Goal: Task Accomplishment & Management: Manage account settings

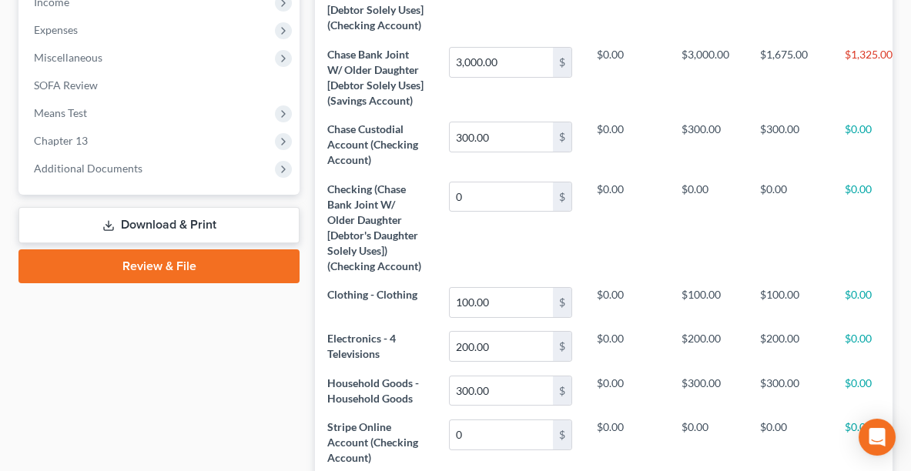
scroll to position [513, 0]
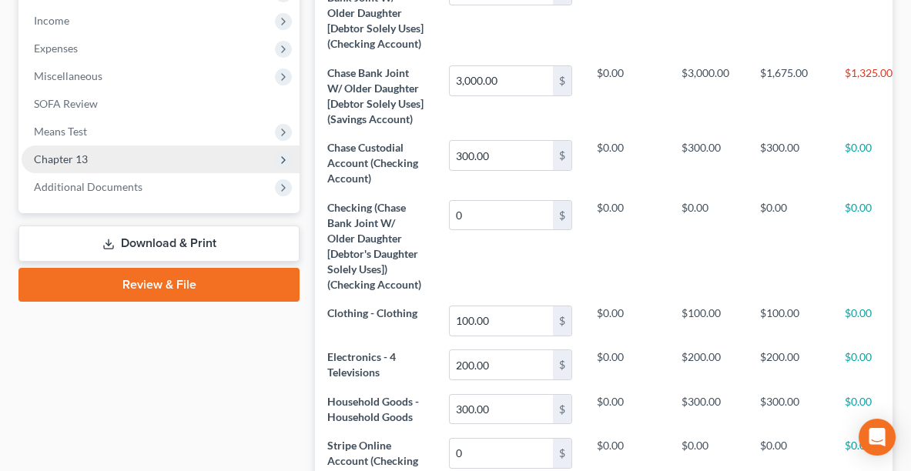
click at [230, 158] on span "Chapter 13" at bounding box center [161, 159] width 278 height 28
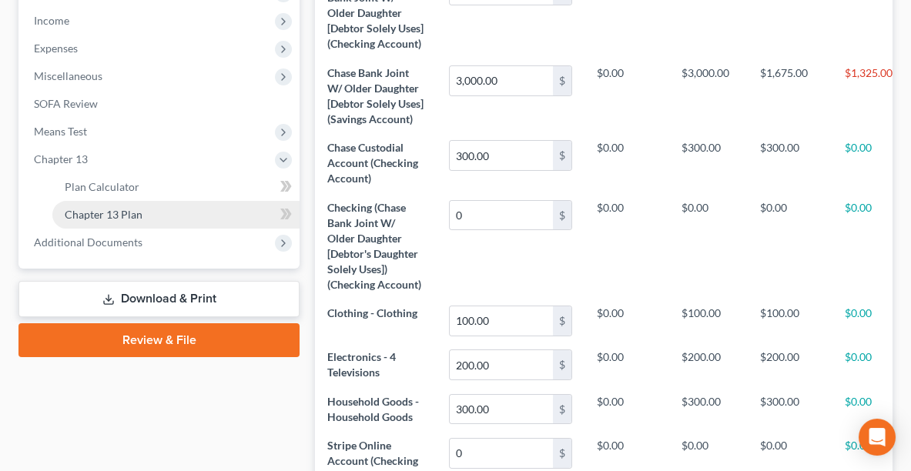
click at [212, 210] on link "Chapter 13 Plan" at bounding box center [175, 215] width 247 height 28
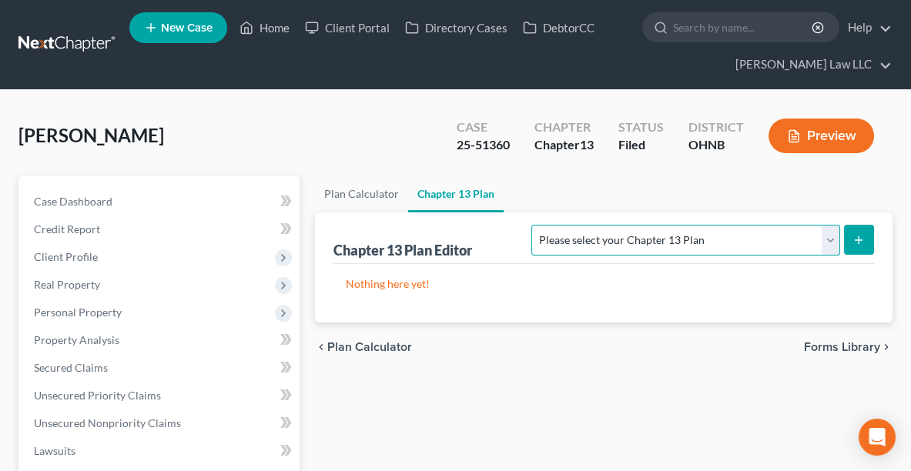
click at [757, 240] on select "Please select your Chapter 13 Plan National Form Plan - Official Form 113 North…" at bounding box center [685, 240] width 308 height 31
click at [623, 225] on select "Please select your Chapter 13 Plan National Form Plan - Official Form 113 North…" at bounding box center [685, 240] width 308 height 31
click at [861, 236] on icon "submit" at bounding box center [858, 240] width 12 height 12
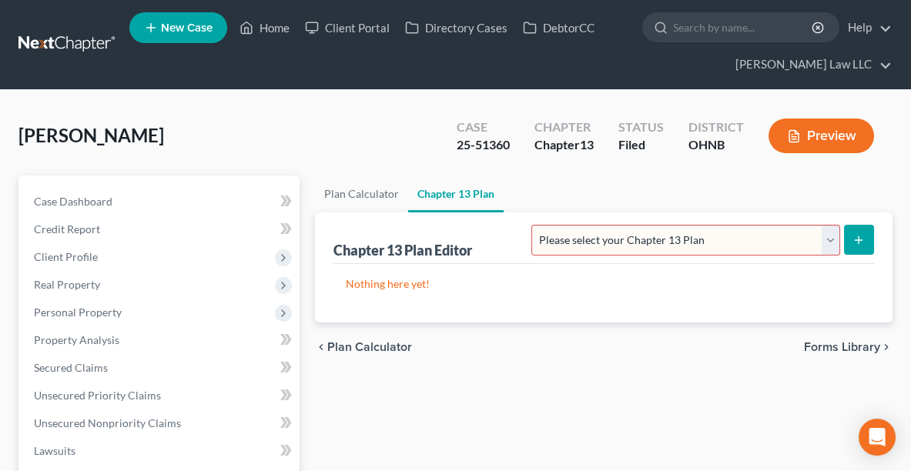
click at [871, 236] on button "submit" at bounding box center [859, 240] width 30 height 30
click at [864, 239] on icon "submit" at bounding box center [858, 240] width 12 height 12
click at [791, 231] on select "Please select your Chapter 13 Plan National Form Plan - Official Form 113 North…" at bounding box center [685, 240] width 308 height 31
select select "0"
click at [623, 225] on select "Please select your Chapter 13 Plan National Form Plan - Official Form 113 North…" at bounding box center [685, 240] width 308 height 31
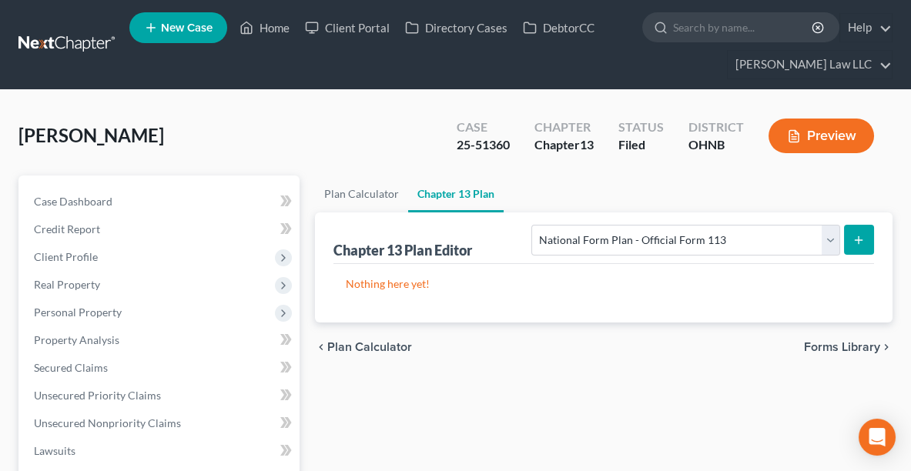
click at [865, 242] on button "submit" at bounding box center [859, 240] width 30 height 30
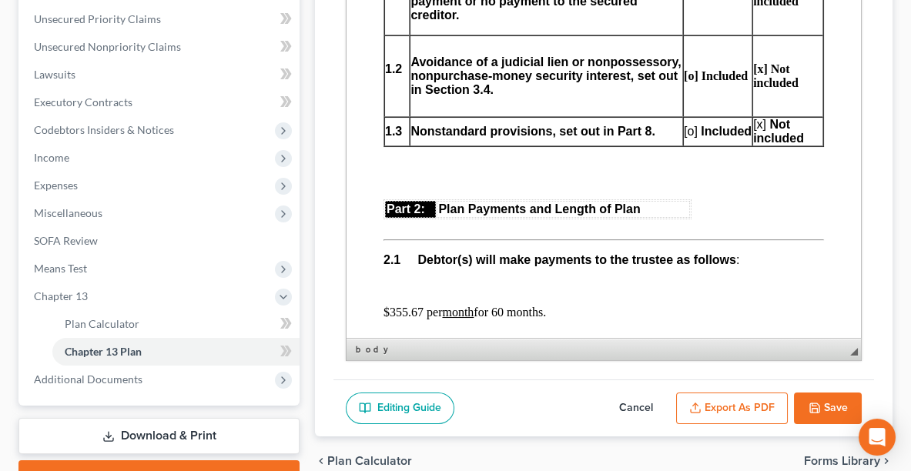
scroll to position [870, 0]
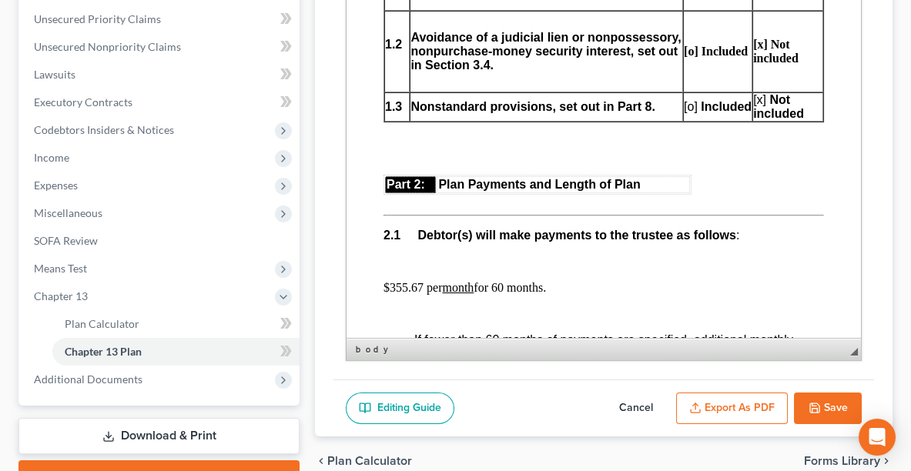
click at [507, 281] on p "$355.67 per month for 60 months." at bounding box center [603, 288] width 440 height 14
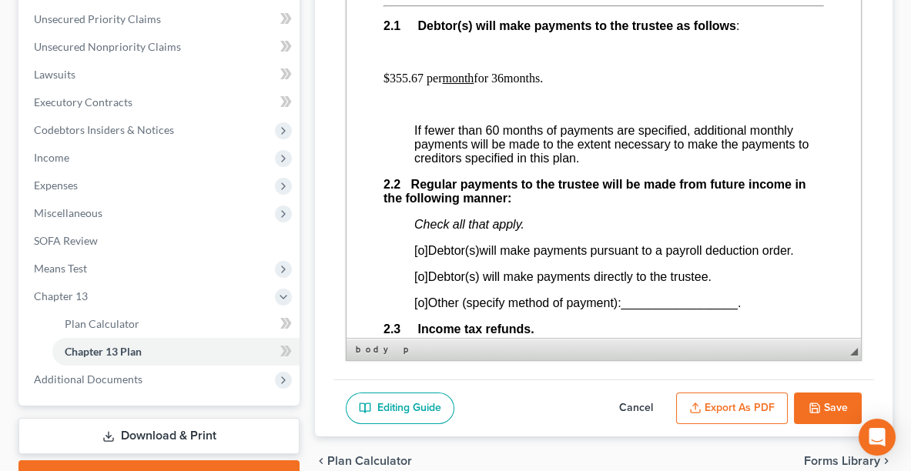
scroll to position [1083, 0]
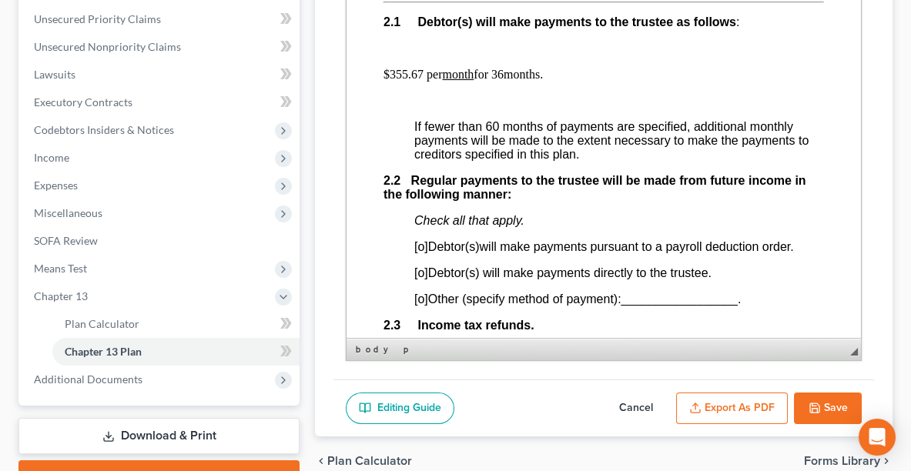
click at [423, 266] on span "[o]" at bounding box center [421, 272] width 14 height 13
click at [718, 266] on p "[x ] Debtor(s) will make payments directly to the trustee." at bounding box center [619, 273] width 410 height 14
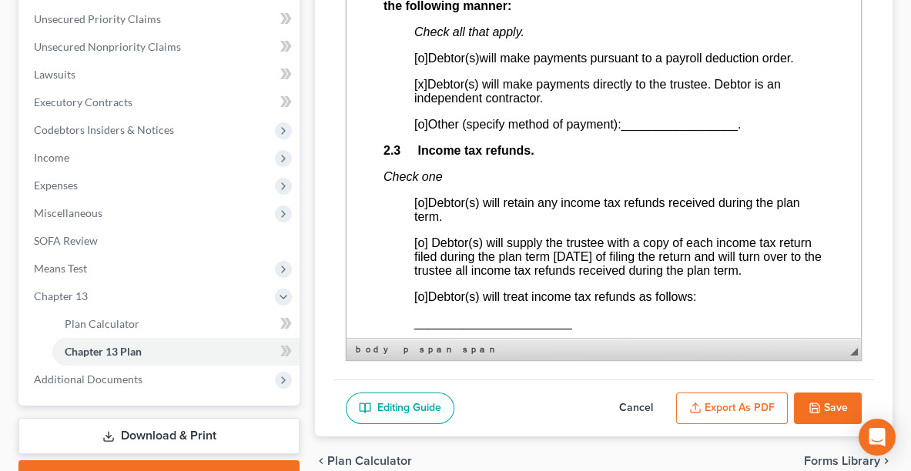
scroll to position [1306, 0]
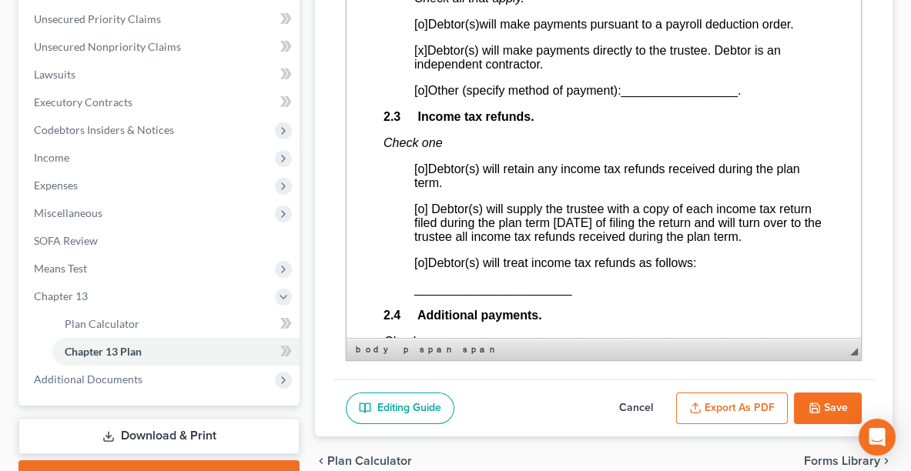
click at [422, 256] on span "[o]" at bounding box center [421, 262] width 14 height 13
click at [416, 283] on span "_______________________" at bounding box center [493, 289] width 158 height 13
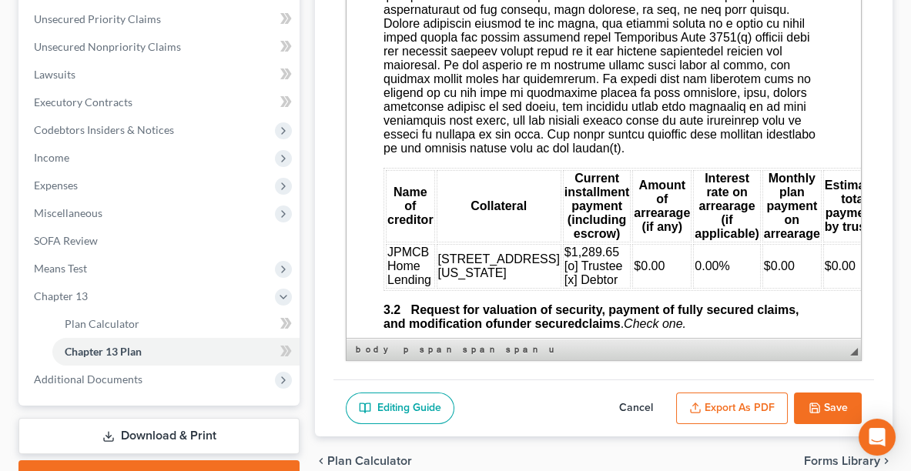
scroll to position [2069, 0]
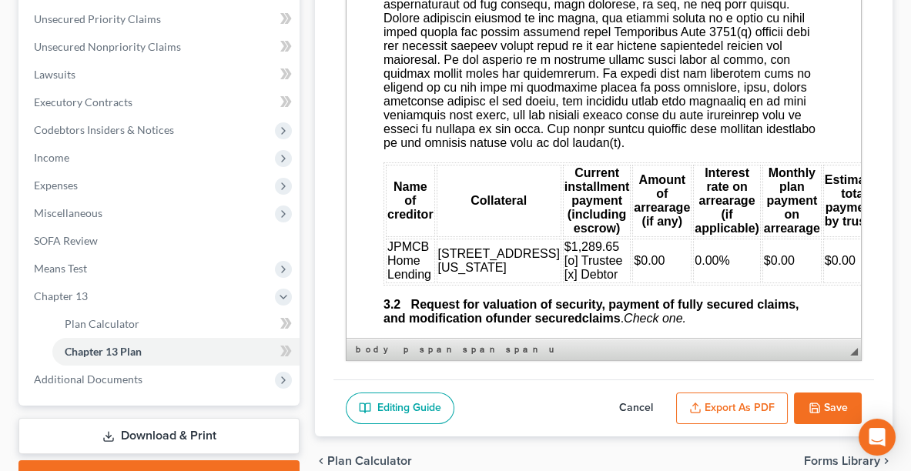
click at [398, 240] on span "JPMCB Home Lending" at bounding box center [409, 260] width 44 height 41
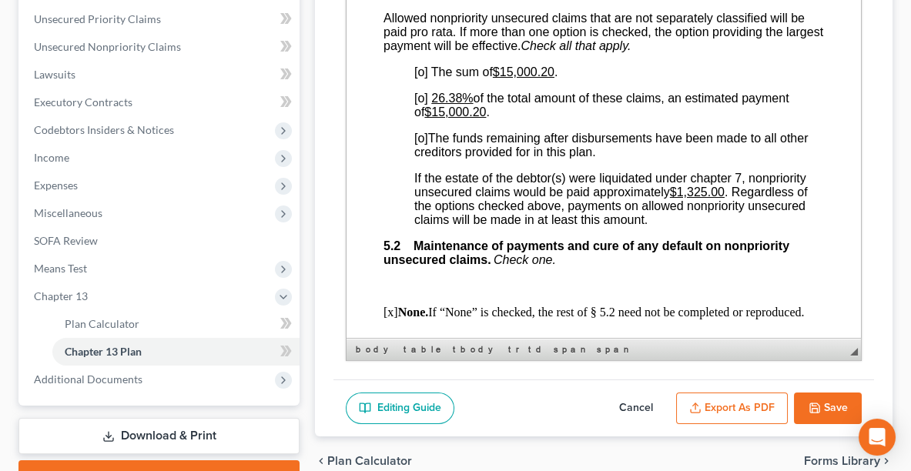
scroll to position [3735, 0]
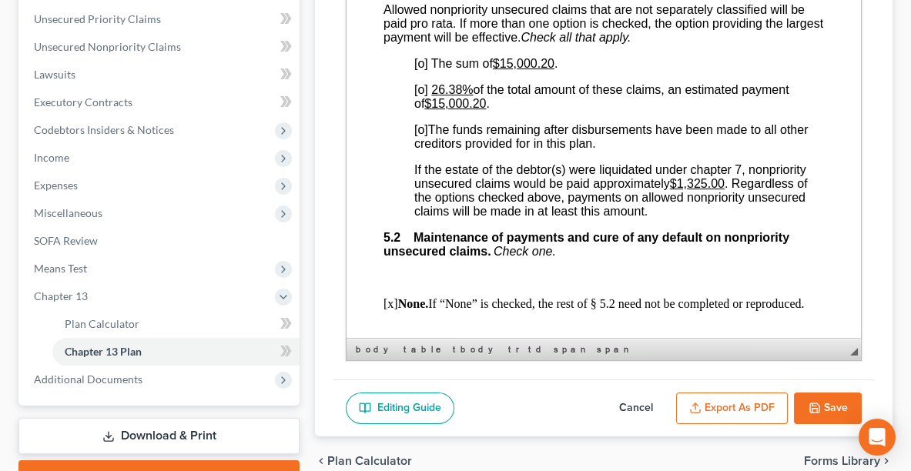
click at [422, 136] on span "[o]" at bounding box center [421, 129] width 14 height 13
click at [707, 190] on u "$1,325.00" at bounding box center [697, 183] width 55 height 13
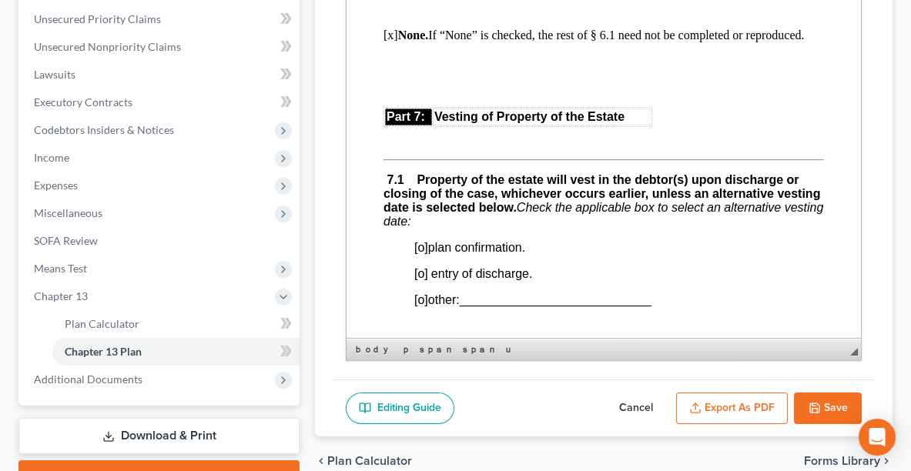
scroll to position [4400, 0]
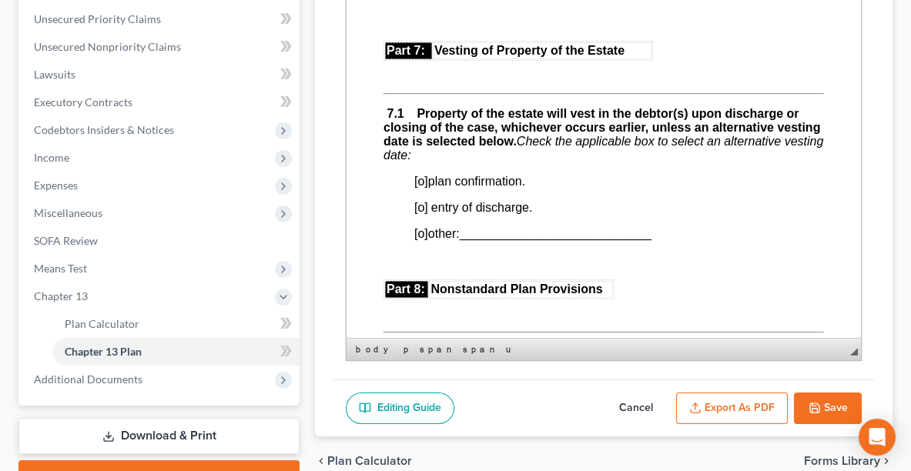
click at [423, 188] on span "[o]" at bounding box center [421, 181] width 14 height 13
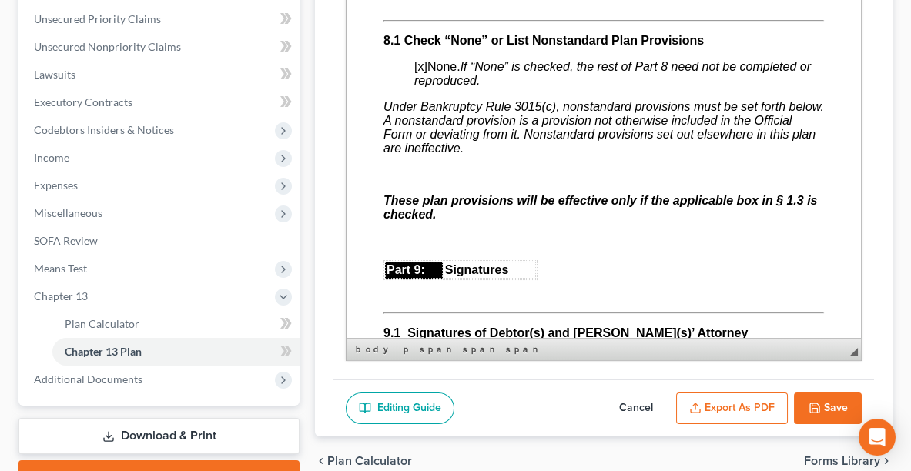
scroll to position [4736, 0]
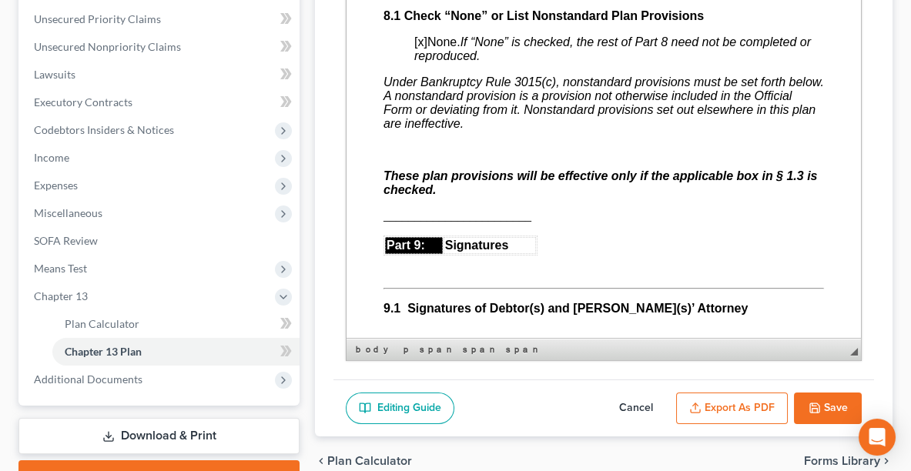
click at [727, 401] on button "Export as PDF" at bounding box center [732, 409] width 112 height 32
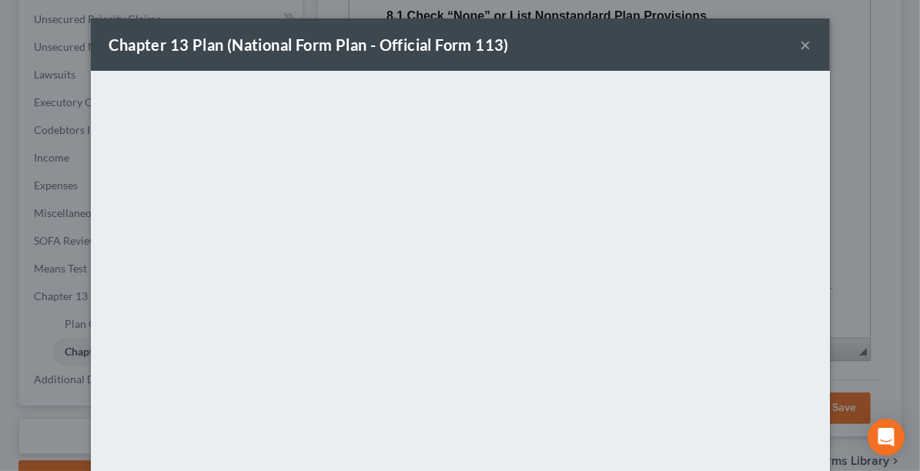
click at [801, 42] on button "×" at bounding box center [806, 44] width 11 height 18
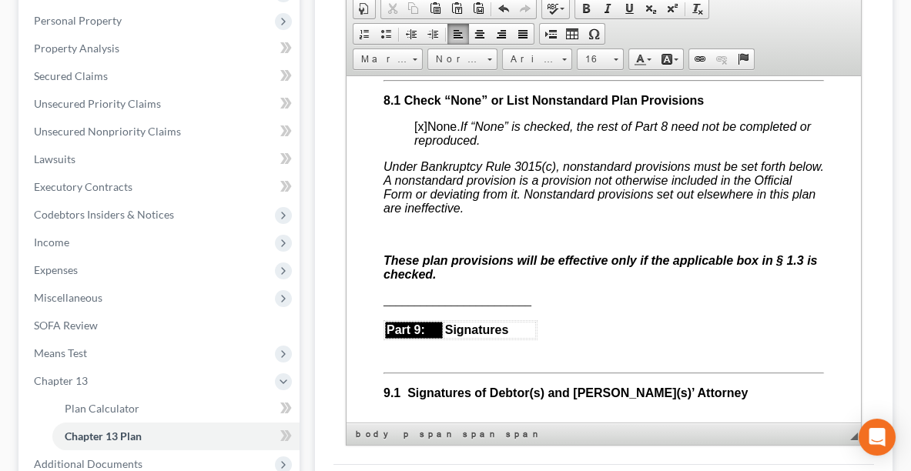
scroll to position [274, 0]
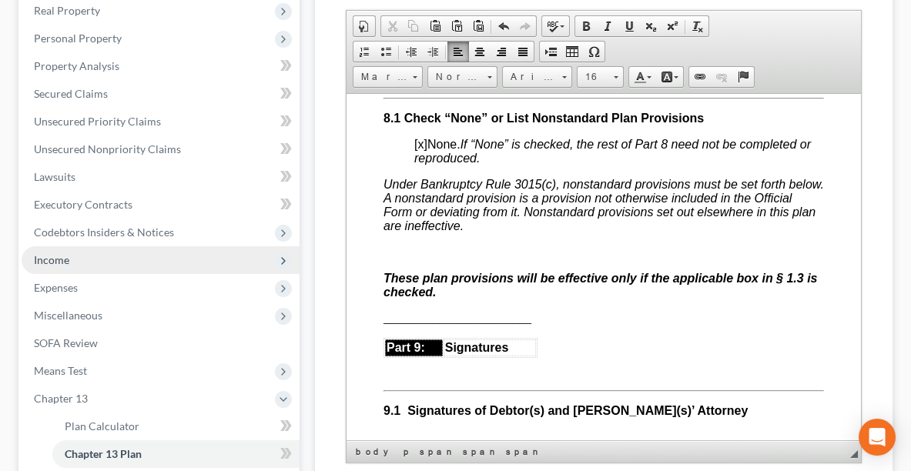
click at [149, 247] on span "Income" at bounding box center [161, 260] width 278 height 28
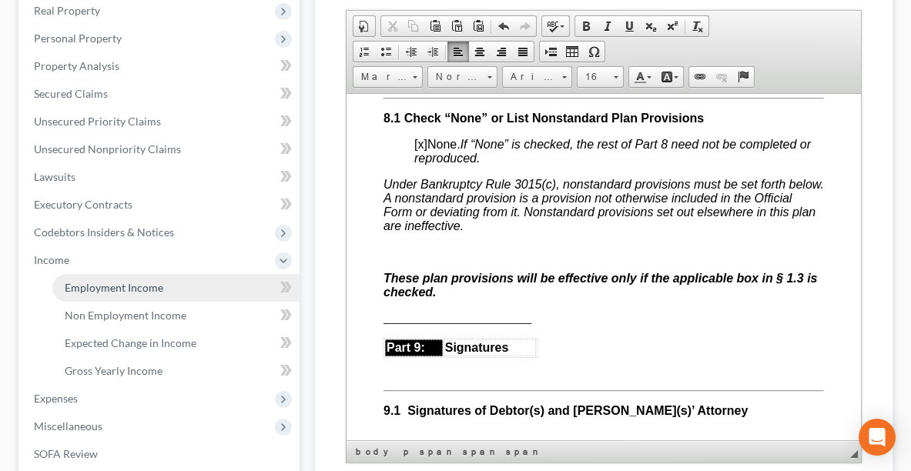
click at [148, 277] on link "Employment Income" at bounding box center [175, 288] width 247 height 28
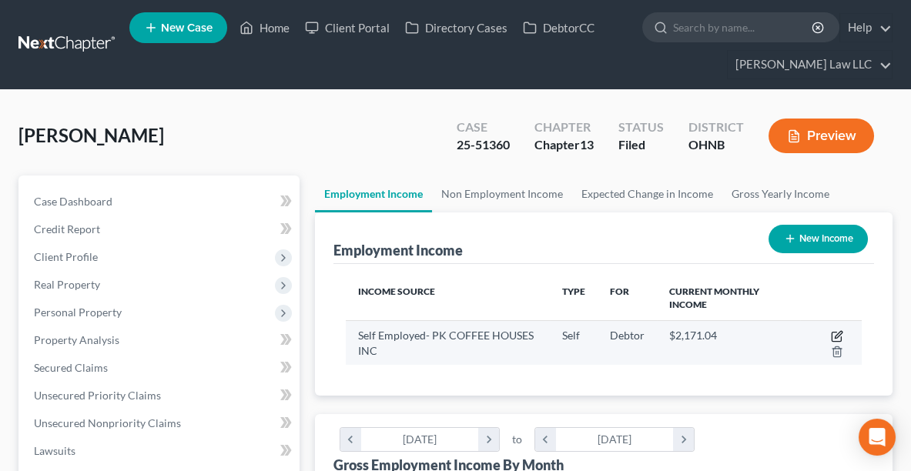
click at [835, 331] on icon "button" at bounding box center [837, 336] width 12 height 12
select select "1"
select select "36"
select select "0"
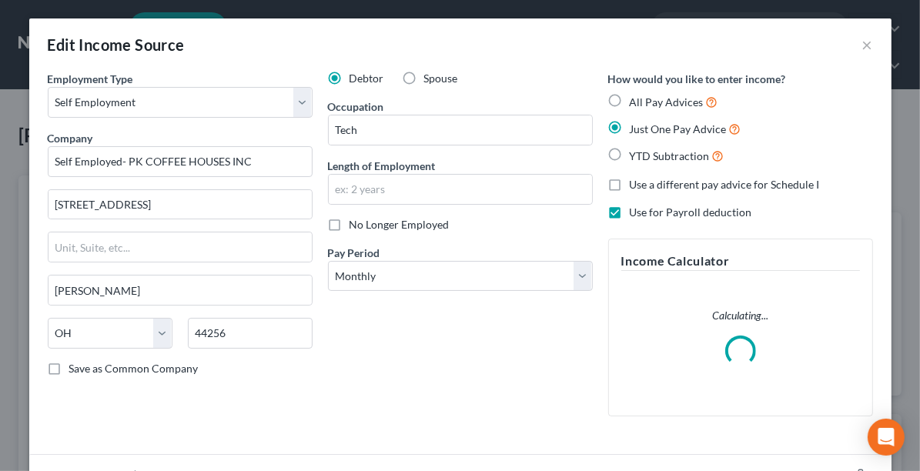
scroll to position [260, 552]
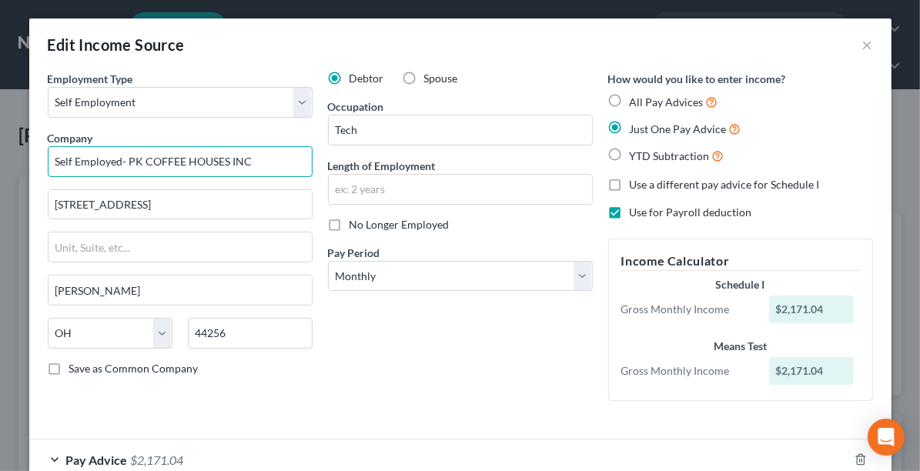
drag, startPoint x: 259, startPoint y: 161, endPoint x: 35, endPoint y: 157, distance: 224.8
click at [40, 157] on div "Employment Type * Select Full or Part Time Employment Self Employment Company *…" at bounding box center [180, 242] width 280 height 343
type input "Independent Contractor"
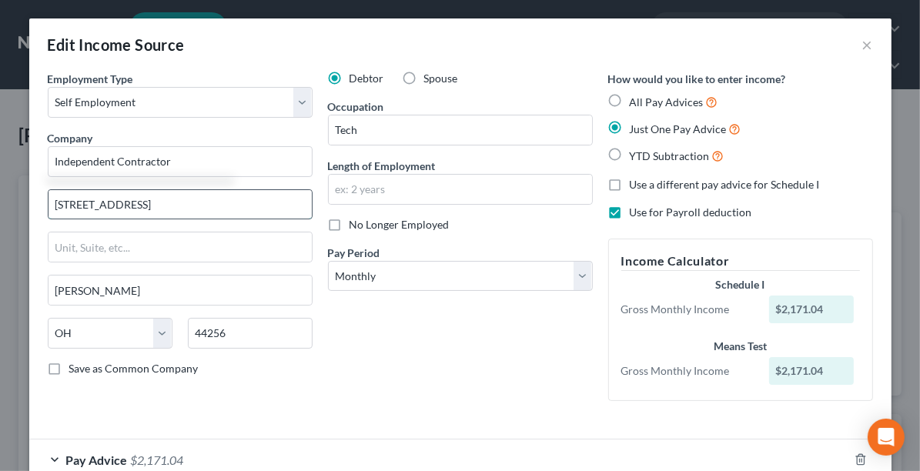
click at [137, 211] on input "103 W Liberty St" at bounding box center [179, 204] width 263 height 29
type input "1"
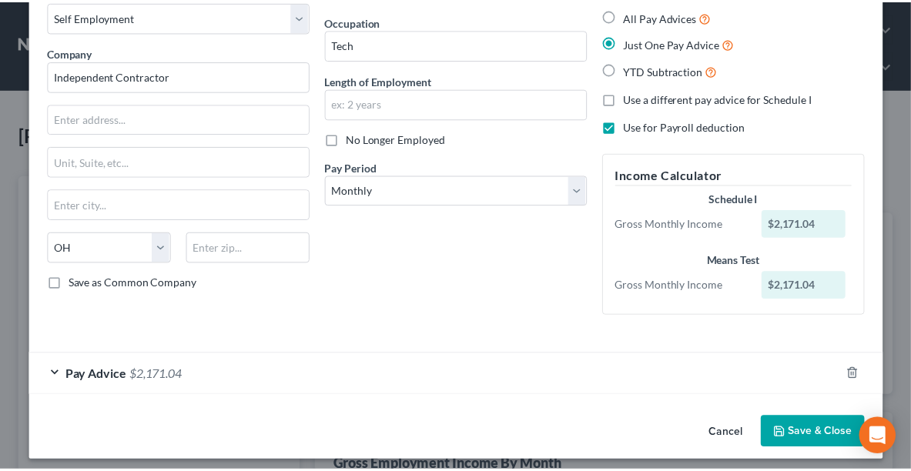
scroll to position [92, 0]
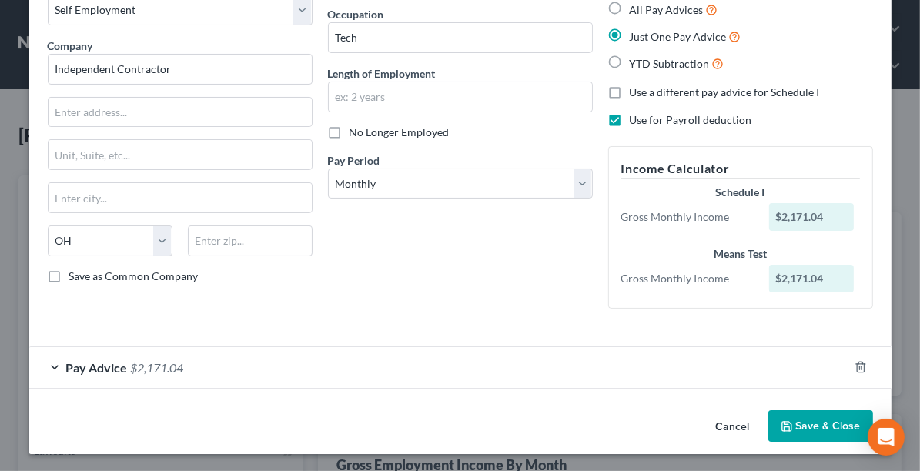
click at [811, 420] on button "Save & Close" at bounding box center [820, 426] width 105 height 32
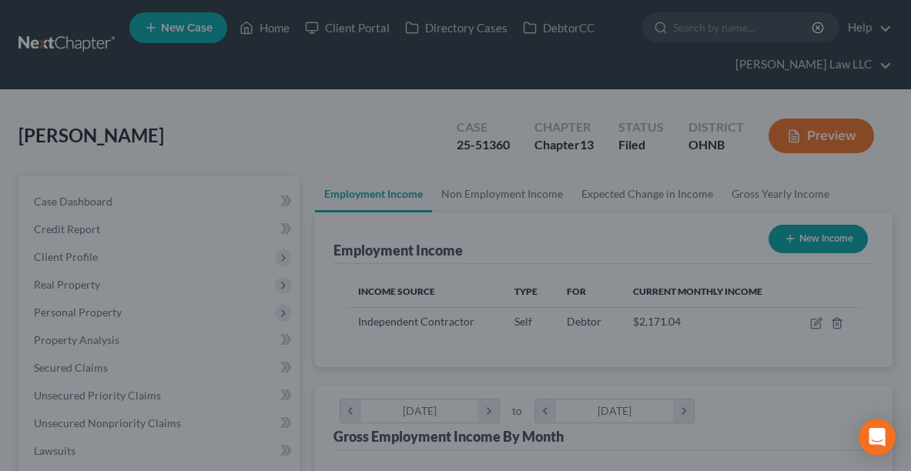
scroll to position [769580, 769292]
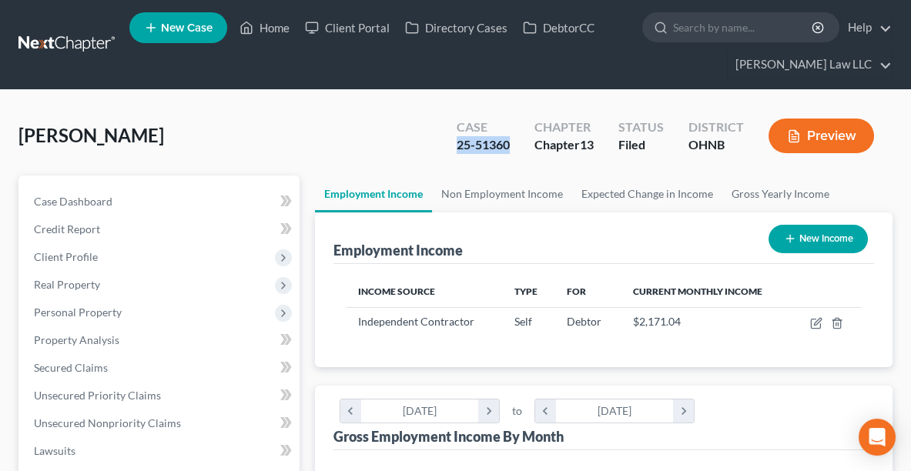
drag, startPoint x: 511, startPoint y: 142, endPoint x: 433, endPoint y: 152, distance: 78.3
click at [433, 152] on div "Thomas, Zebulon Upgraded Case 25-51360 Chapter Chapter 13 Status Filed District…" at bounding box center [455, 142] width 874 height 67
copy div "25-51360"
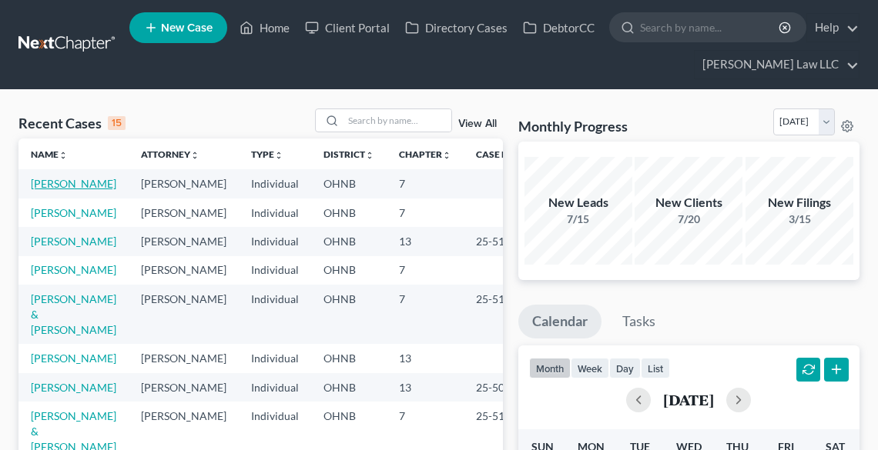
click at [45, 182] on link "[PERSON_NAME]" at bounding box center [73, 183] width 85 height 13
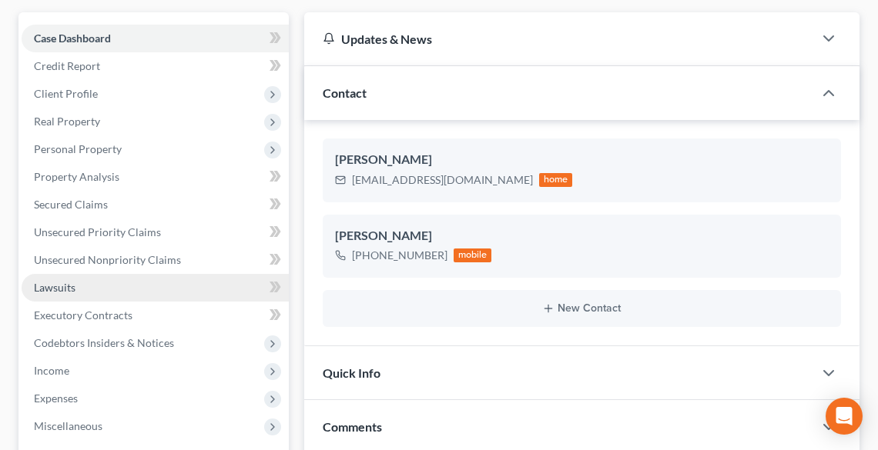
scroll to position [185, 0]
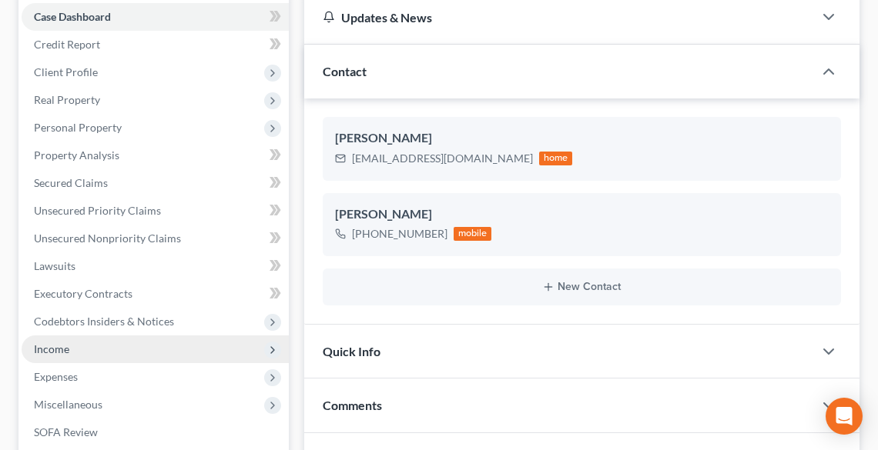
click at [72, 351] on span "Income" at bounding box center [155, 350] width 267 height 28
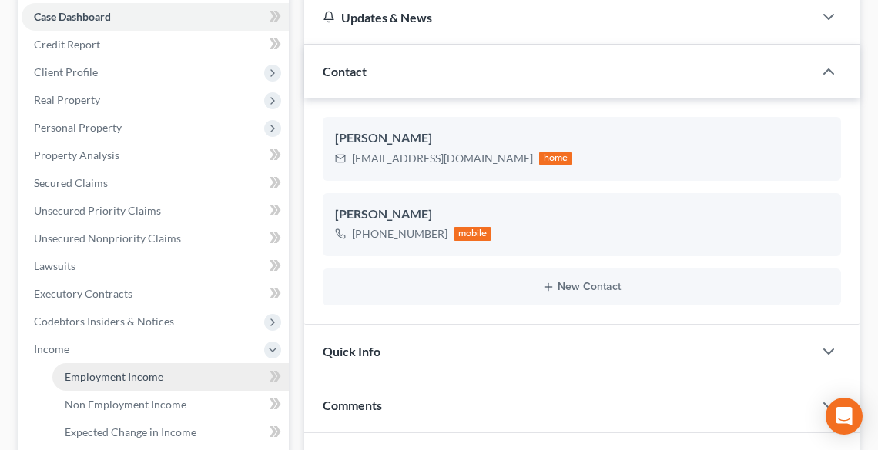
click at [95, 373] on span "Employment Income" at bounding box center [114, 376] width 99 height 13
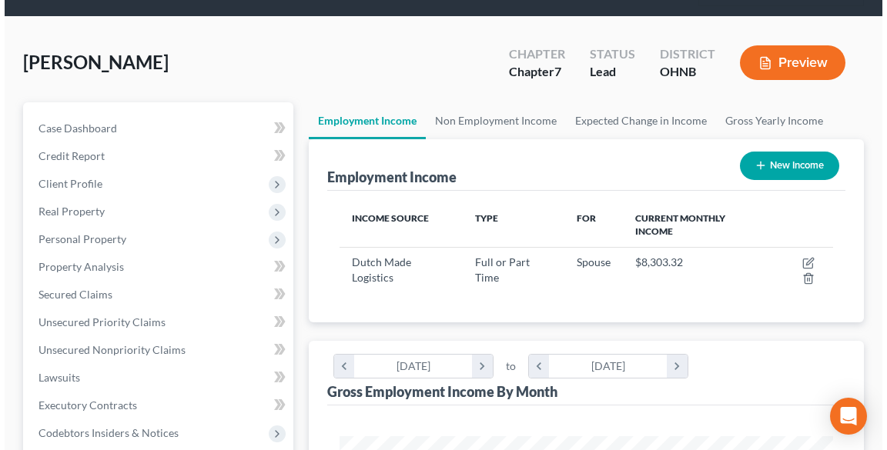
scroll to position [246, 0]
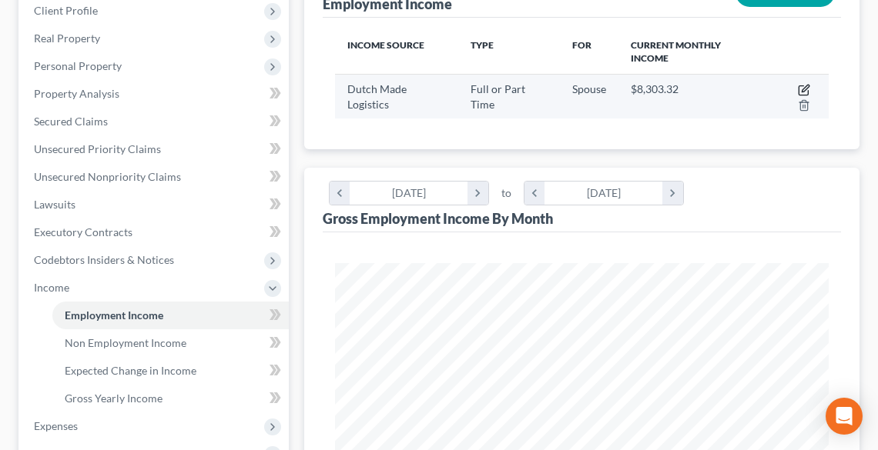
click at [800, 89] on icon "button" at bounding box center [804, 90] width 12 height 12
select select "0"
select select "36"
select select "3"
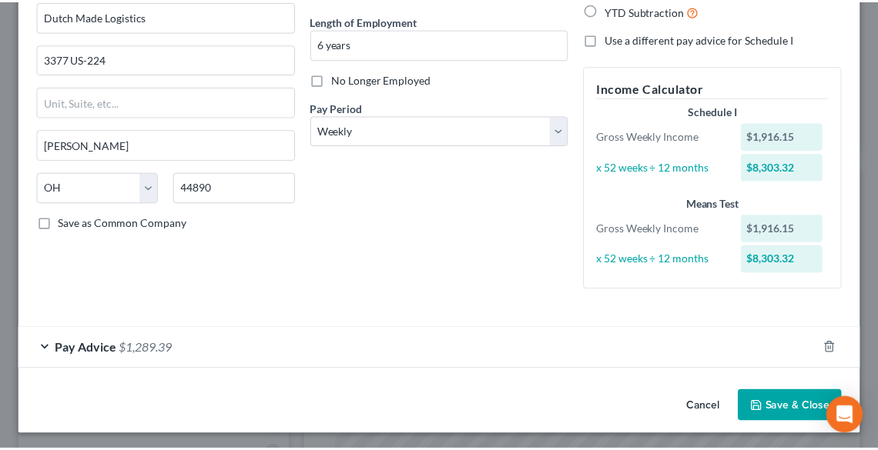
scroll to position [148, 0]
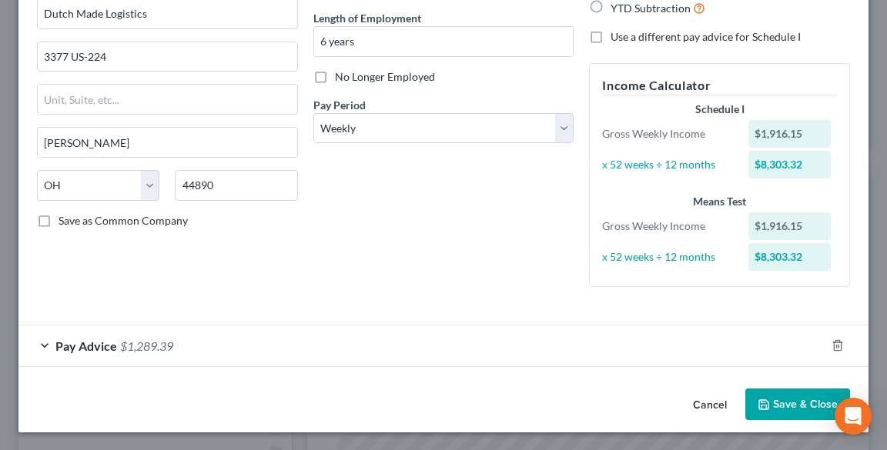
click at [788, 393] on button "Save & Close" at bounding box center [797, 405] width 105 height 32
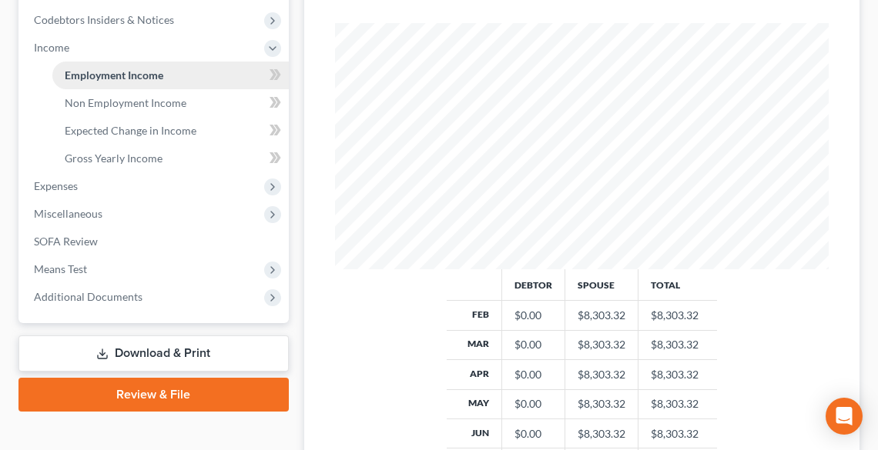
scroll to position [477, 0]
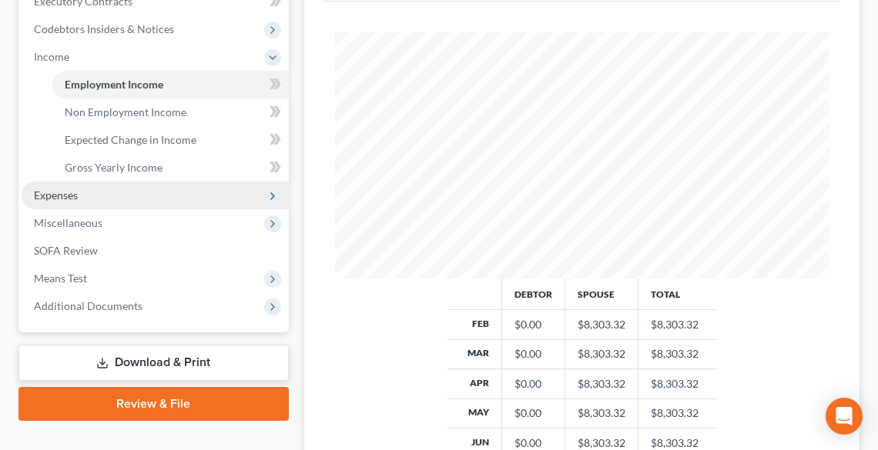
click at [86, 189] on span "Expenses" at bounding box center [155, 196] width 267 height 28
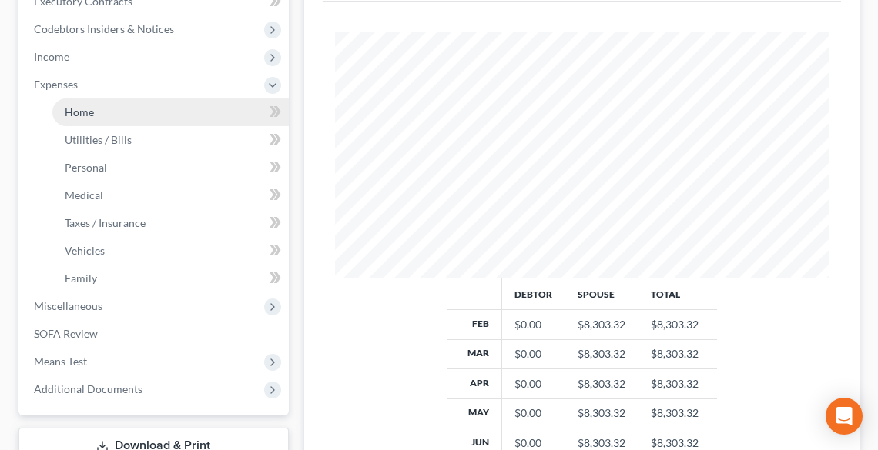
click at [100, 119] on link "Home" at bounding box center [170, 113] width 236 height 28
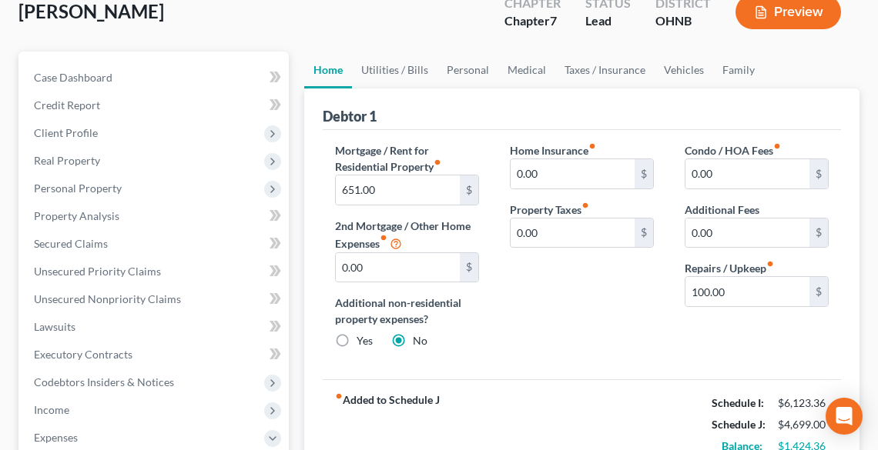
scroll to position [123, 0]
click at [763, 274] on label "Repairs / Upkeep fiber_manual_record" at bounding box center [728, 269] width 89 height 16
click at [769, 299] on input "100.00" at bounding box center [747, 292] width 124 height 29
type input "200.00"
click at [404, 63] on link "Utilities / Bills" at bounding box center [394, 70] width 85 height 37
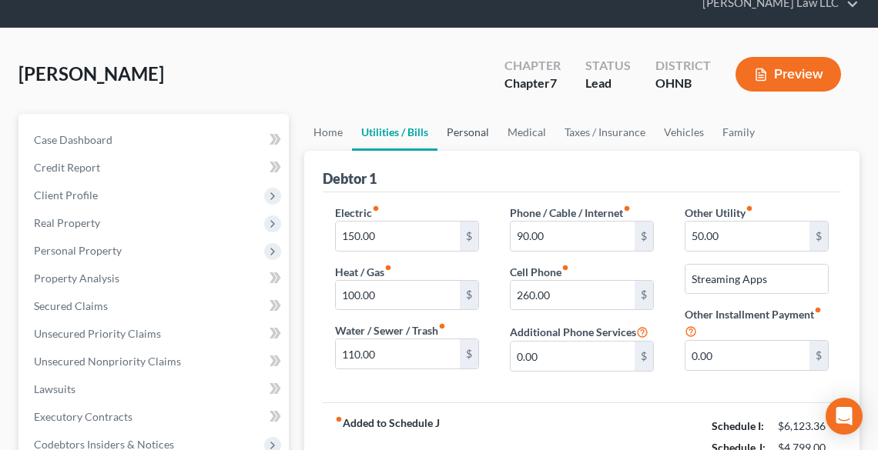
scroll to position [123, 0]
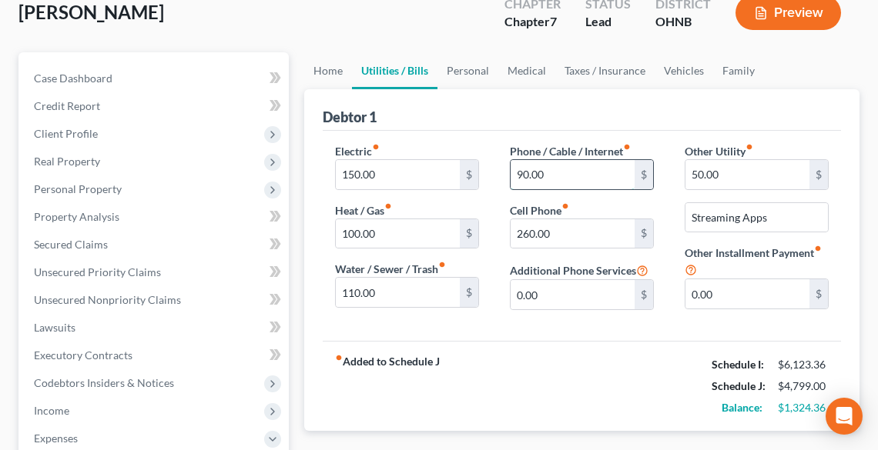
click at [570, 164] on input "90.00" at bounding box center [572, 174] width 124 height 29
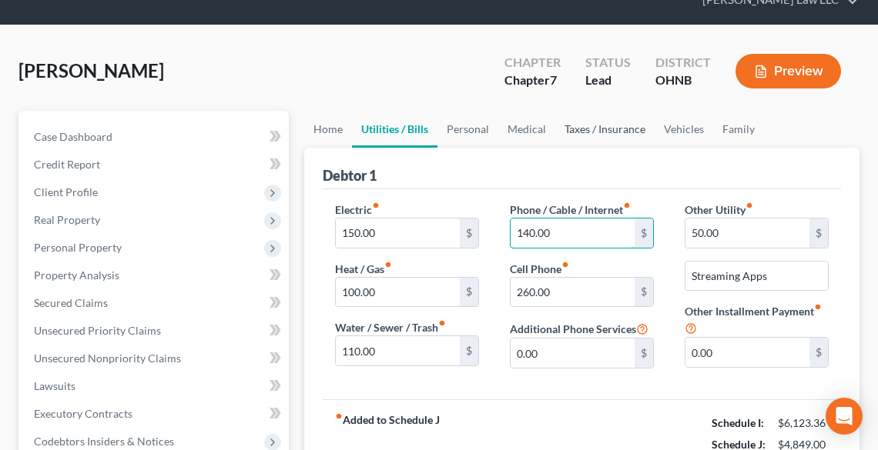
scroll to position [62, 0]
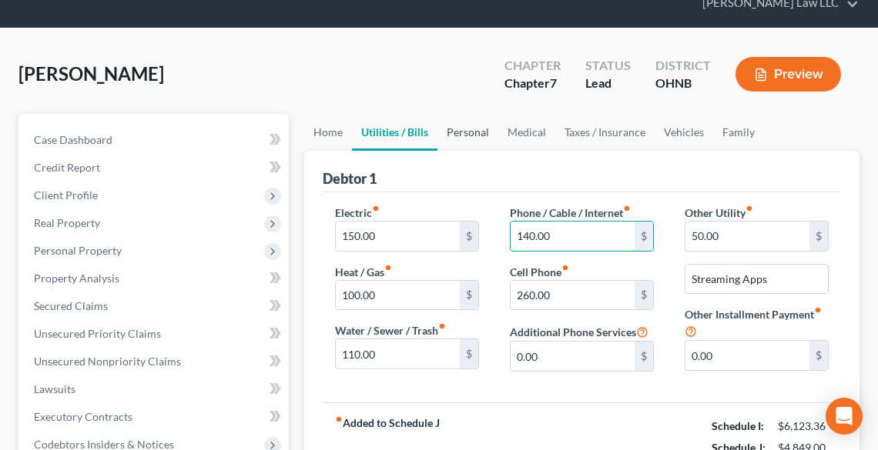
type input "140.00"
click at [475, 130] on link "Personal" at bounding box center [467, 132] width 61 height 37
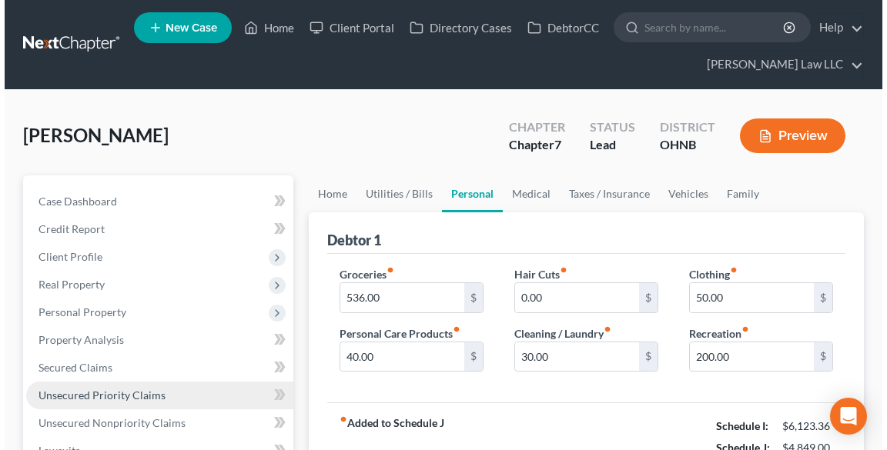
scroll to position [123, 0]
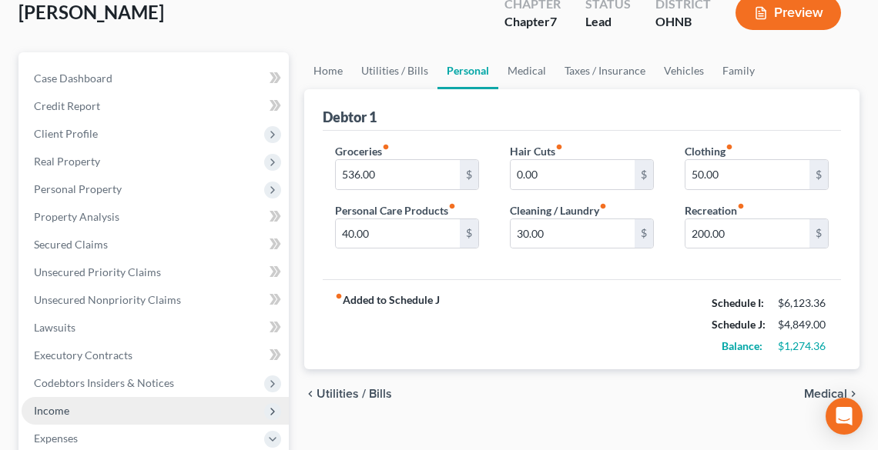
click at [86, 406] on span "Income" at bounding box center [155, 411] width 267 height 28
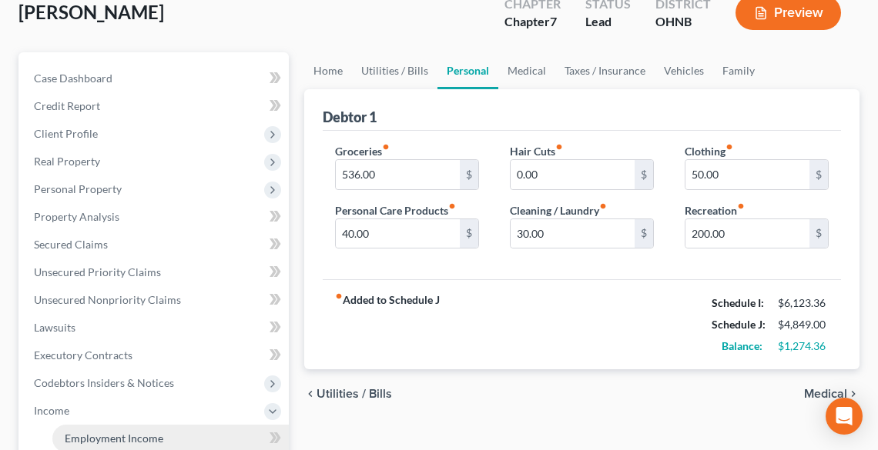
click at [106, 433] on span "Employment Income" at bounding box center [114, 438] width 99 height 13
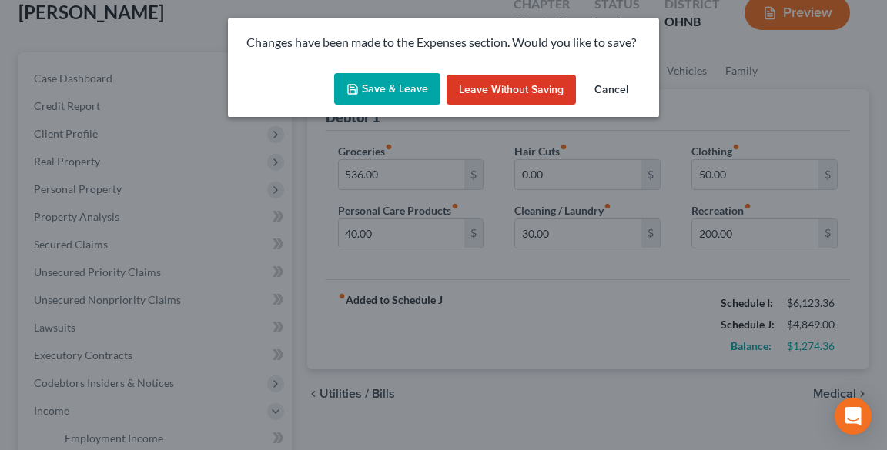
click at [422, 82] on button "Save & Leave" at bounding box center [387, 89] width 106 height 32
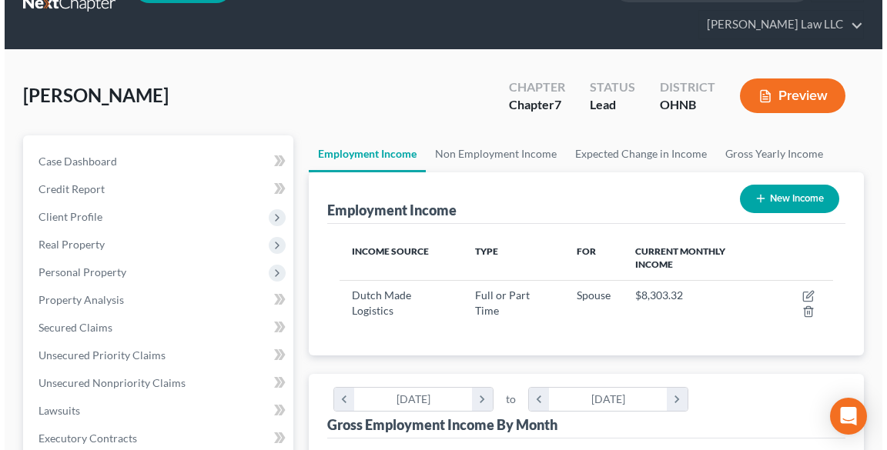
scroll to position [62, 0]
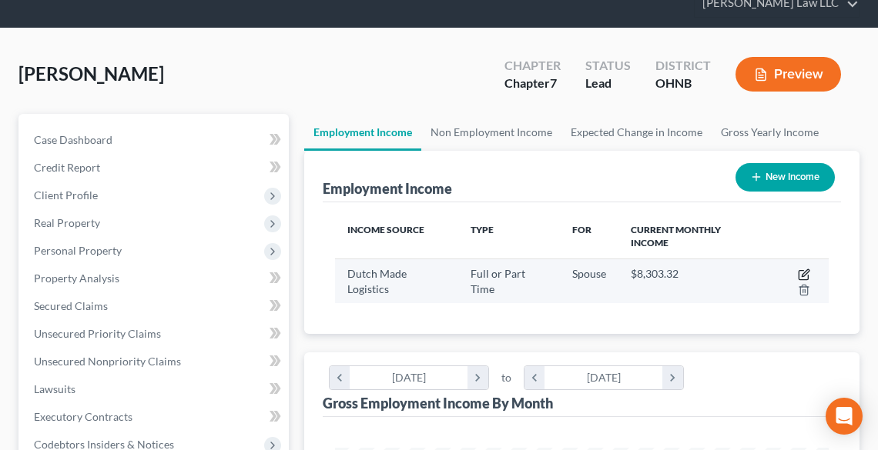
click at [803, 273] on icon "button" at bounding box center [804, 272] width 7 height 7
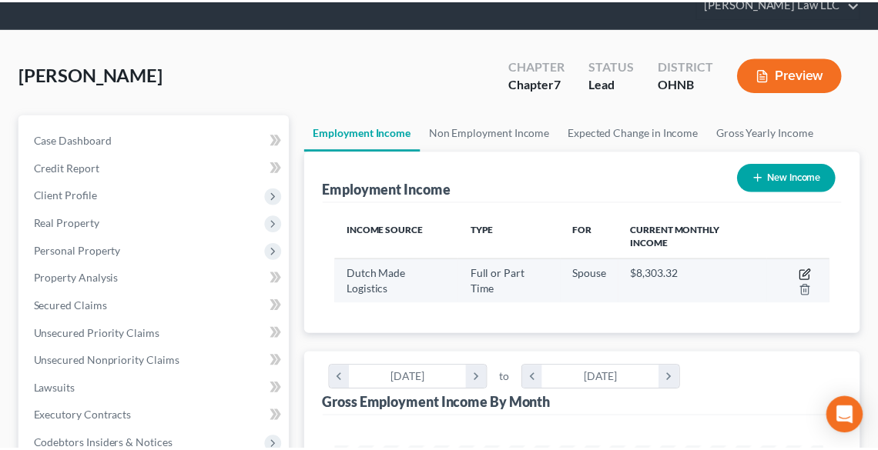
scroll to position [249, 530]
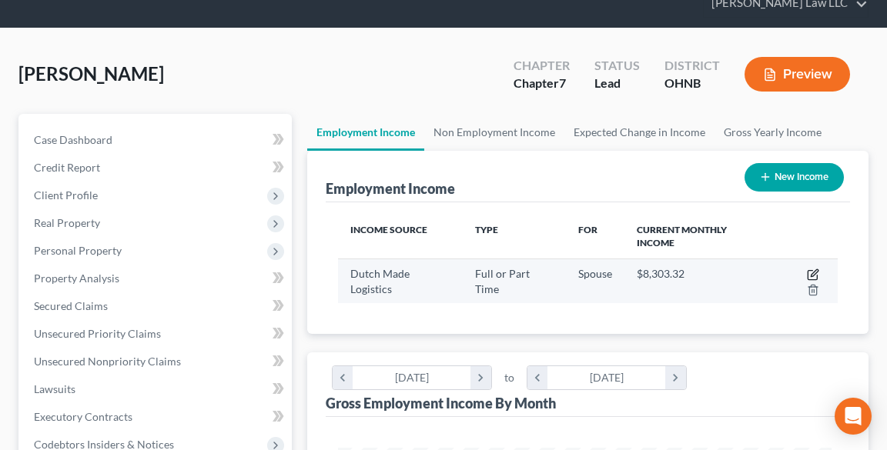
select select "0"
select select "36"
select select "3"
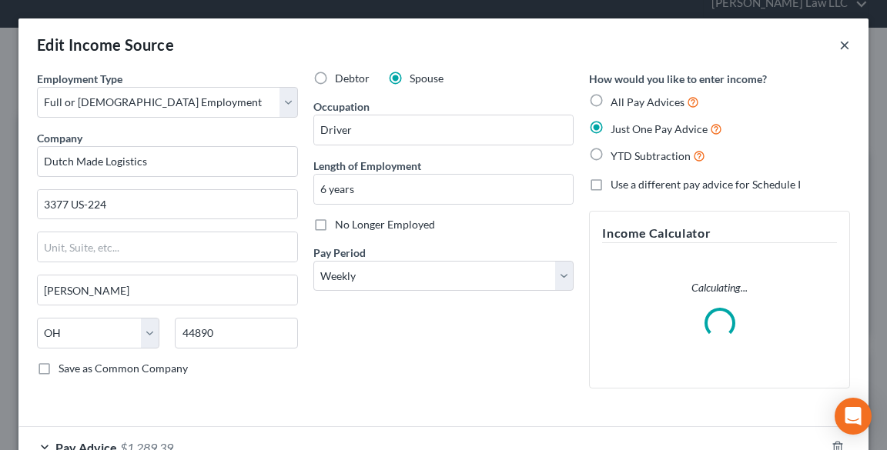
click at [839, 43] on button "×" at bounding box center [844, 44] width 11 height 18
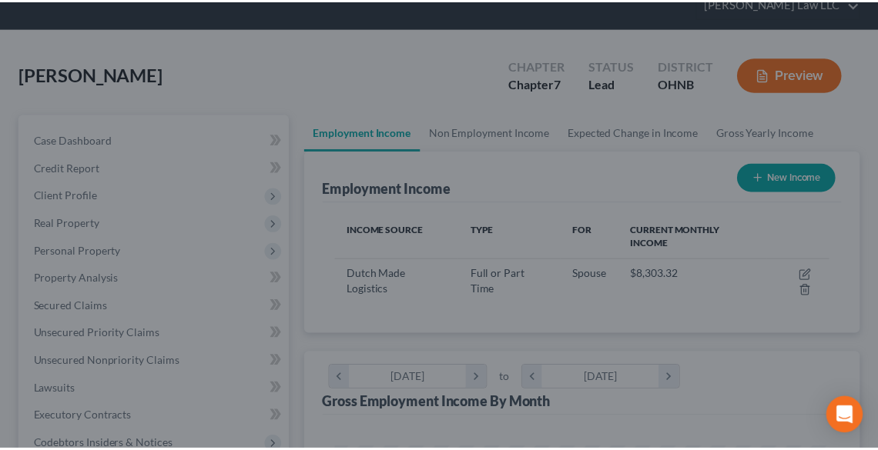
scroll to position [769592, 769313]
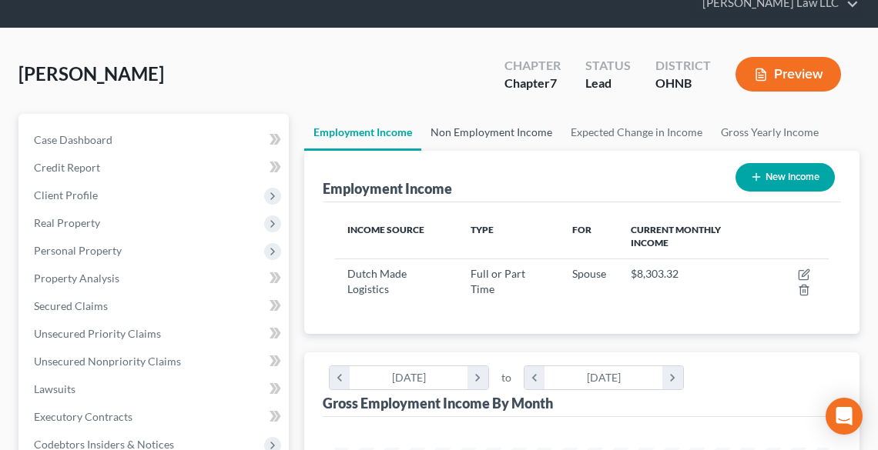
click at [506, 132] on link "Non Employment Income" at bounding box center [491, 132] width 140 height 37
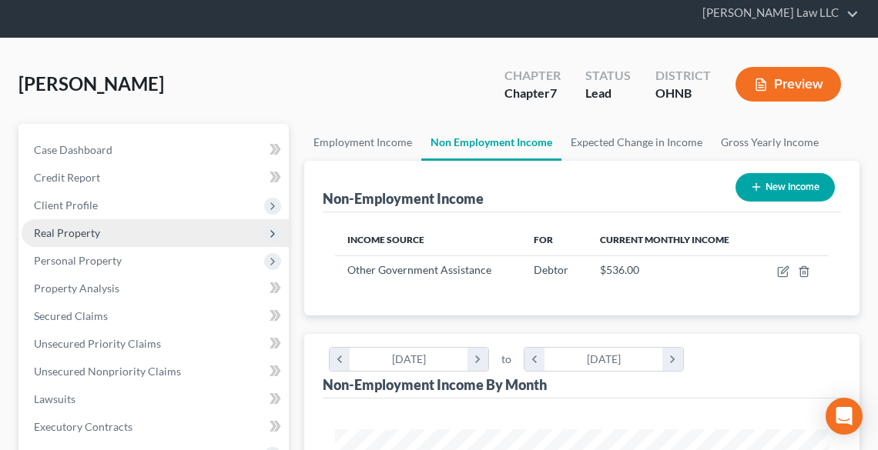
scroll to position [123, 0]
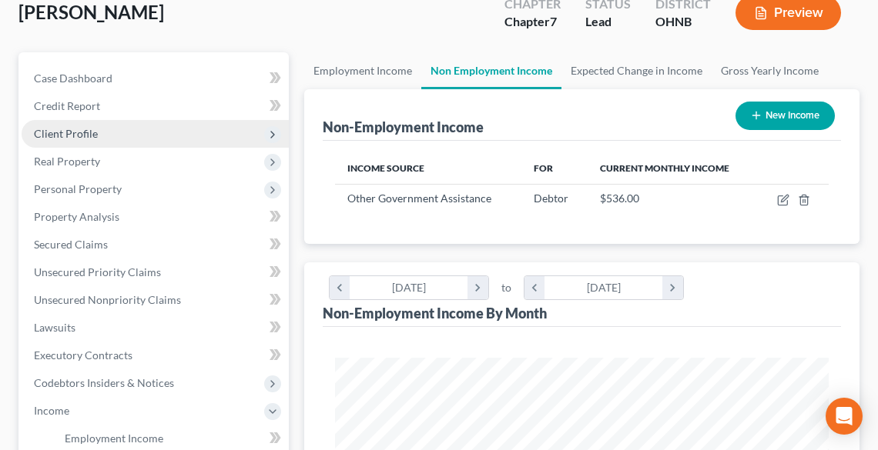
click at [71, 127] on span "Client Profile" at bounding box center [66, 133] width 64 height 13
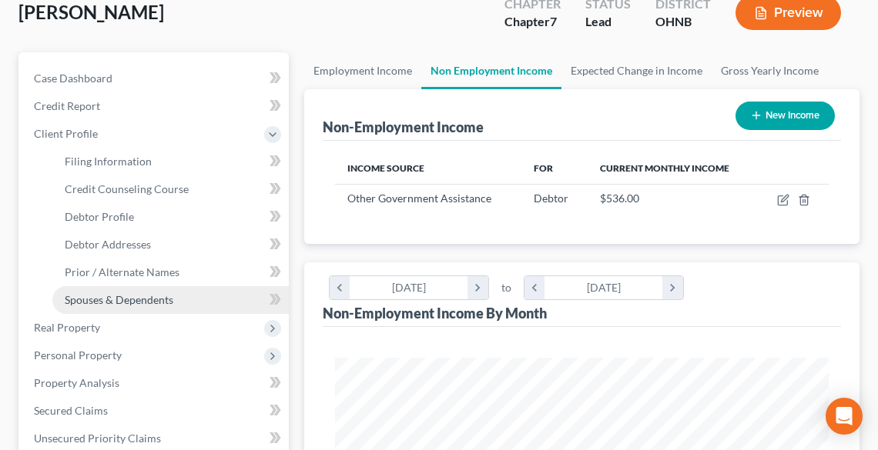
click at [123, 301] on span "Spouses & Dependents" at bounding box center [119, 299] width 109 height 13
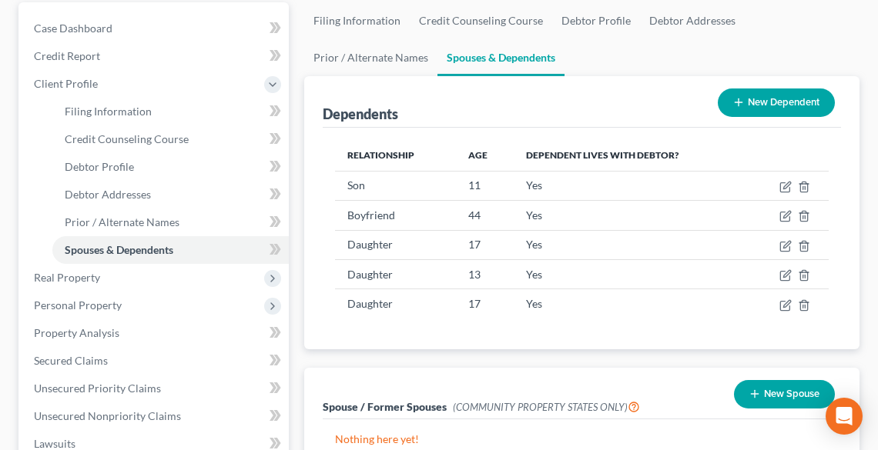
scroll to position [185, 0]
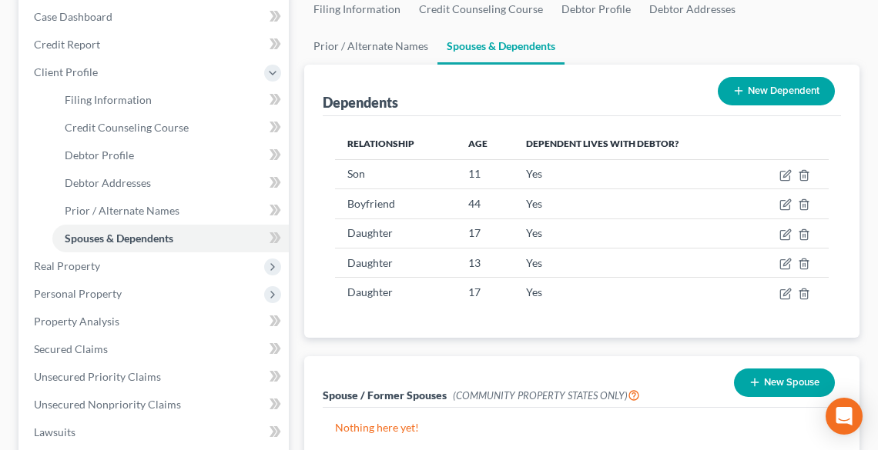
click at [785, 376] on button "New Spouse" at bounding box center [784, 383] width 101 height 28
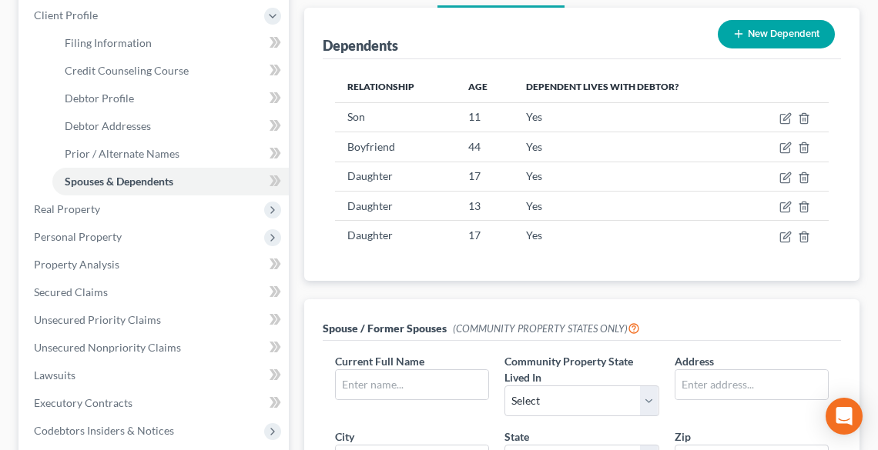
scroll to position [308, 0]
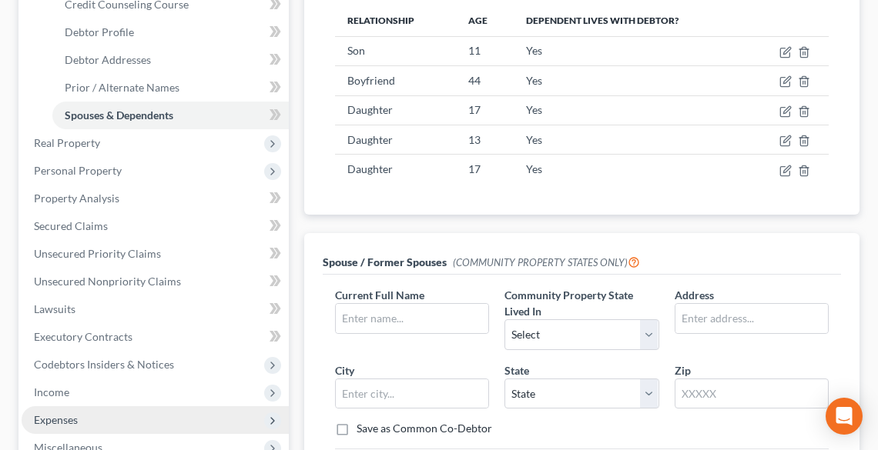
click at [95, 416] on span "Expenses" at bounding box center [155, 420] width 267 height 28
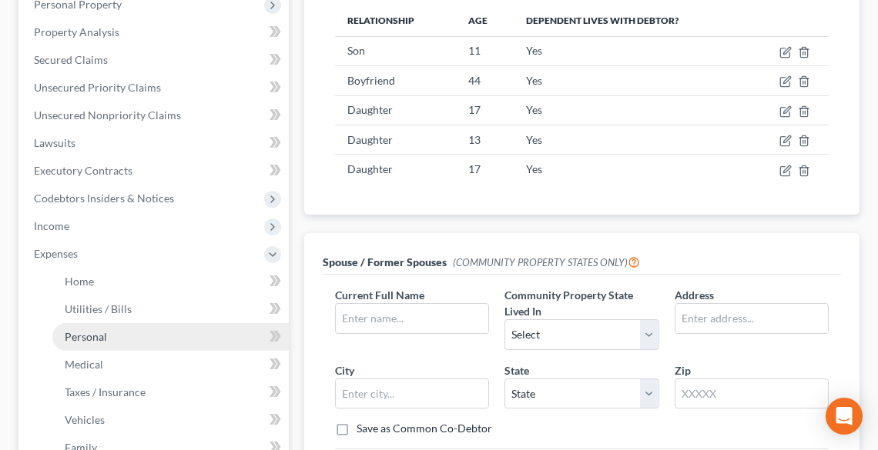
click at [93, 328] on link "Personal" at bounding box center [170, 337] width 236 height 28
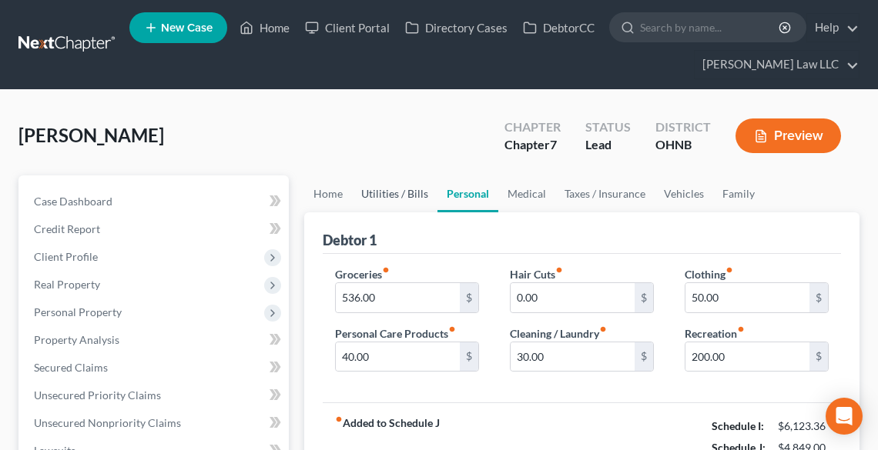
click at [391, 192] on link "Utilities / Bills" at bounding box center [394, 194] width 85 height 37
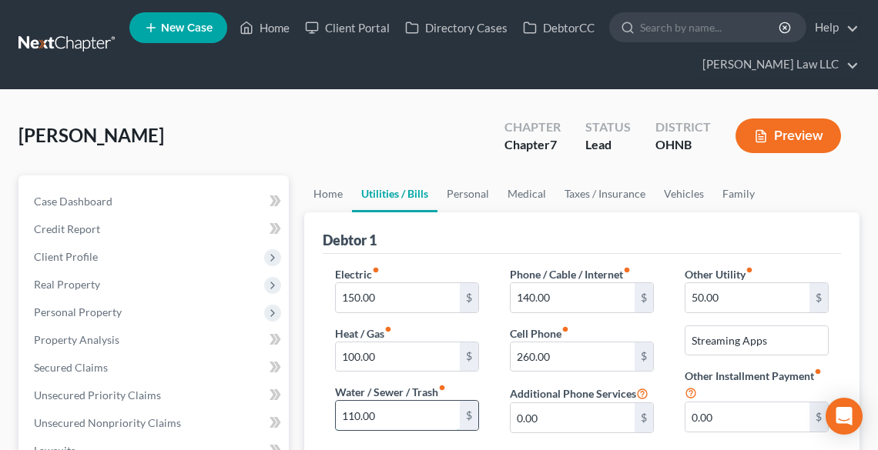
click at [410, 405] on input "110.00" at bounding box center [398, 415] width 124 height 29
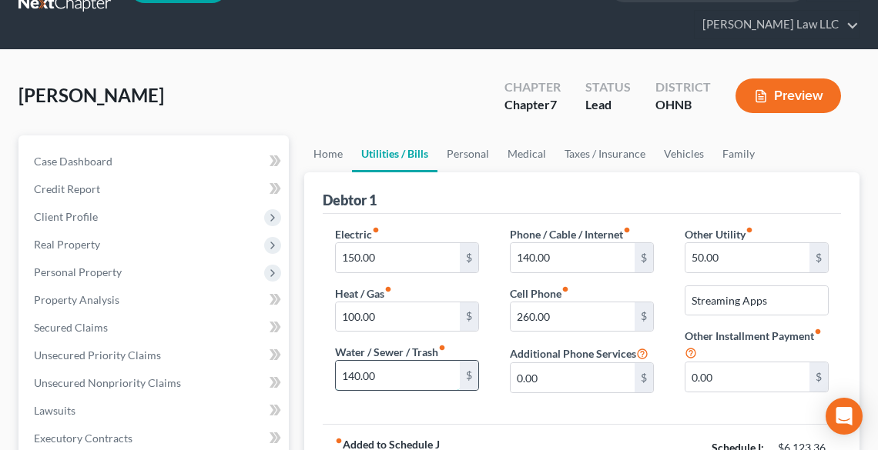
scroll to position [62, 0]
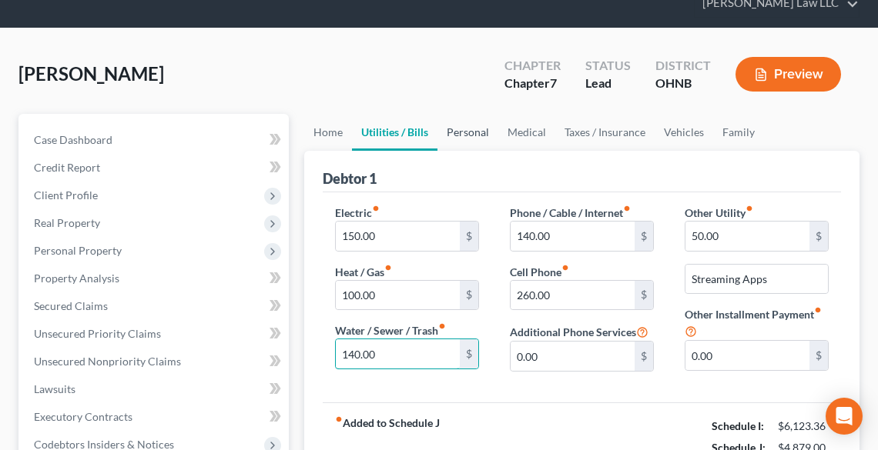
type input "140.00"
click at [465, 130] on link "Personal" at bounding box center [467, 132] width 61 height 37
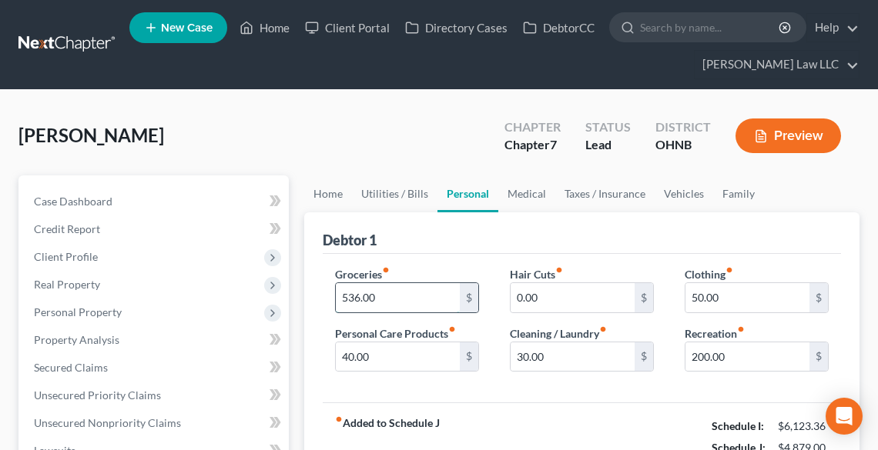
click at [434, 283] on input "536.00" at bounding box center [398, 297] width 124 height 29
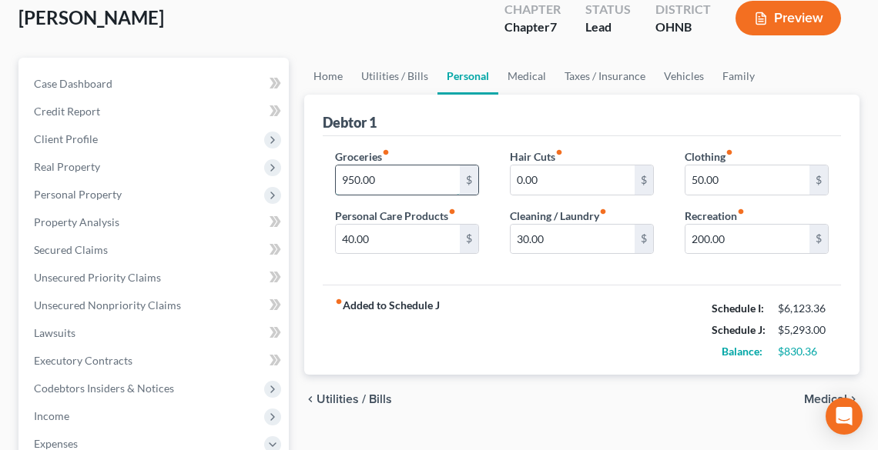
scroll to position [123, 0]
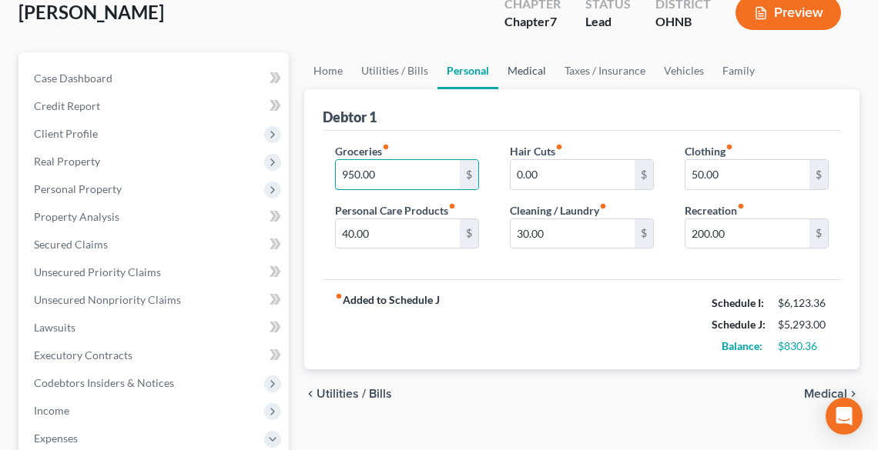
type input "950.00"
click at [521, 65] on link "Medical" at bounding box center [526, 70] width 57 height 37
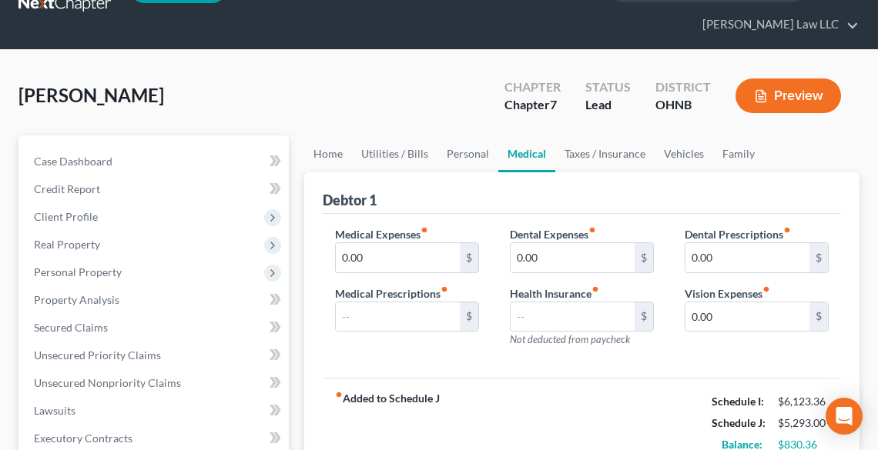
scroll to position [62, 0]
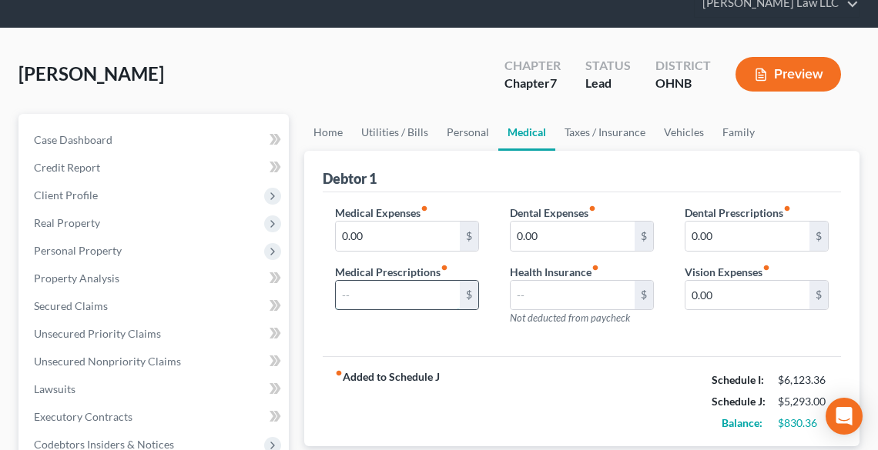
click at [408, 286] on input "text" at bounding box center [398, 295] width 124 height 29
type input "50.00"
click at [581, 139] on link "Taxes / Insurance" at bounding box center [604, 132] width 99 height 37
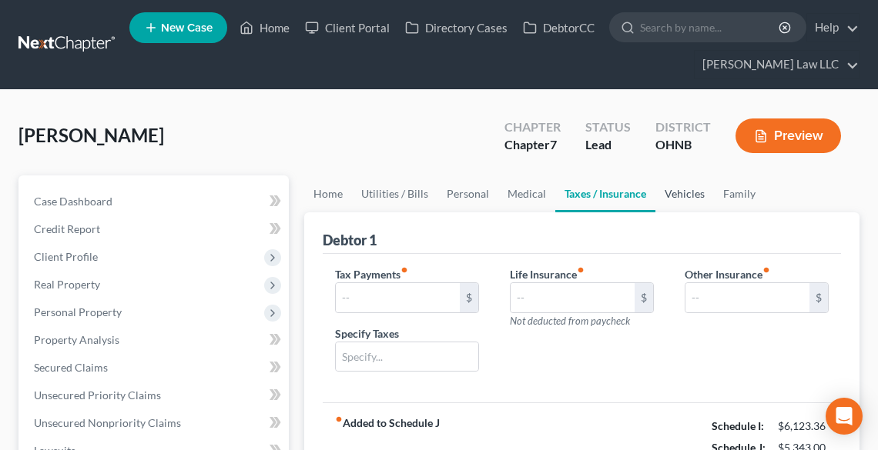
click at [684, 195] on link "Vehicles" at bounding box center [684, 194] width 59 height 37
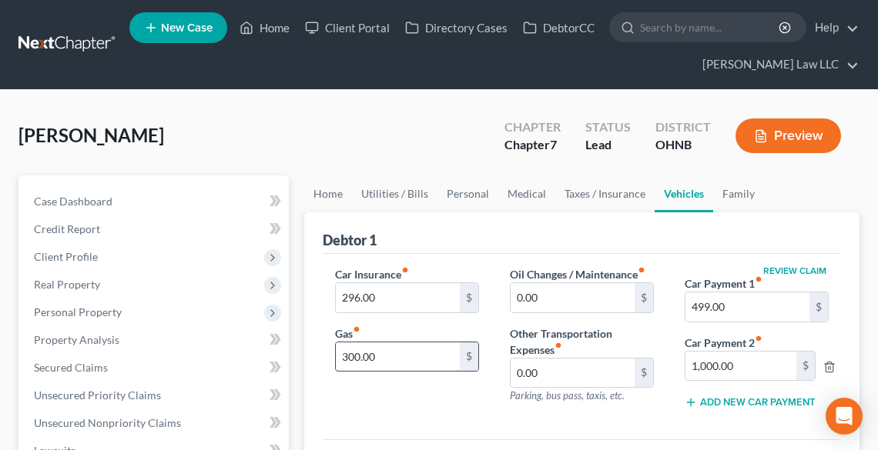
click at [434, 353] on input "300.00" at bounding box center [398, 357] width 124 height 29
type input "425.00"
click at [728, 196] on link "Family" at bounding box center [738, 194] width 51 height 37
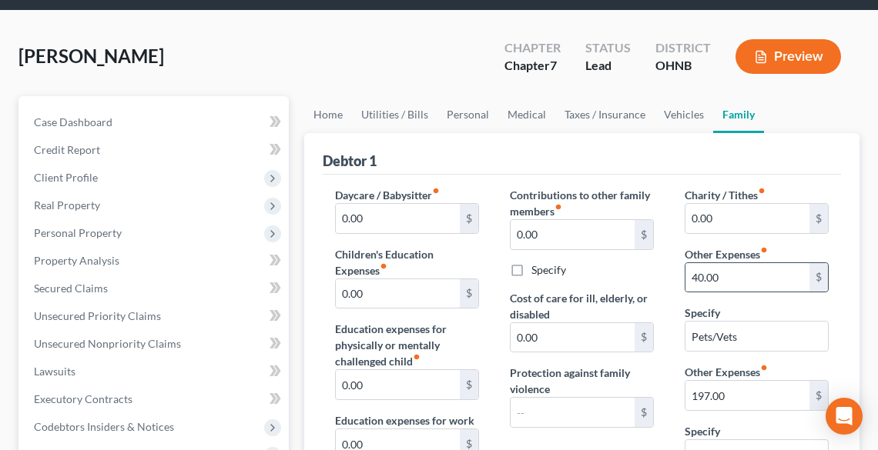
scroll to position [185, 0]
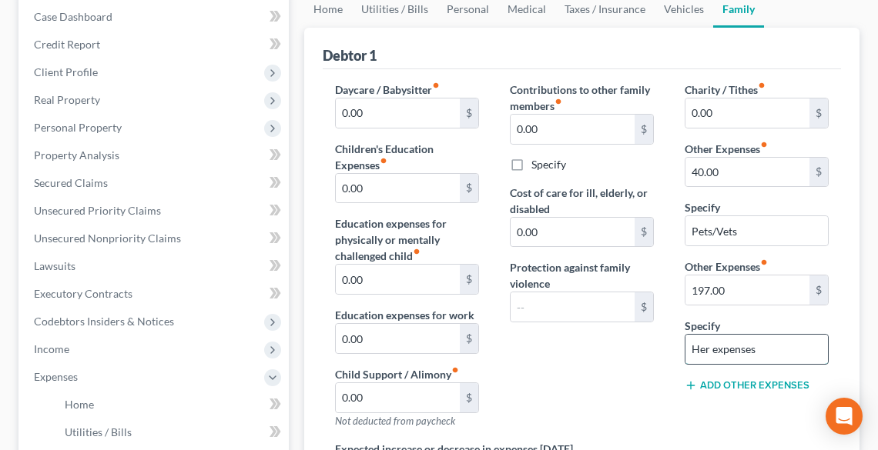
click at [707, 349] on input "Her expenses" at bounding box center [756, 349] width 142 height 29
type input "Partner's expenses"
click at [767, 292] on input "197.00" at bounding box center [747, 290] width 124 height 29
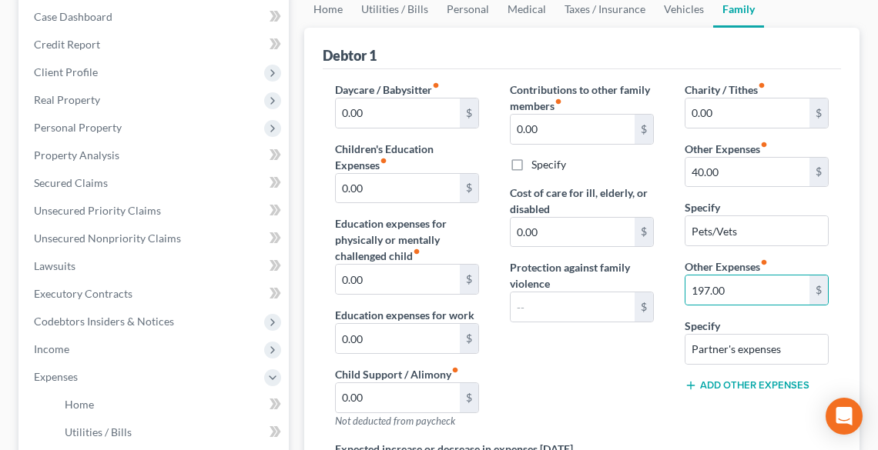
click at [571, 376] on div "Contributions to other family members fiber_manual_record 0.00 $ Specify Cost o…" at bounding box center [581, 262] width 175 height 360
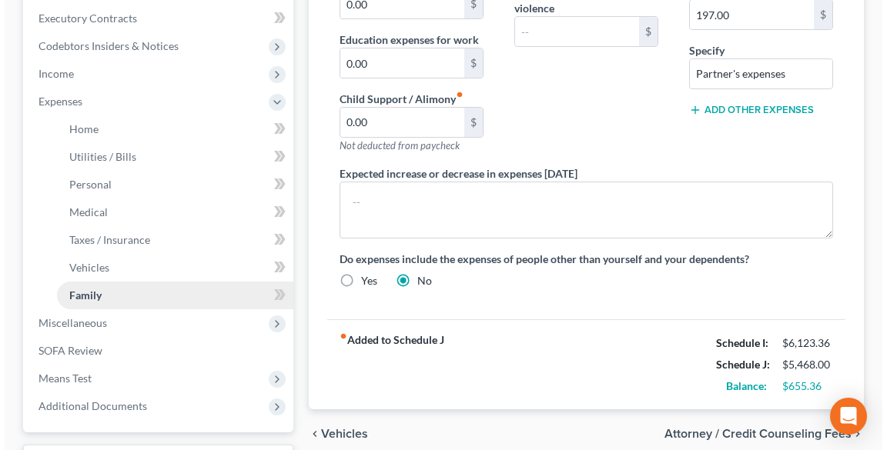
scroll to position [431, 0]
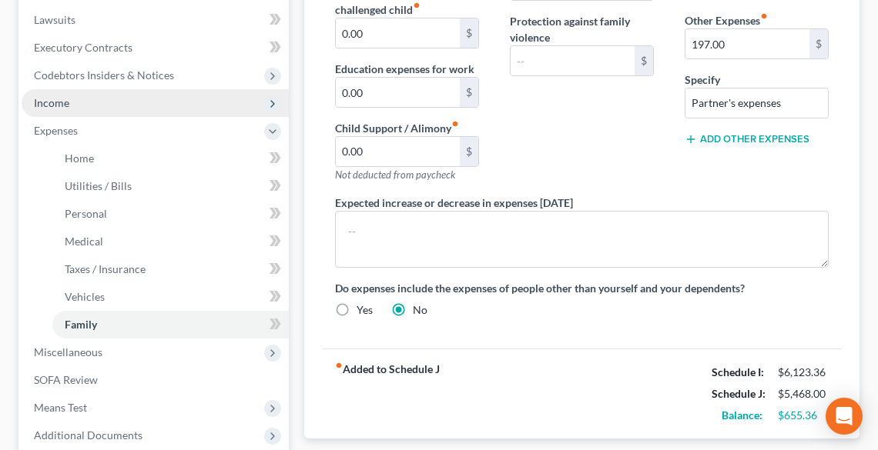
click at [52, 104] on span "Income" at bounding box center [51, 102] width 35 height 13
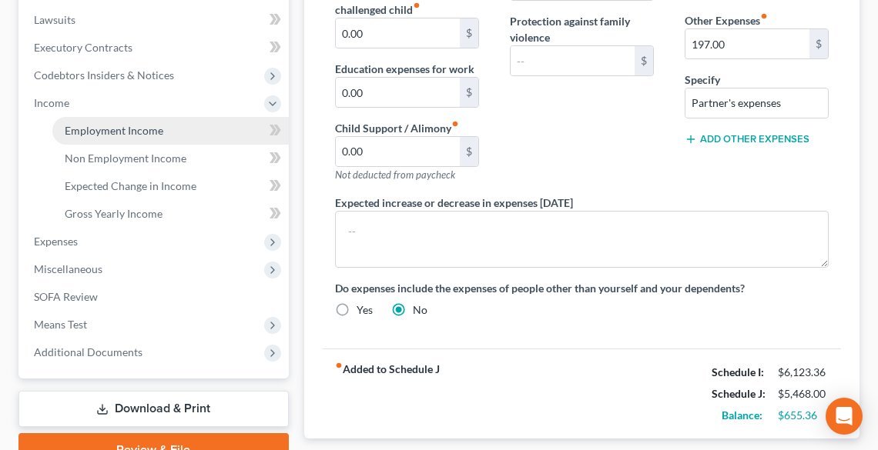
click at [86, 127] on span "Employment Income" at bounding box center [114, 130] width 99 height 13
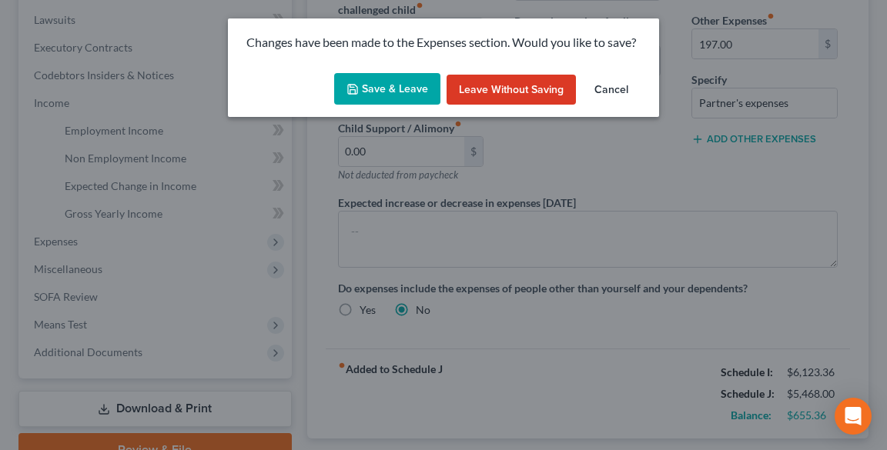
click at [384, 90] on button "Save & Leave" at bounding box center [387, 89] width 106 height 32
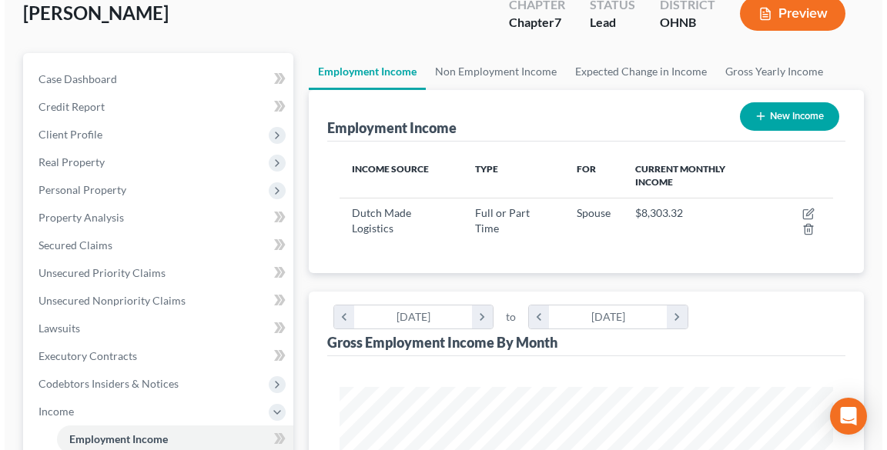
scroll to position [123, 0]
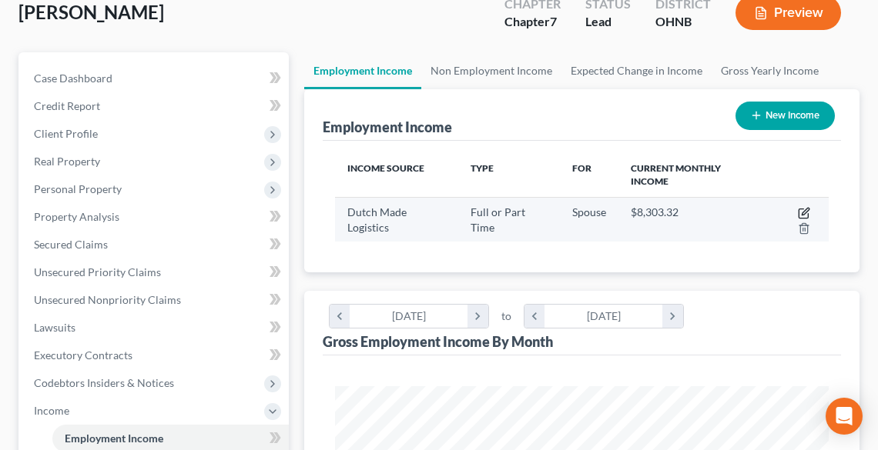
click at [800, 209] on icon "button" at bounding box center [804, 213] width 12 height 12
select select "0"
select select "36"
select select "3"
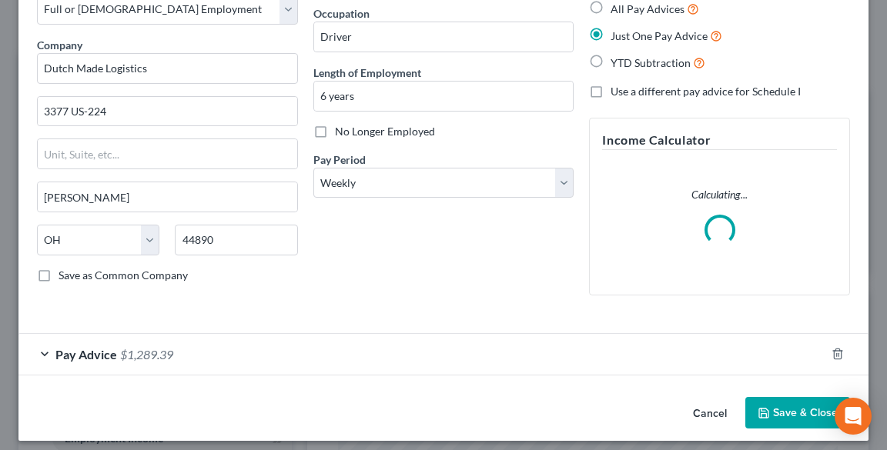
scroll to position [102, 0]
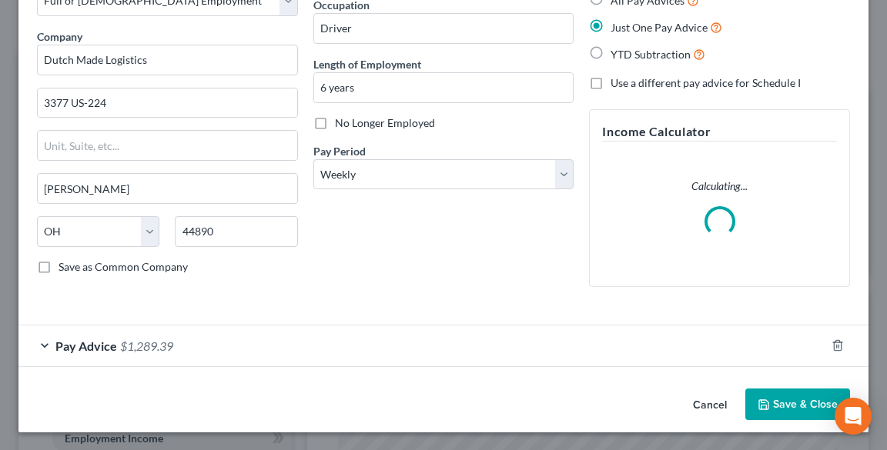
click at [52, 343] on form "Employment Type * Select Full or [DEMOGRAPHIC_DATA] Employment Self Employment …" at bounding box center [443, 168] width 813 height 398
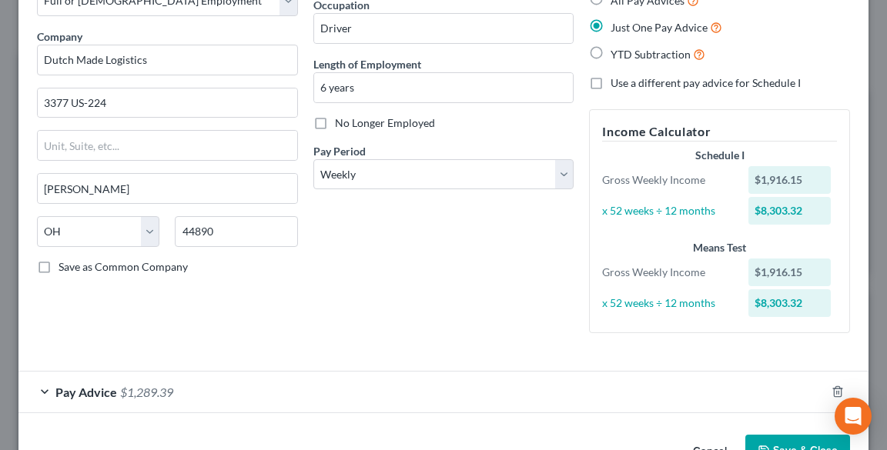
scroll to position [148, 0]
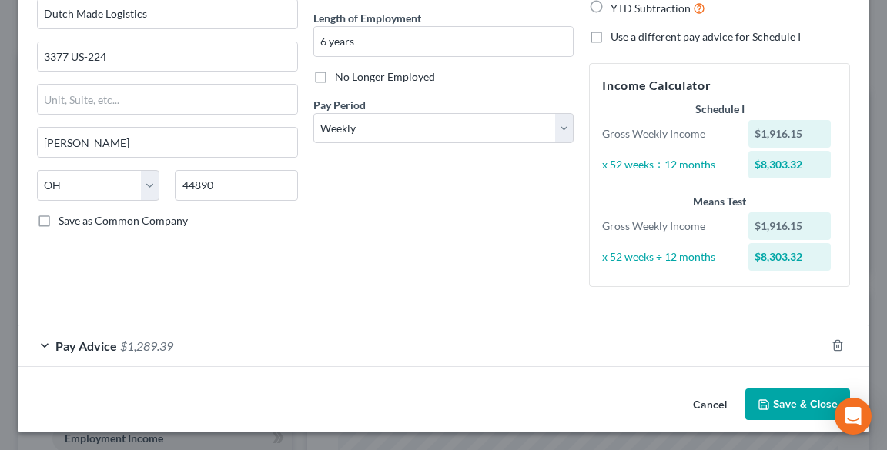
click at [95, 341] on span "Pay Advice" at bounding box center [86, 346] width 62 height 15
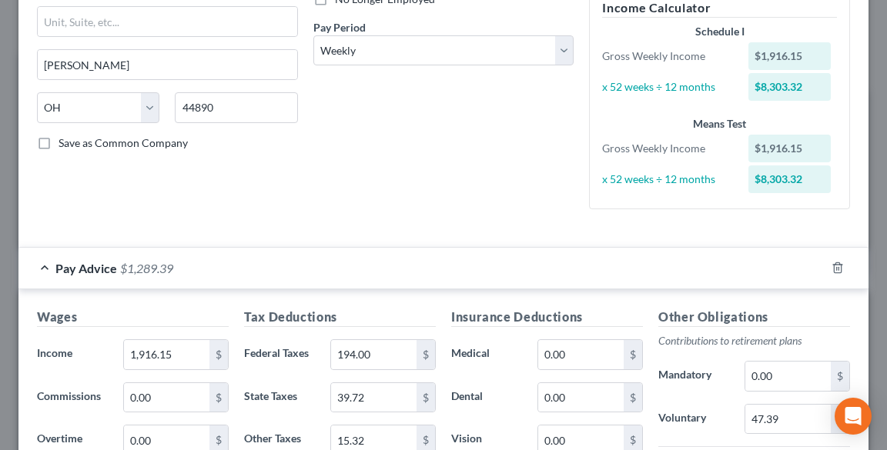
scroll to position [333, 0]
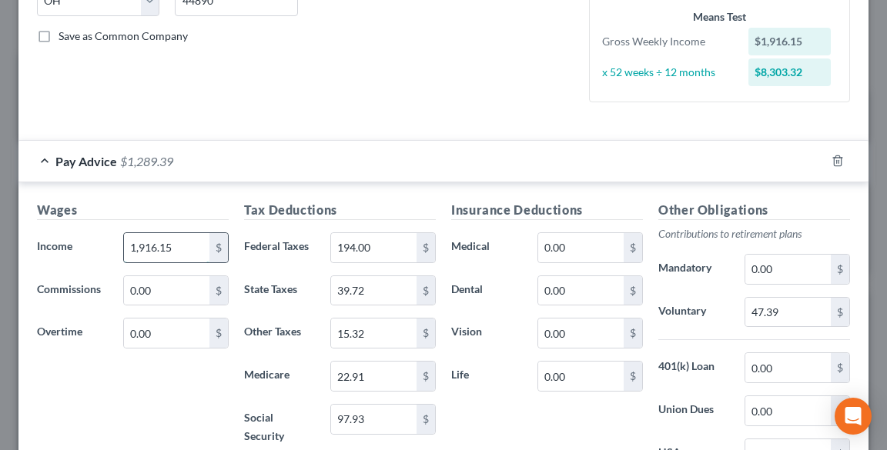
click at [174, 241] on input "1,916.15" at bounding box center [166, 247] width 85 height 29
click at [368, 250] on input "194.00" at bounding box center [373, 247] width 85 height 29
click at [188, 243] on input "1,517.95" at bounding box center [166, 247] width 85 height 29
type input "1,550.15"
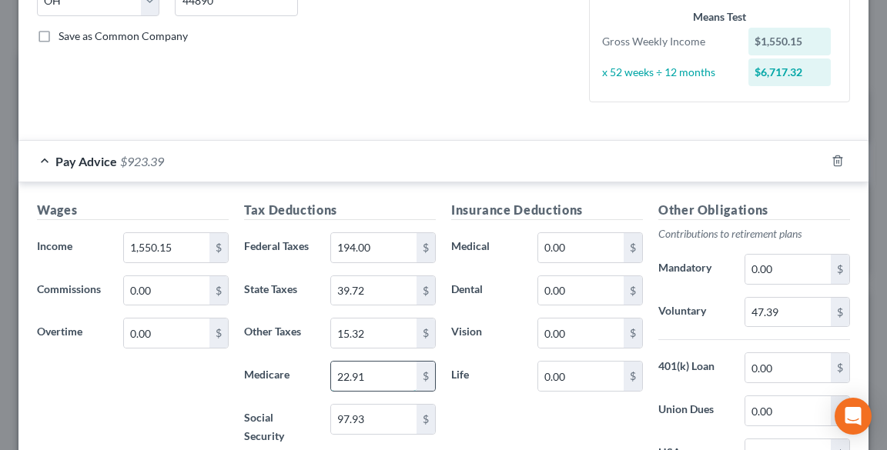
click at [373, 370] on input "22.91" at bounding box center [373, 376] width 85 height 29
type input "18.44"
click at [376, 428] on input "97.93" at bounding box center [373, 419] width 85 height 29
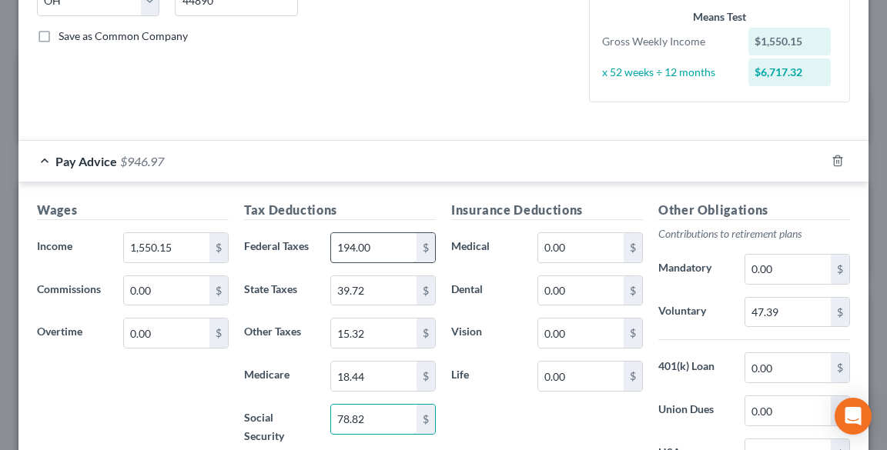
type input "78.82"
click at [384, 251] on input "194.00" at bounding box center [373, 247] width 85 height 29
type input "128.84"
click at [384, 282] on input "39.72" at bounding box center [373, 290] width 85 height 29
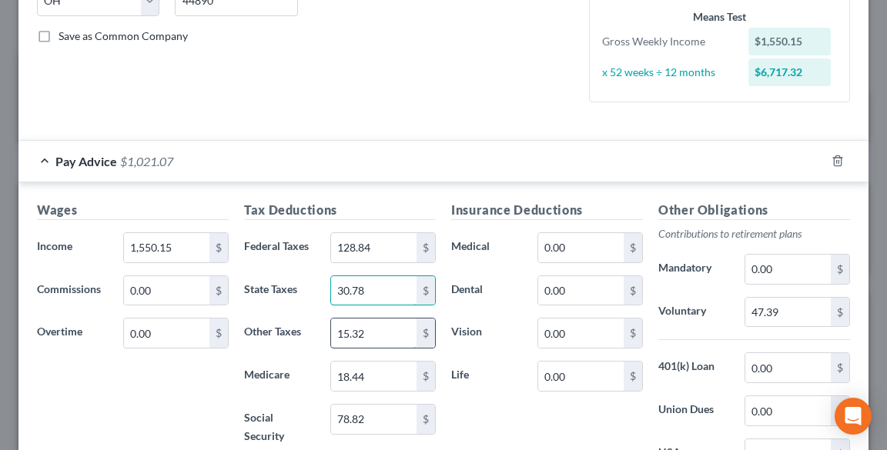
type input "30.78"
click at [394, 325] on input "15.32" at bounding box center [373, 333] width 85 height 29
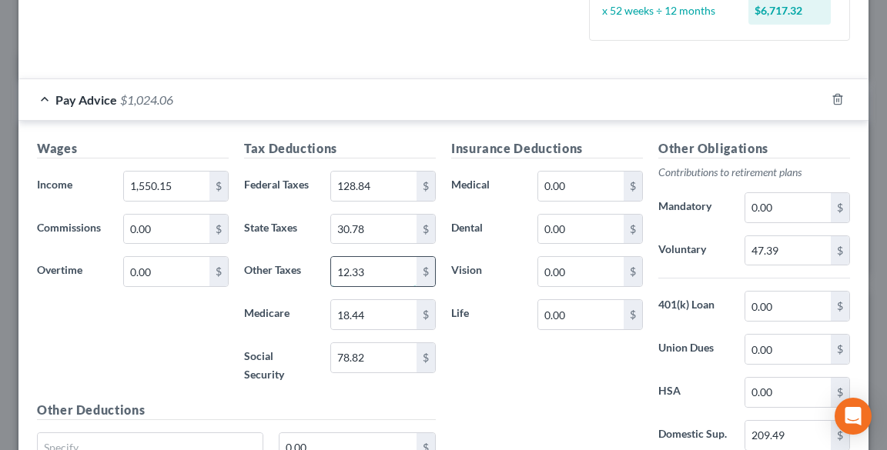
scroll to position [394, 0]
type input "12.33"
click at [808, 254] on input "47.39" at bounding box center [787, 250] width 85 height 29
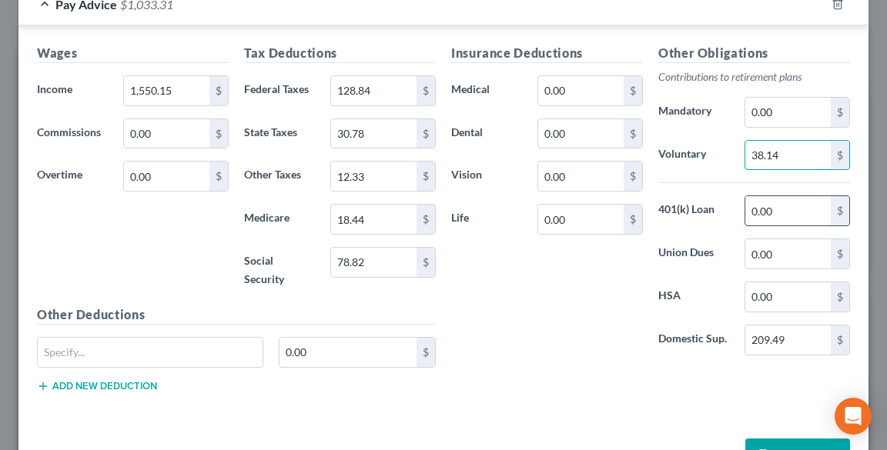
scroll to position [517, 0]
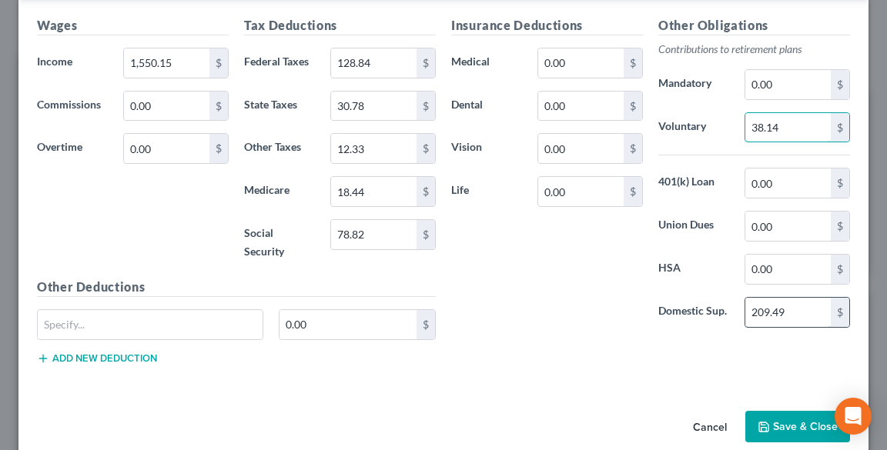
type input "38.14"
click at [801, 310] on input "209.49" at bounding box center [787, 312] width 85 height 29
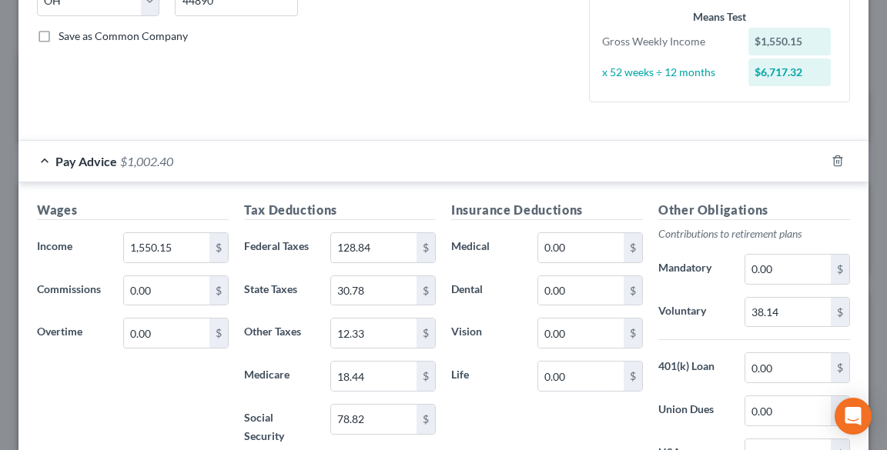
type input "240.40"
click at [373, 245] on input "128.84" at bounding box center [373, 247] width 85 height 29
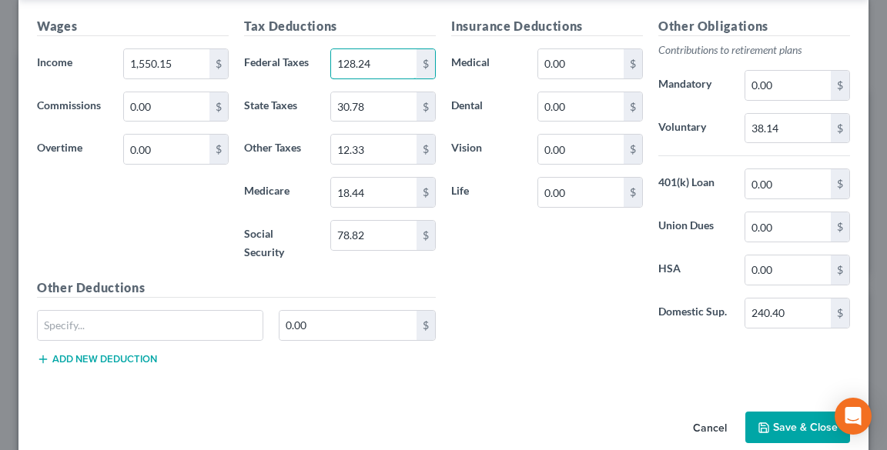
scroll to position [517, 0]
type input "128.24"
click at [88, 329] on input "text" at bounding box center [150, 324] width 225 height 29
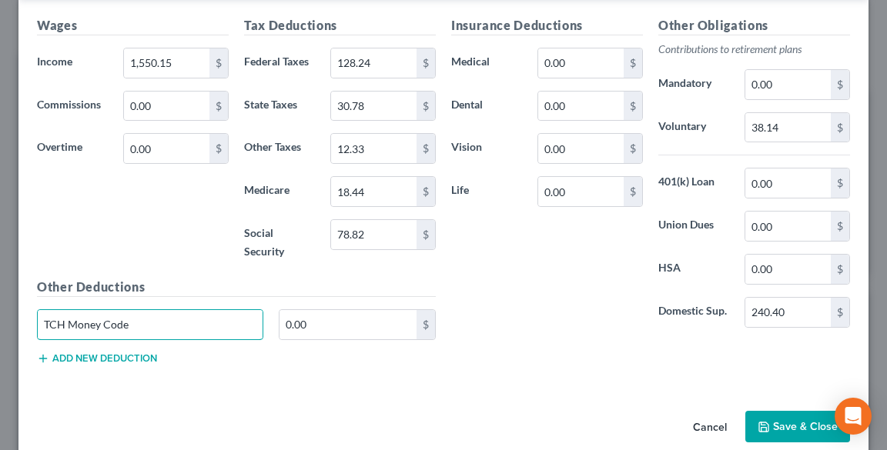
type input "TCH Money Code"
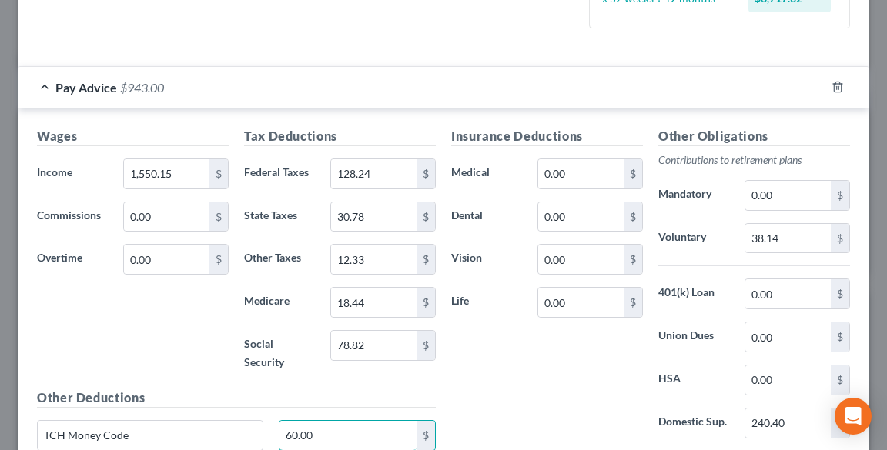
scroll to position [394, 0]
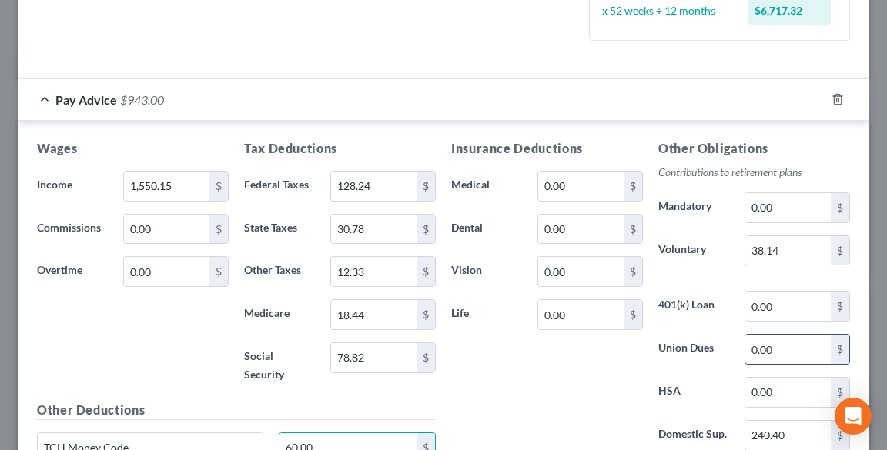
type input "60.00"
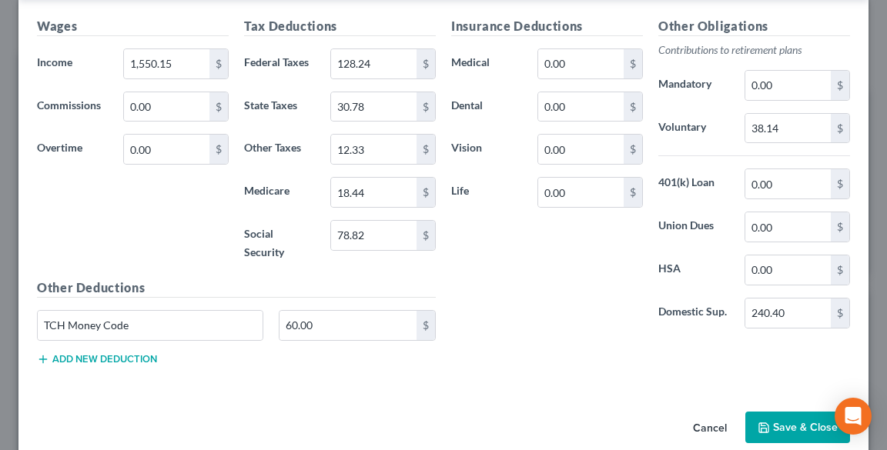
scroll to position [517, 0]
click at [155, 323] on input "TCH Money Code" at bounding box center [150, 324] width 225 height 29
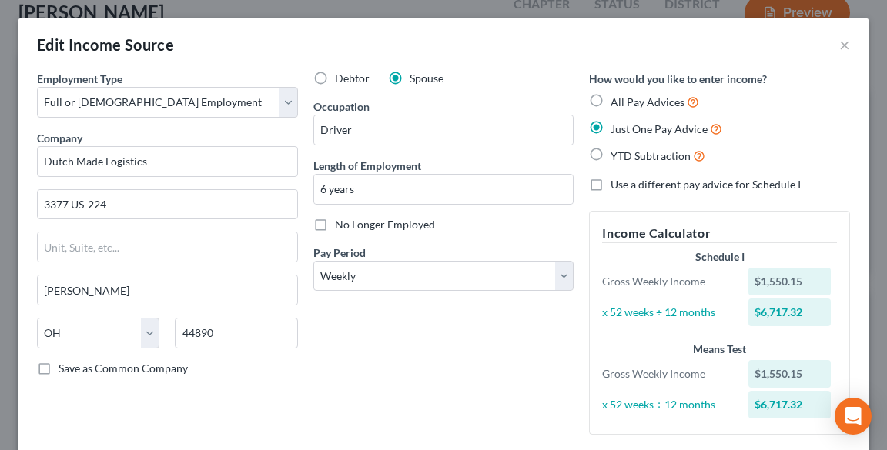
scroll to position [246, 0]
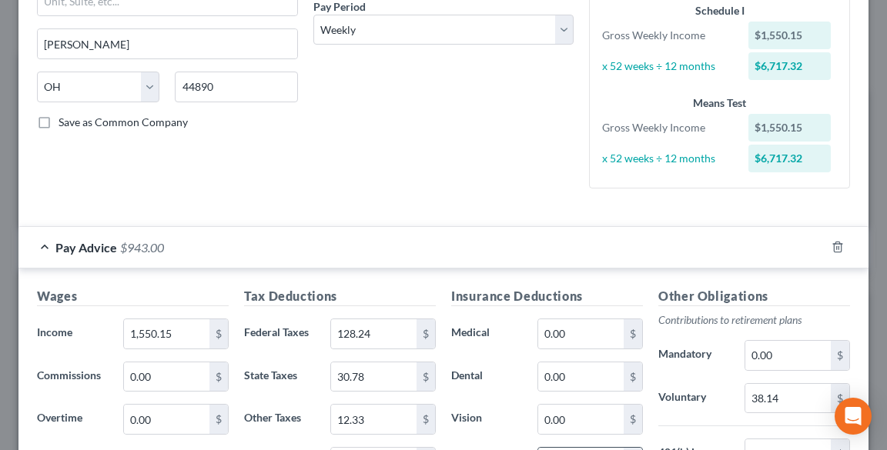
type input "TCH Money Code [unload fee]"
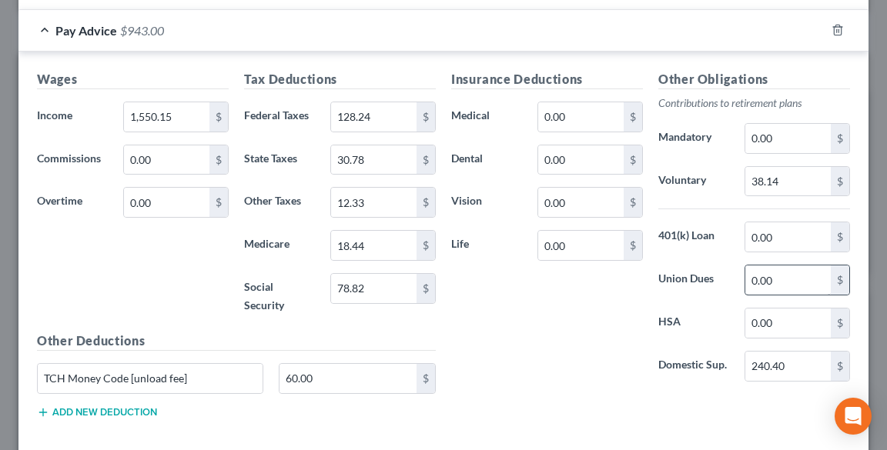
scroll to position [493, 0]
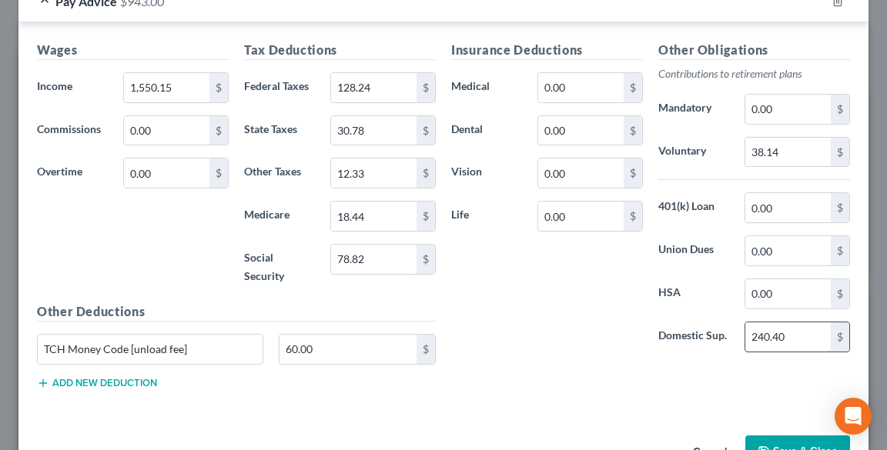
click at [760, 335] on input "240.40" at bounding box center [787, 337] width 85 height 29
click at [761, 336] on input "240.40" at bounding box center [787, 337] width 85 height 29
click at [760, 333] on input "240.40" at bounding box center [787, 337] width 85 height 29
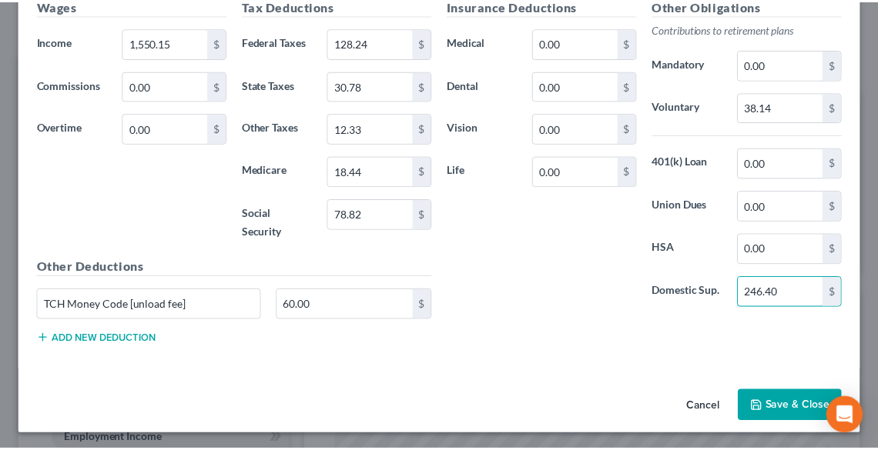
scroll to position [538, 0]
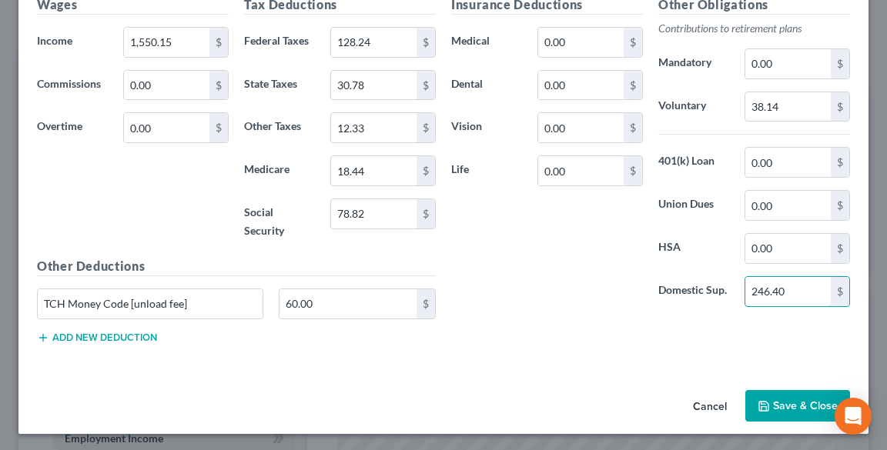
type input "246.40"
click at [767, 408] on button "Save & Close" at bounding box center [797, 406] width 105 height 32
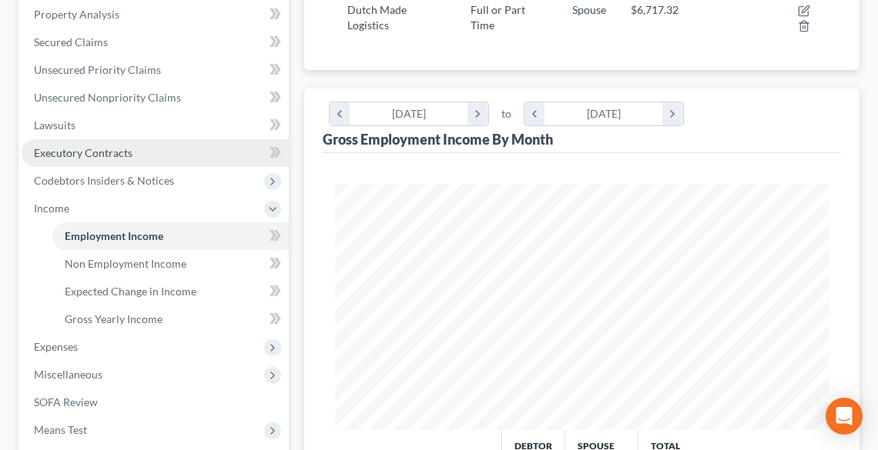
scroll to position [370, 0]
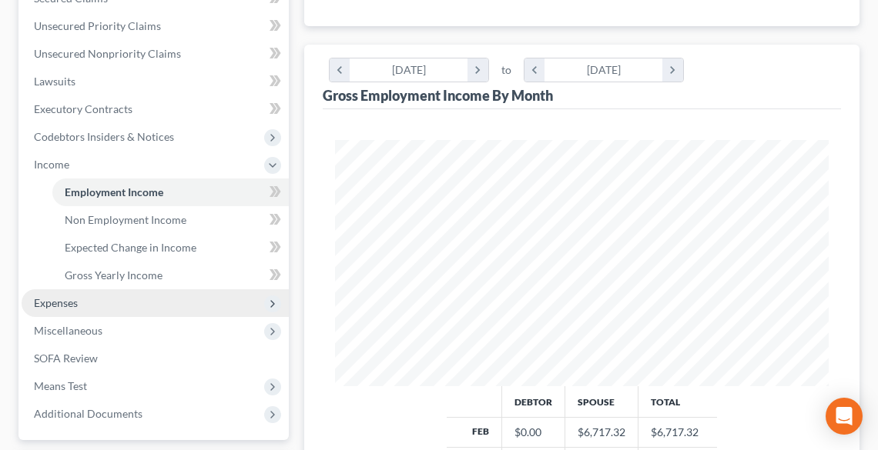
click at [45, 309] on span "Expenses" at bounding box center [155, 303] width 267 height 28
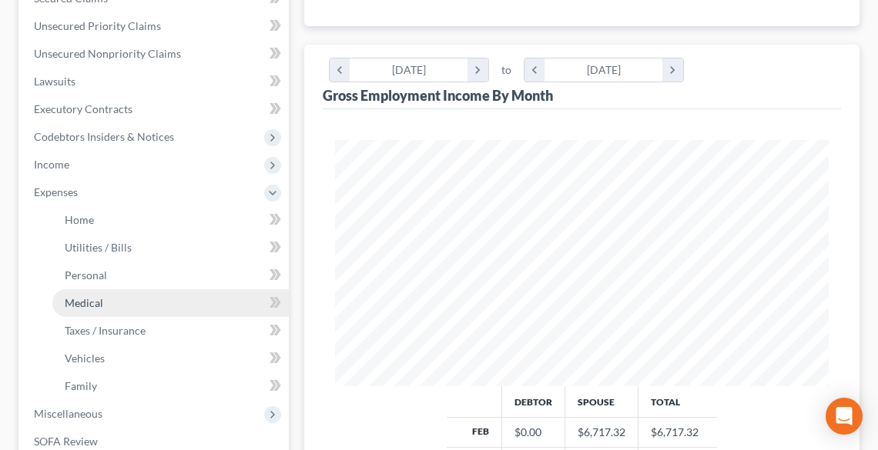
click at [95, 299] on span "Medical" at bounding box center [84, 302] width 38 height 13
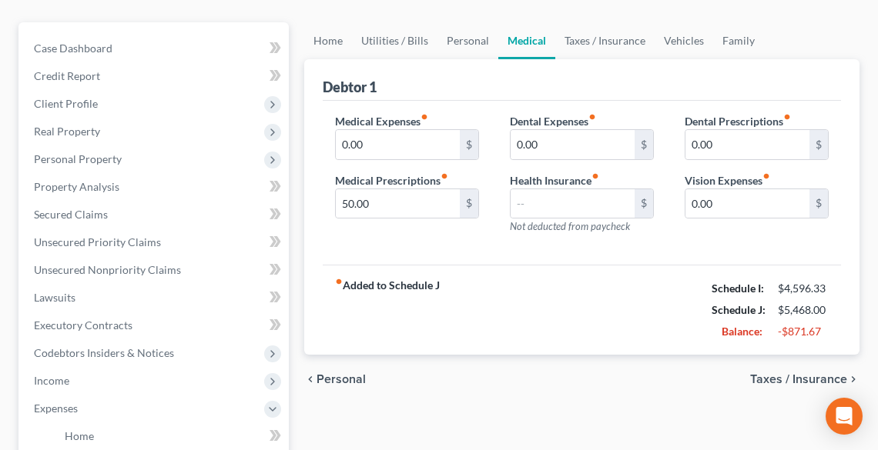
scroll to position [123, 0]
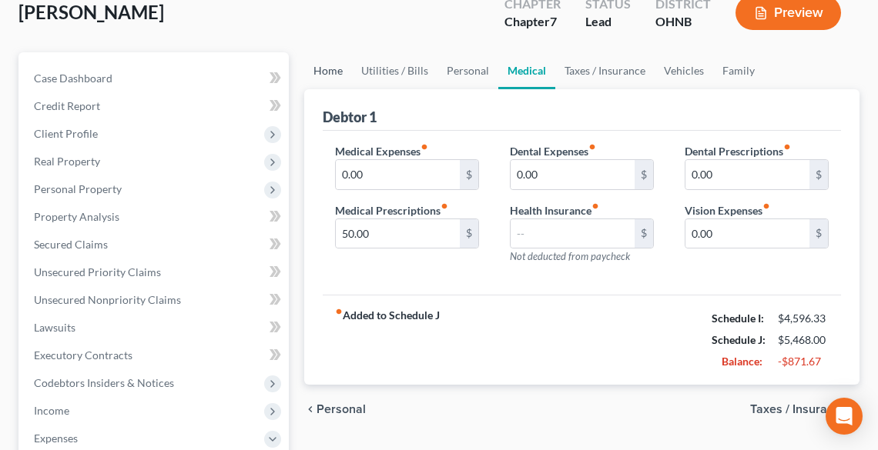
click at [336, 74] on link "Home" at bounding box center [328, 70] width 48 height 37
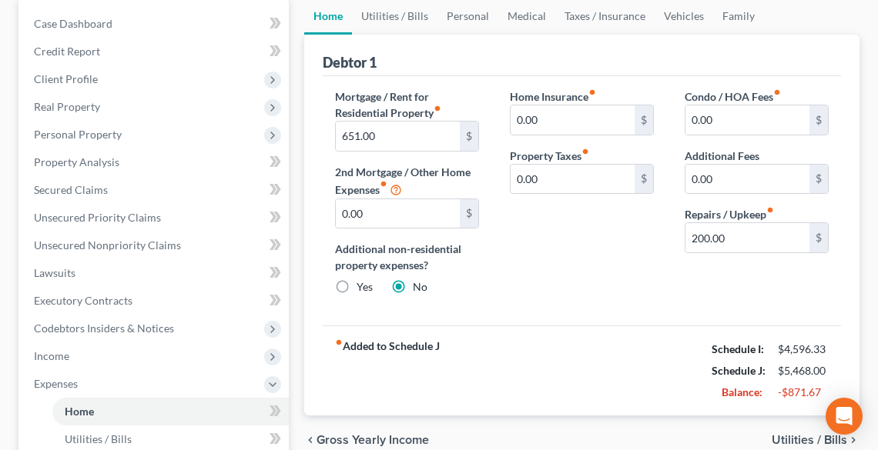
scroll to position [185, 0]
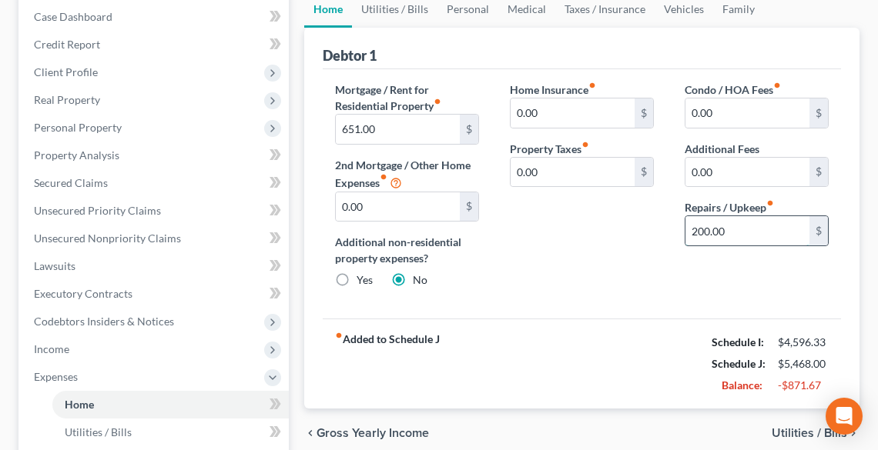
click at [748, 232] on input "200.00" at bounding box center [747, 230] width 124 height 29
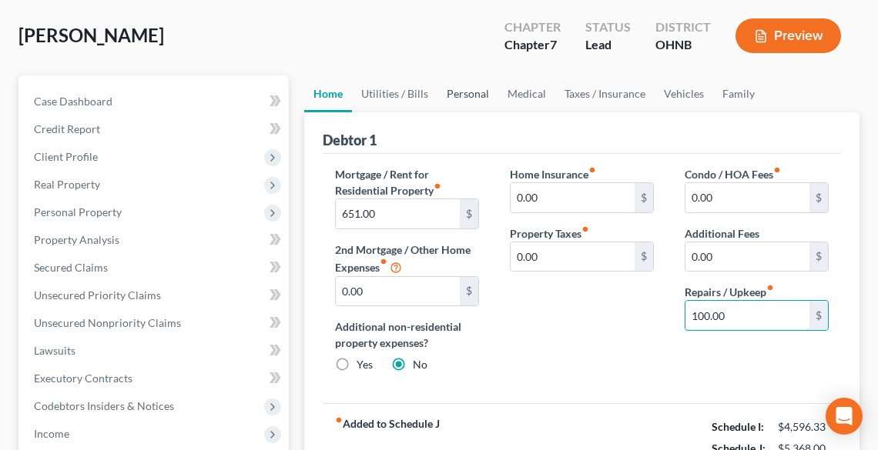
scroll to position [62, 0]
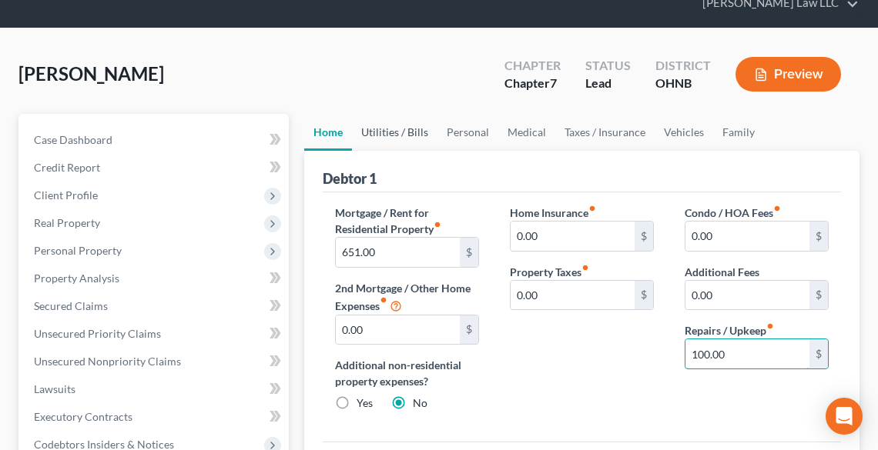
type input "100.00"
click at [412, 127] on link "Utilities / Bills" at bounding box center [394, 132] width 85 height 37
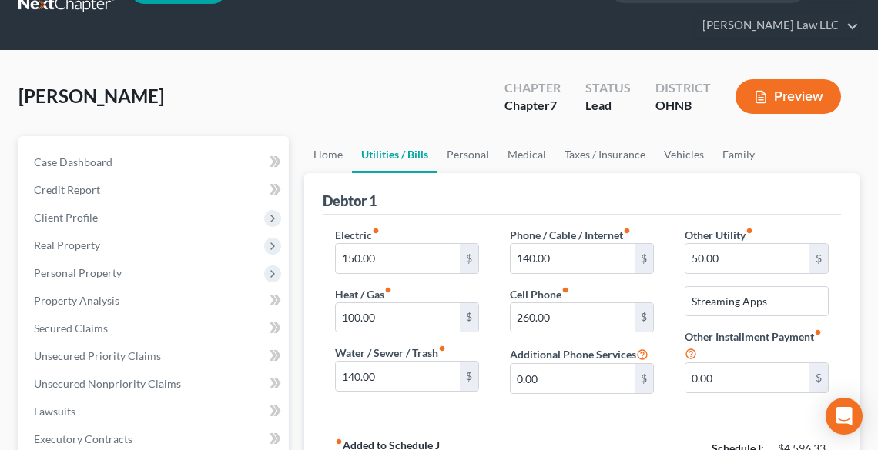
scroll to position [62, 0]
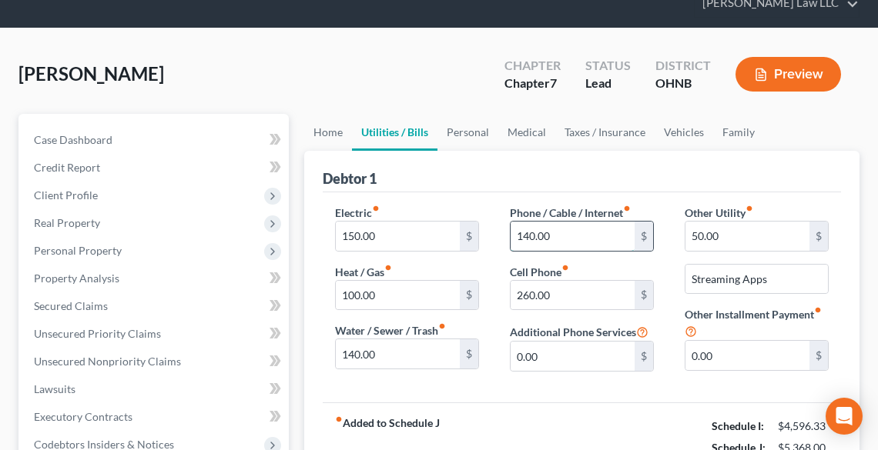
click at [560, 234] on input "140.00" at bounding box center [572, 236] width 124 height 29
type input "100.00"
click at [757, 237] on input "50.00" at bounding box center [747, 236] width 124 height 29
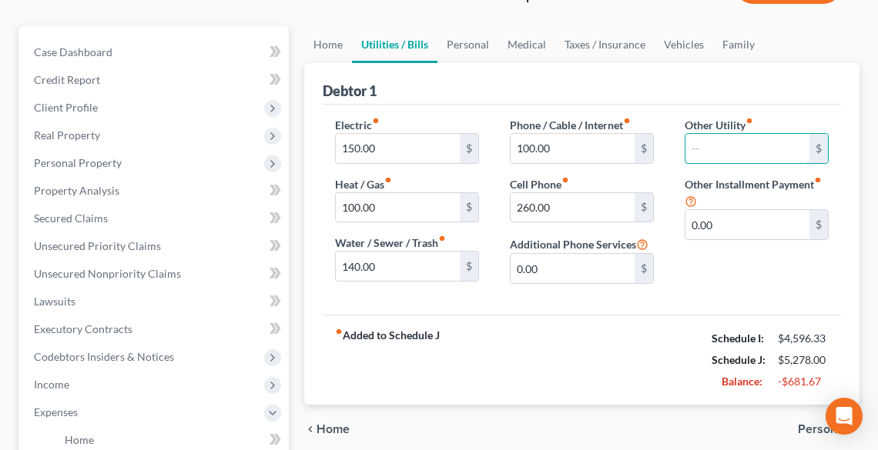
scroll to position [123, 0]
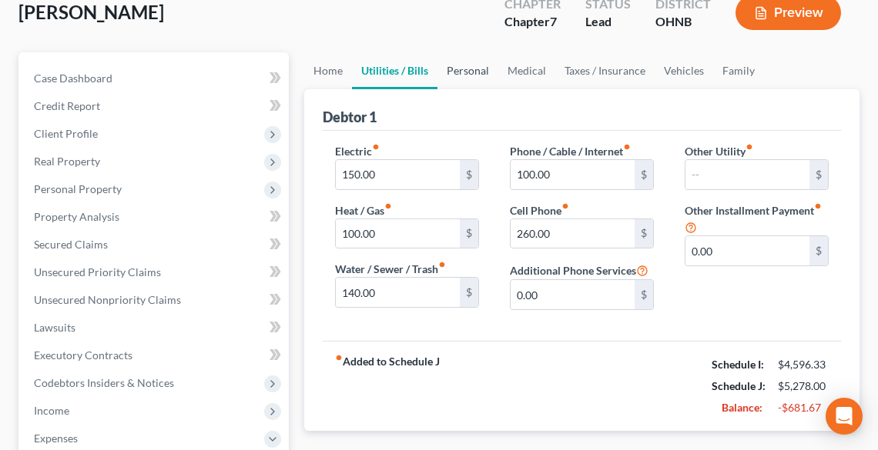
click at [471, 69] on link "Personal" at bounding box center [467, 70] width 61 height 37
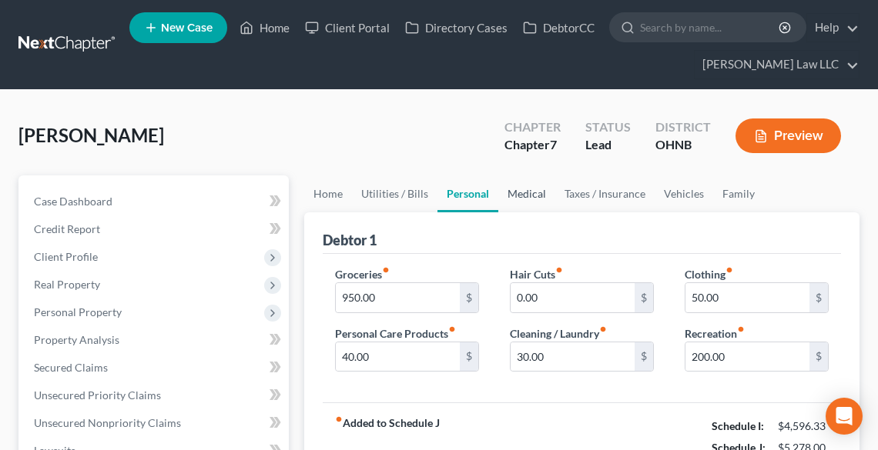
click at [537, 192] on link "Medical" at bounding box center [526, 194] width 57 height 37
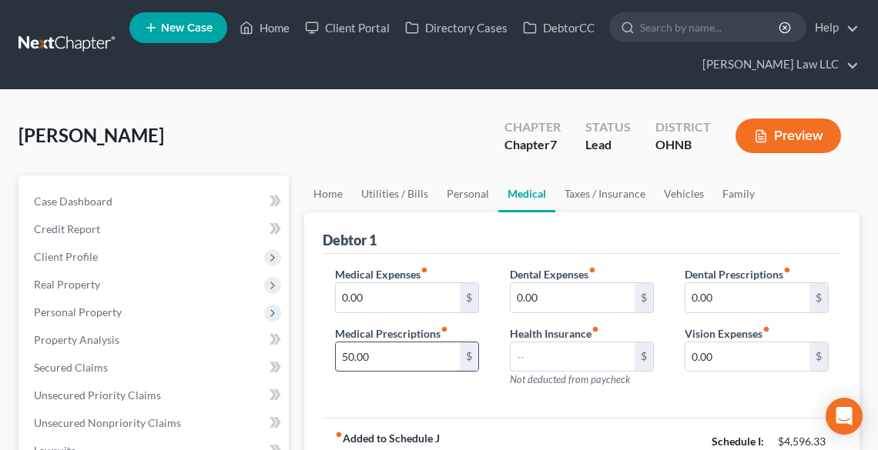
click at [442, 349] on input "50.00" at bounding box center [398, 357] width 124 height 29
click at [734, 193] on link "Family" at bounding box center [738, 194] width 51 height 37
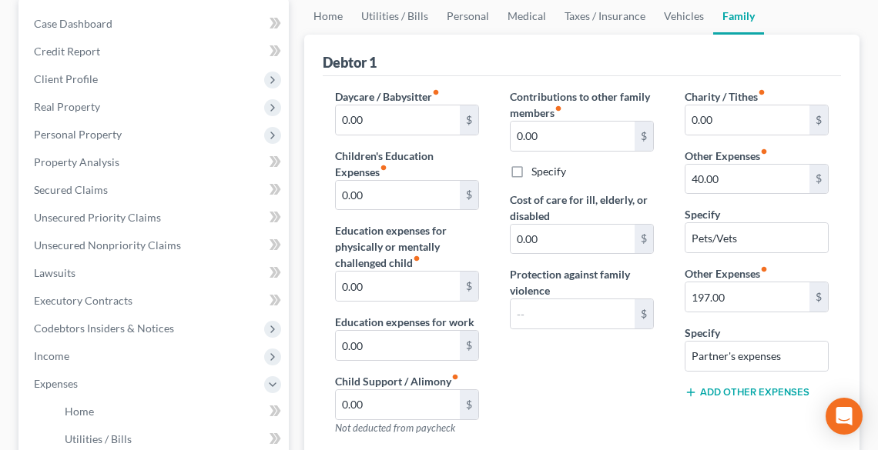
scroll to position [185, 0]
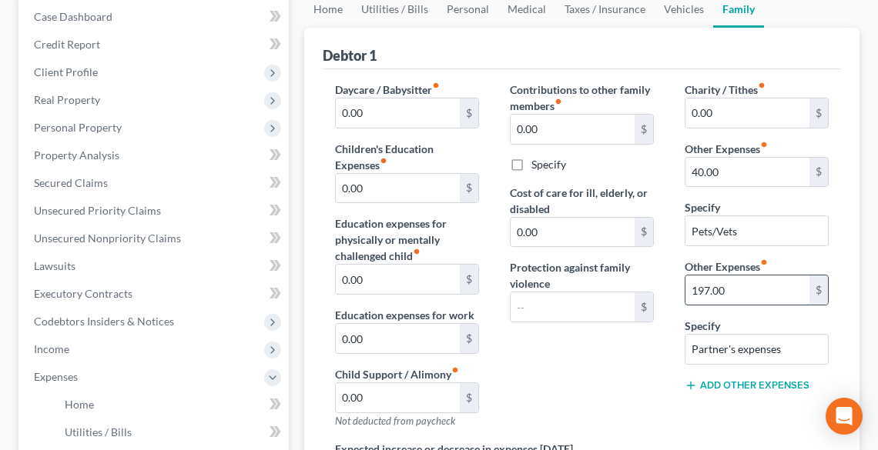
click at [750, 279] on input "197.00" at bounding box center [747, 290] width 124 height 29
click at [785, 348] on input "Partner's expenses" at bounding box center [756, 349] width 142 height 29
click at [791, 348] on input "Partner's expense" at bounding box center [756, 349] width 142 height 29
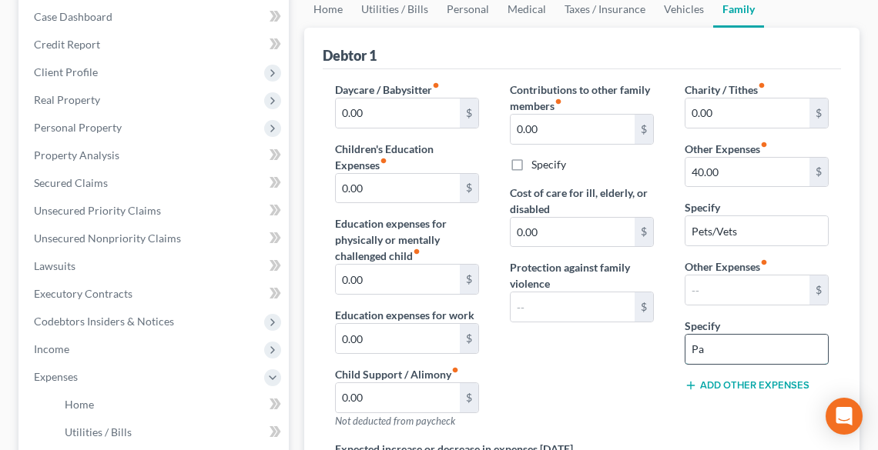
type input "P"
click at [616, 377] on div "Contributions to other family members fiber_manual_record 0.00 $ Specify Cost o…" at bounding box center [581, 262] width 175 height 360
click at [671, 7] on link "Vehicles" at bounding box center [683, 9] width 59 height 37
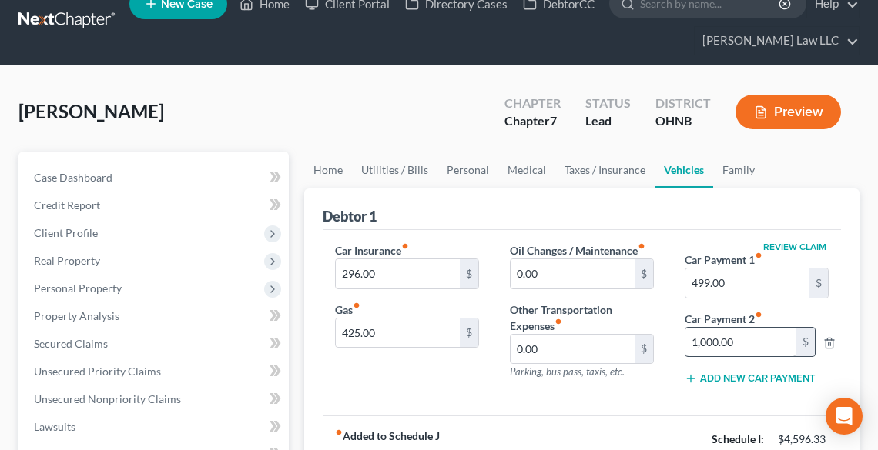
scroll to position [62, 0]
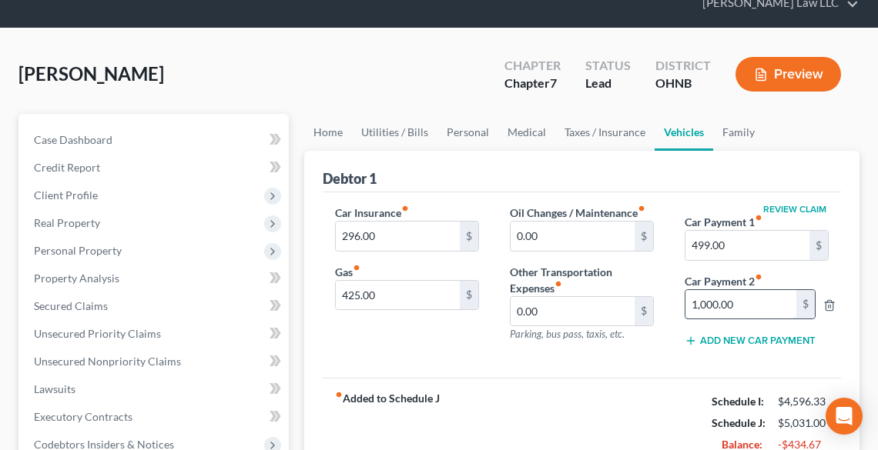
click at [764, 299] on input "1,000.00" at bounding box center [740, 304] width 111 height 29
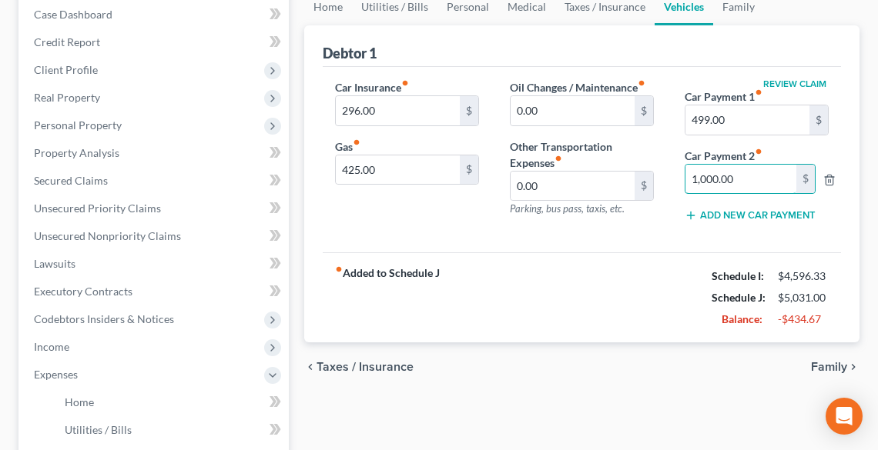
scroll to position [123, 0]
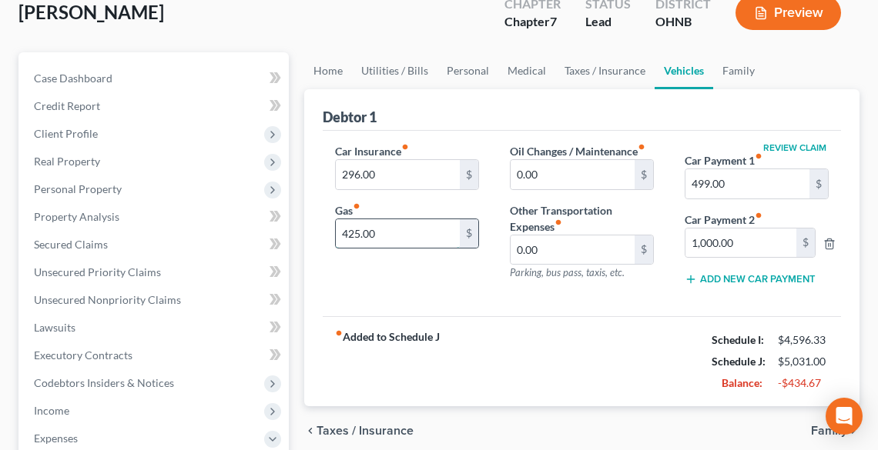
click at [382, 230] on input "425.00" at bounding box center [398, 233] width 124 height 29
type input "200.00"
click at [768, 17] on button "Preview" at bounding box center [787, 12] width 105 height 35
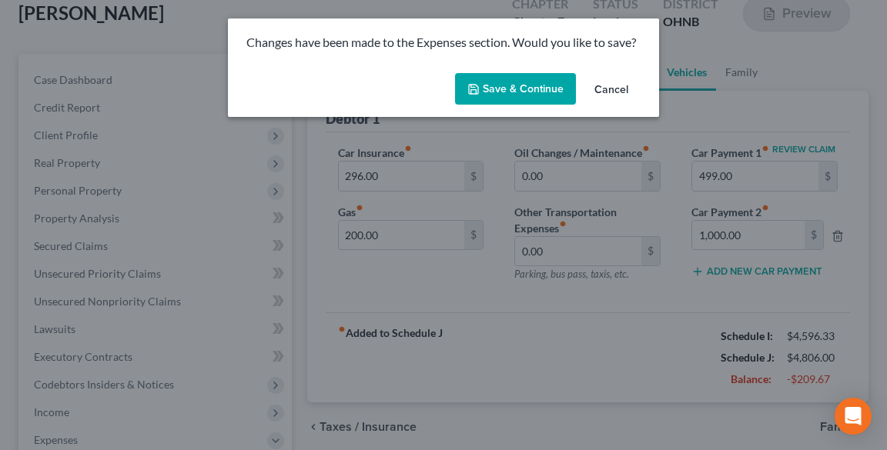
click at [523, 87] on button "Save & Continue" at bounding box center [515, 89] width 121 height 32
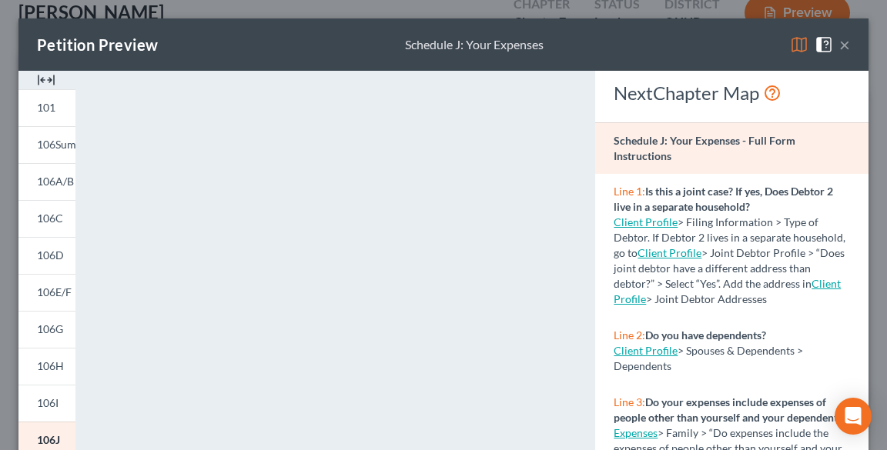
click at [829, 45] on span at bounding box center [826, 43] width 25 height 13
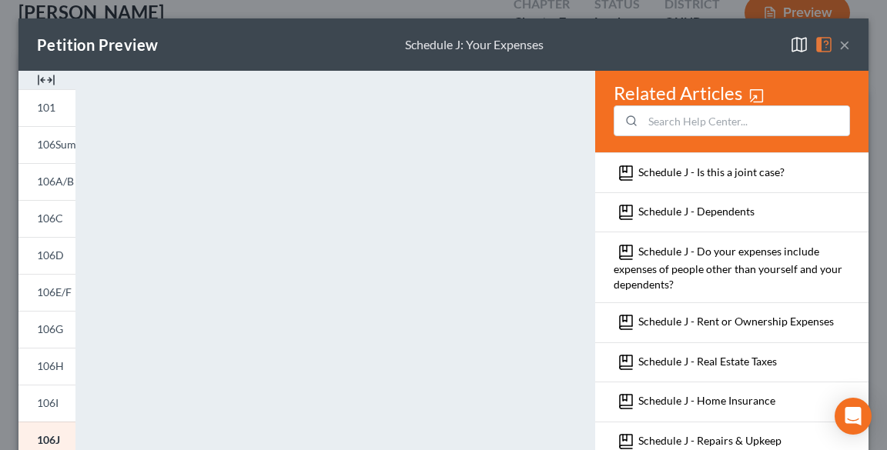
click at [839, 43] on button "×" at bounding box center [844, 44] width 11 height 18
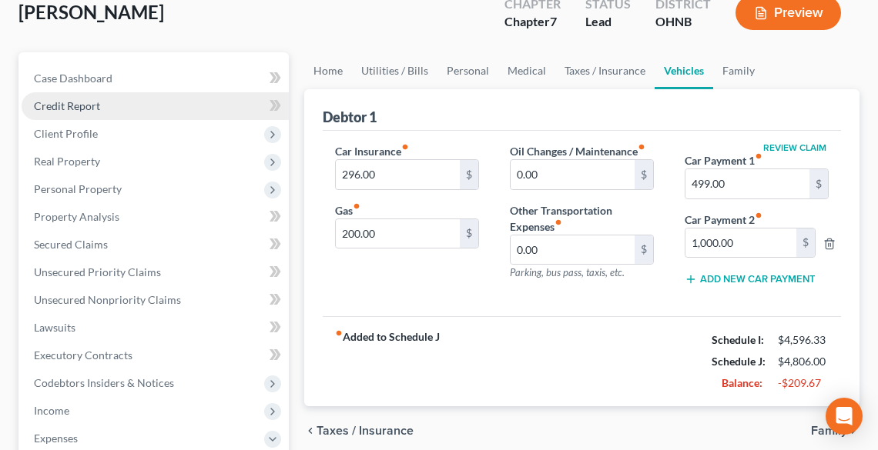
click at [101, 99] on link "Credit Report" at bounding box center [155, 106] width 267 height 28
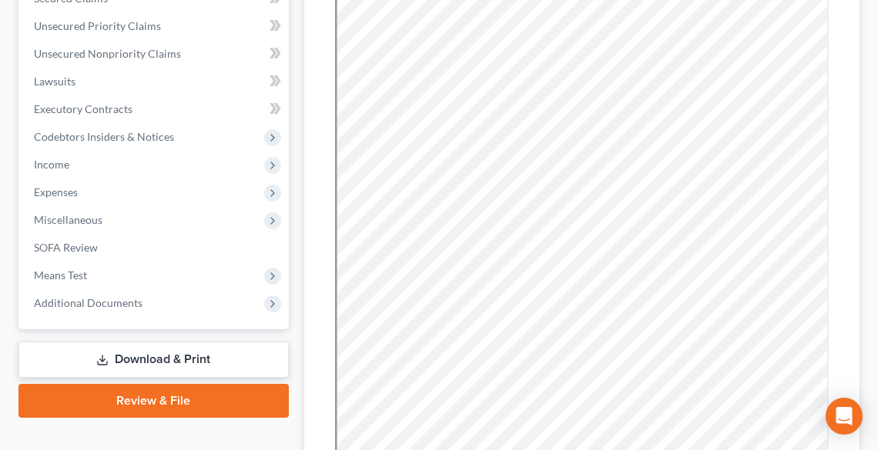
click at [152, 346] on link "Download & Print" at bounding box center [153, 360] width 270 height 36
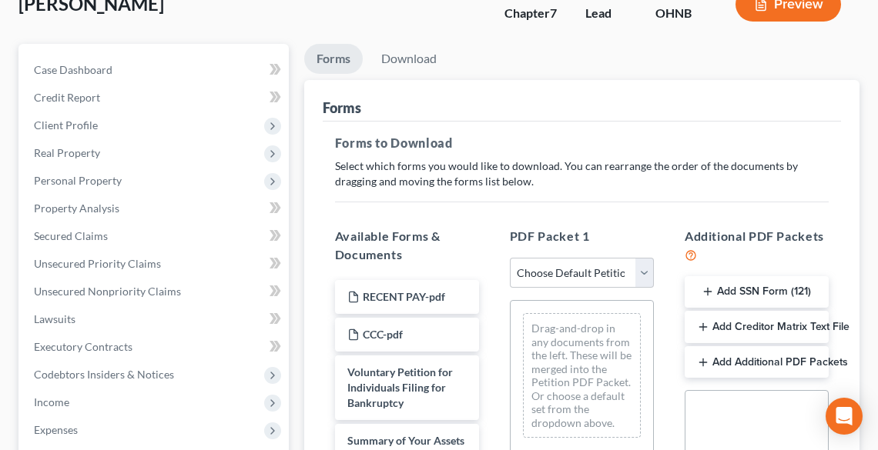
scroll to position [308, 0]
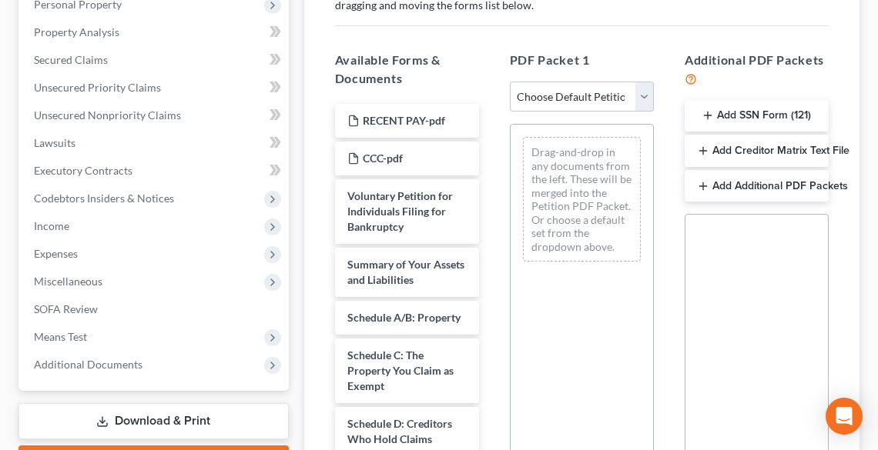
click at [725, 119] on button "Add SSN Form (121)" at bounding box center [756, 116] width 144 height 32
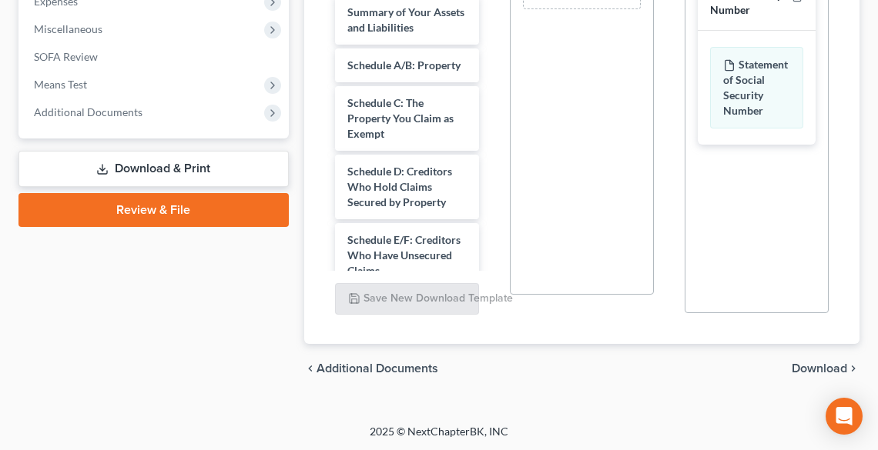
click at [821, 364] on span "Download" at bounding box center [818, 369] width 55 height 12
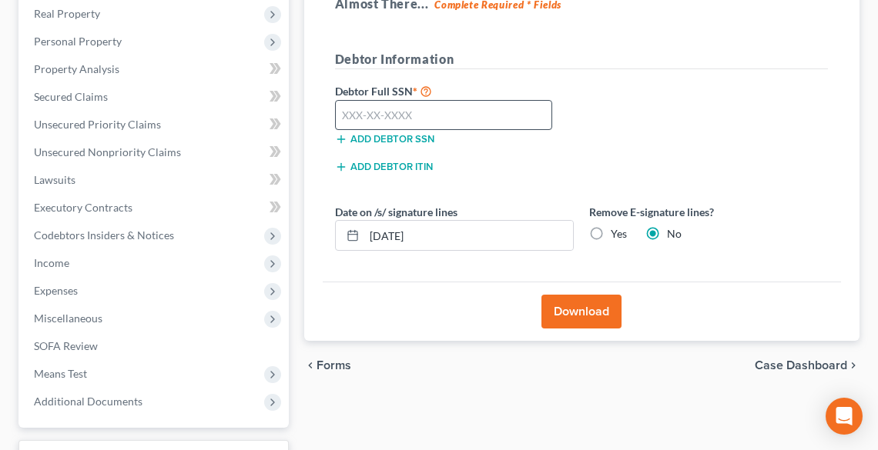
scroll to position [271, 0]
click at [425, 112] on input "text" at bounding box center [444, 115] width 218 height 31
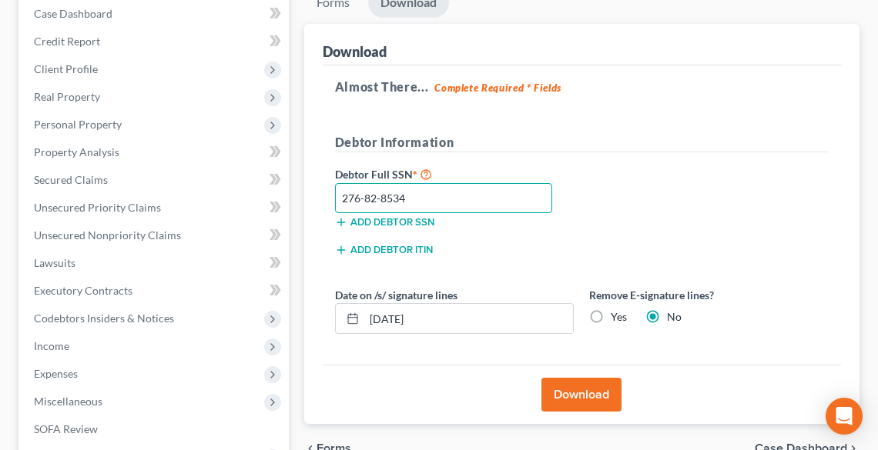
scroll to position [209, 0]
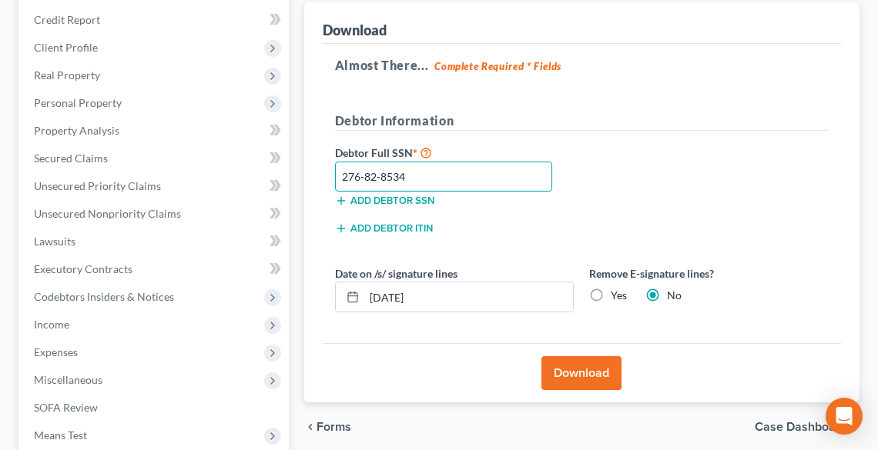
type input "276-82-8534"
click at [610, 296] on label "Yes" at bounding box center [618, 295] width 16 height 15
click at [617, 296] on input "Yes" at bounding box center [622, 293] width 10 height 10
radio input "true"
radio input "false"
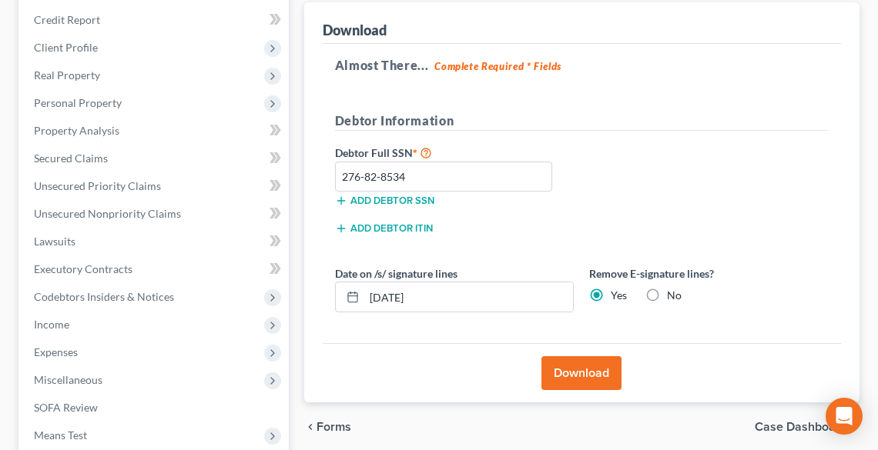
click at [599, 356] on button "Download" at bounding box center [581, 373] width 80 height 34
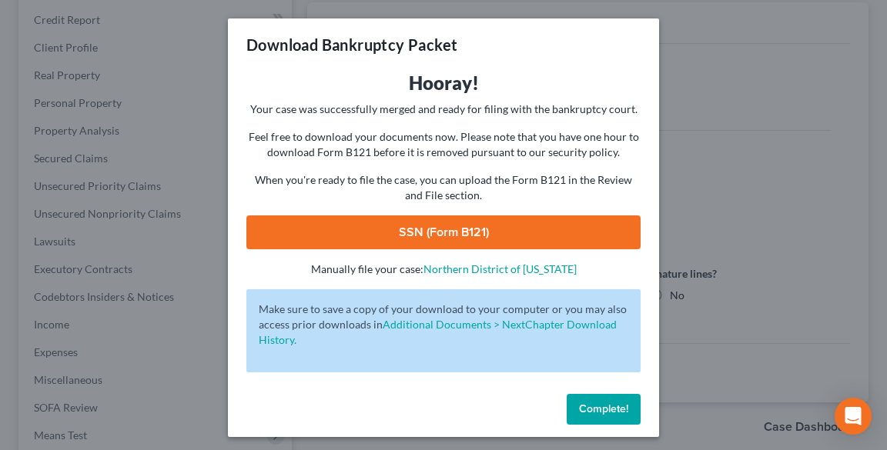
click at [370, 220] on link "SSN (Form B121)" at bounding box center [443, 233] width 394 height 34
click at [613, 407] on span "Complete!" at bounding box center [603, 409] width 49 height 13
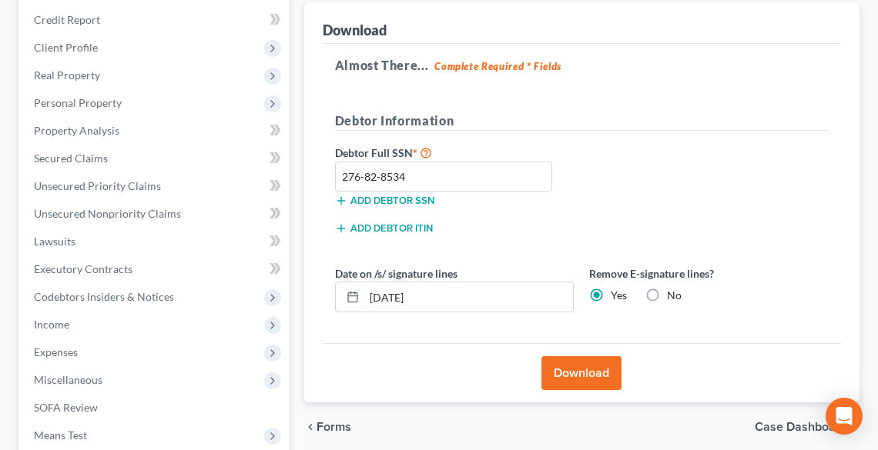
scroll to position [0, 0]
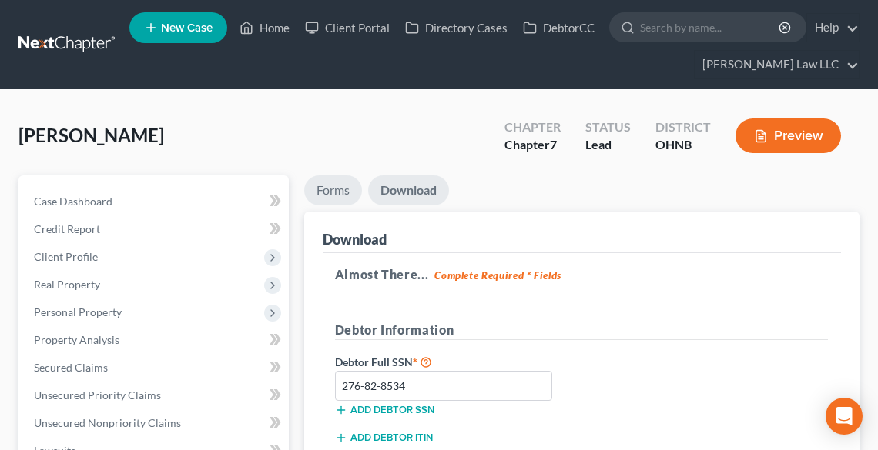
click at [338, 187] on link "Forms" at bounding box center [333, 191] width 58 height 30
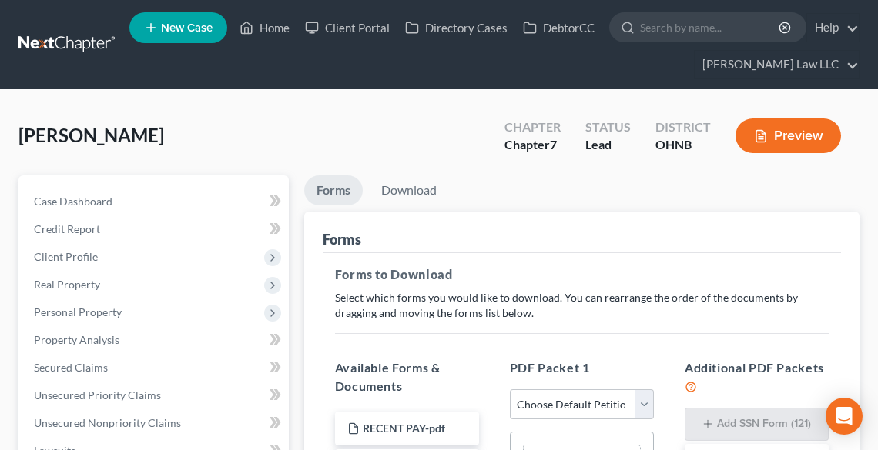
click at [594, 400] on select "Choose Default Petition PDF Packet Complete Bankruptcy Petition (all forms and …" at bounding box center [582, 405] width 144 height 31
select select "0"
click at [510, 390] on select "Choose Default Petition PDF Packet Complete Bankruptcy Petition (all forms and …" at bounding box center [582, 405] width 144 height 31
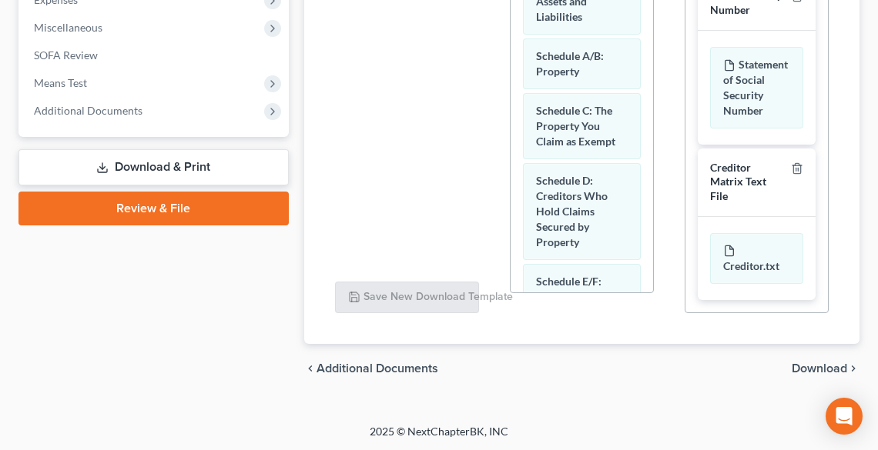
click at [815, 368] on span "Download" at bounding box center [818, 369] width 55 height 12
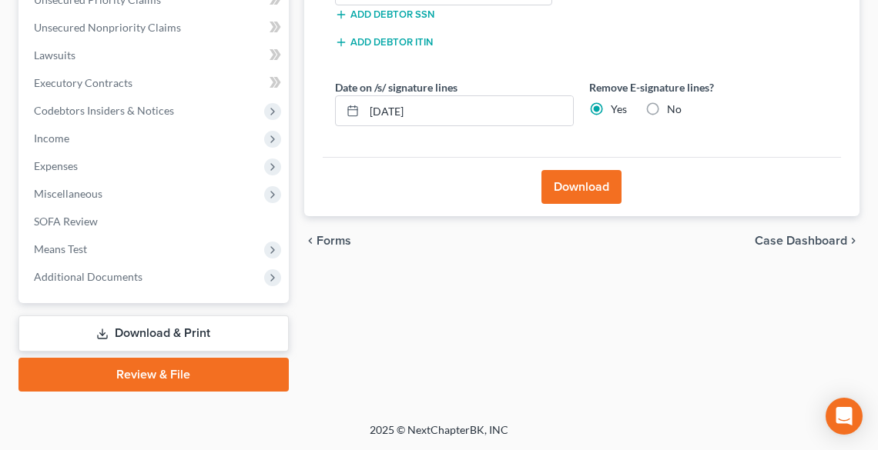
scroll to position [394, 0]
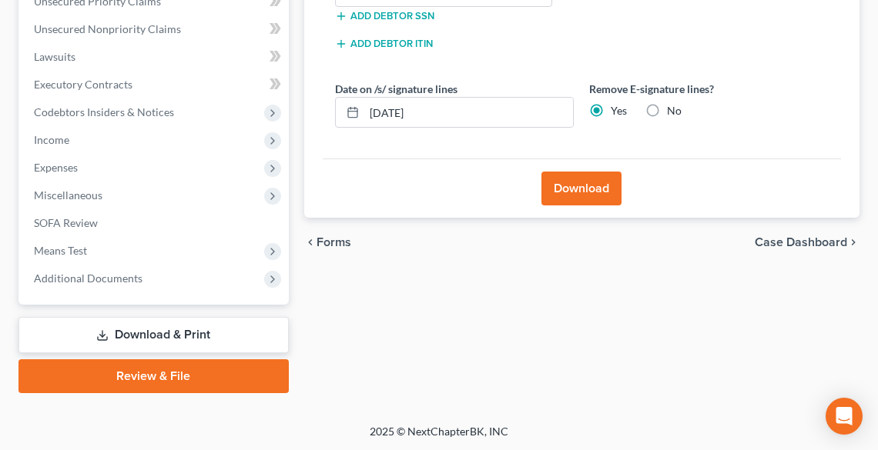
click at [667, 112] on label "No" at bounding box center [674, 110] width 15 height 15
click at [673, 112] on input "No" at bounding box center [678, 108] width 10 height 10
radio input "true"
radio input "false"
click at [570, 194] on button "Download" at bounding box center [581, 189] width 80 height 34
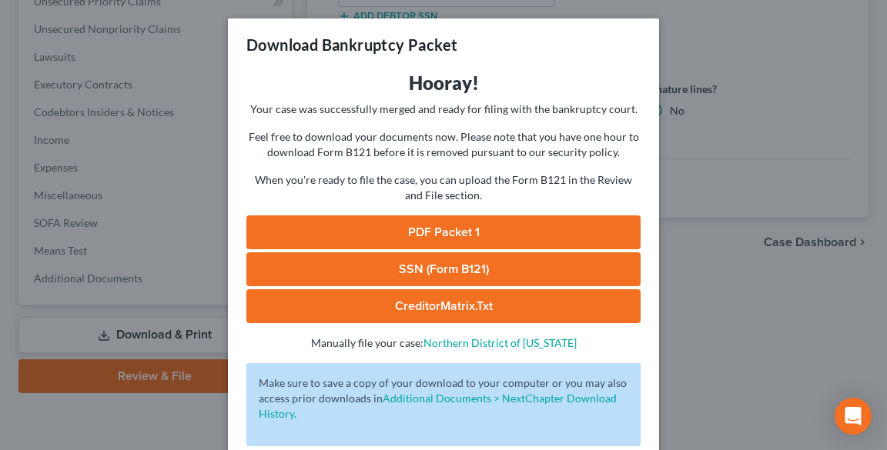
click at [377, 231] on link "PDF Packet 1" at bounding box center [443, 233] width 394 height 34
click at [794, 266] on div "Download Bankruptcy Packet Hooray! Your case was successfully merged and ready …" at bounding box center [443, 225] width 887 height 450
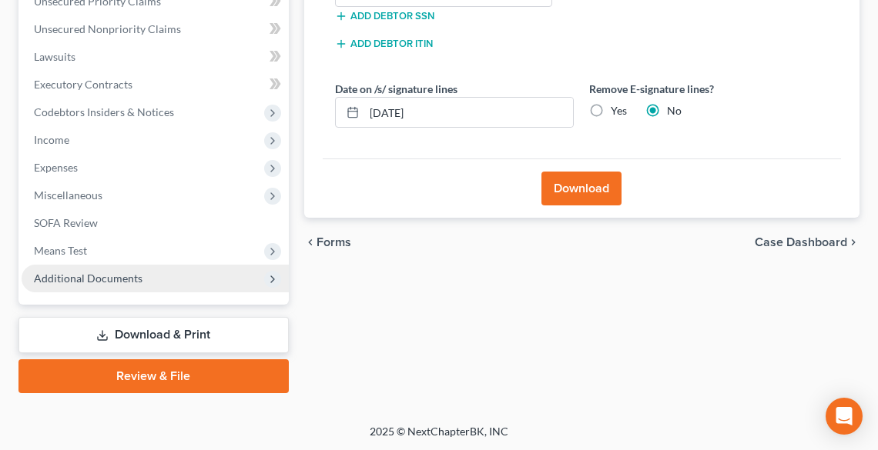
click at [85, 277] on span "Additional Documents" at bounding box center [88, 278] width 109 height 13
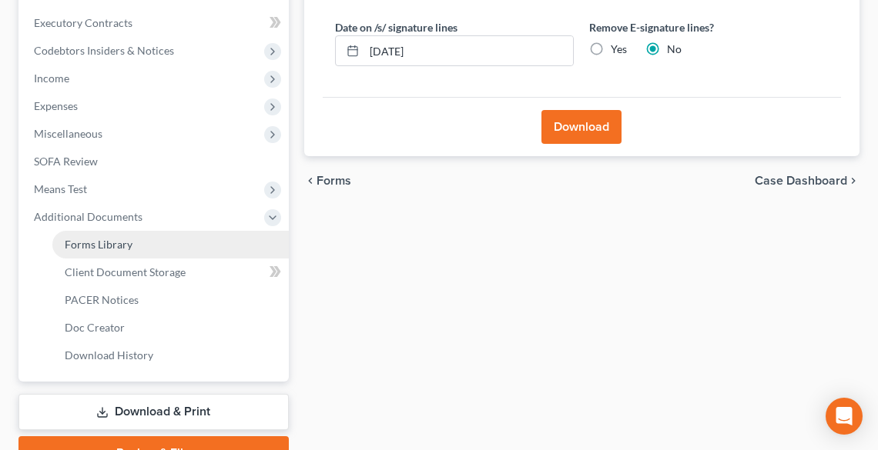
click at [95, 244] on span "Forms Library" at bounding box center [99, 244] width 68 height 13
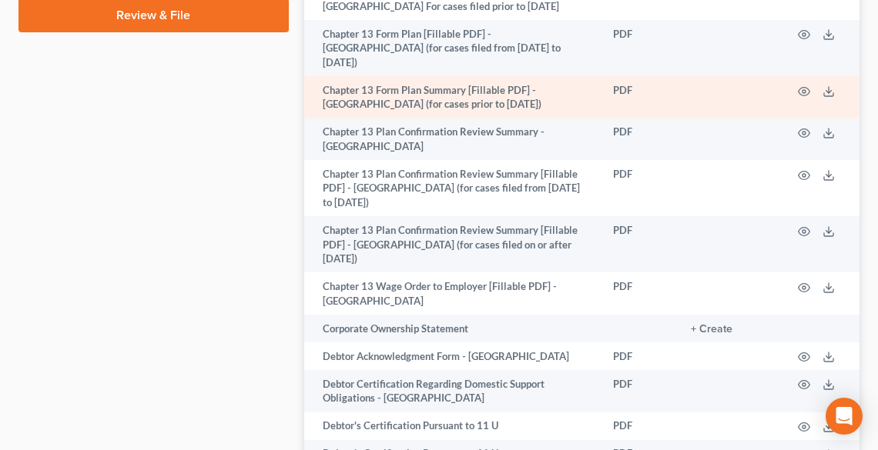
scroll to position [985, 0]
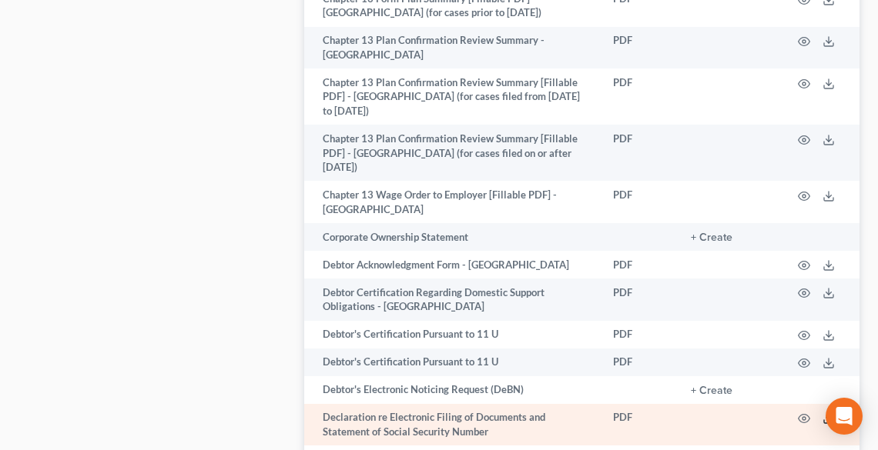
click at [831, 420] on icon at bounding box center [828, 421] width 9 height 3
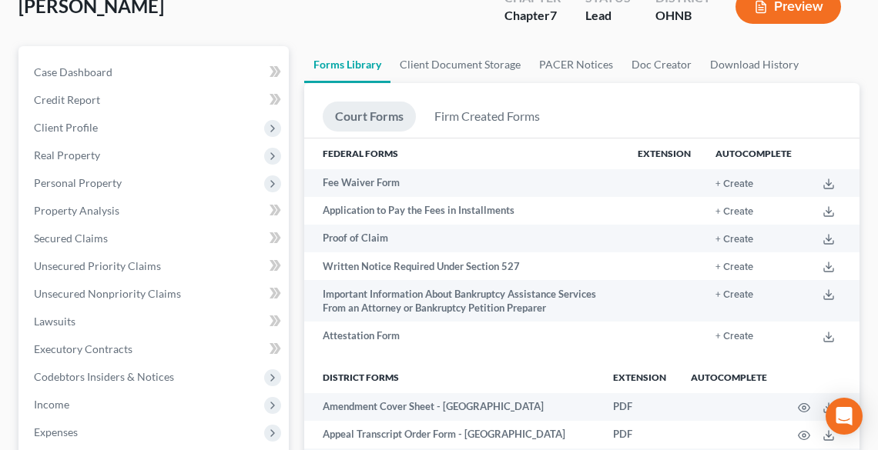
scroll to position [0, 0]
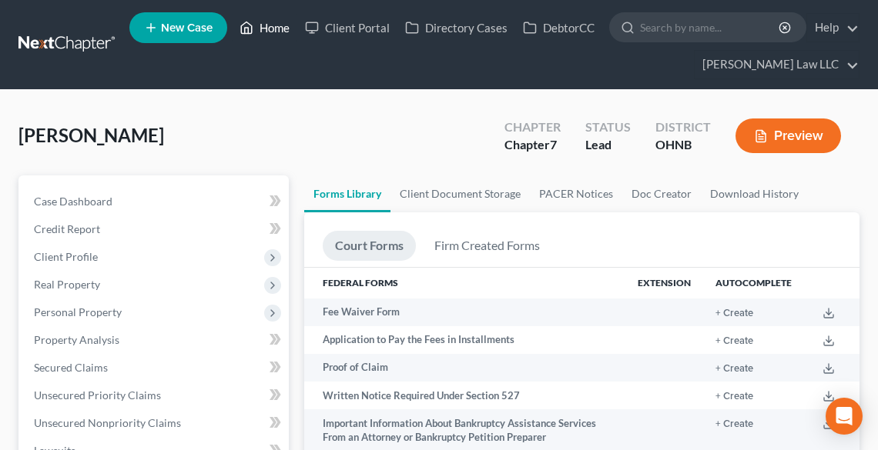
click at [262, 30] on link "Home" at bounding box center [264, 28] width 65 height 28
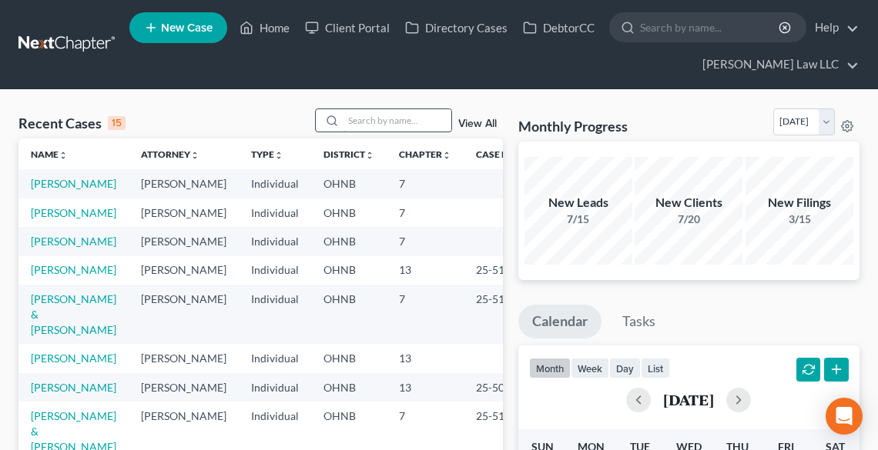
click at [353, 122] on input "search" at bounding box center [397, 120] width 108 height 22
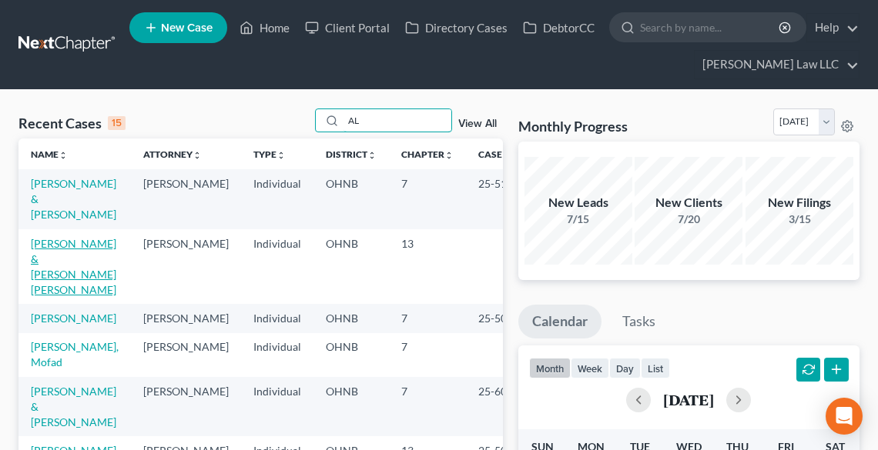
type input "AL"
click at [48, 296] on link "[PERSON_NAME] & [PERSON_NAME] [PERSON_NAME]" at bounding box center [73, 266] width 85 height 59
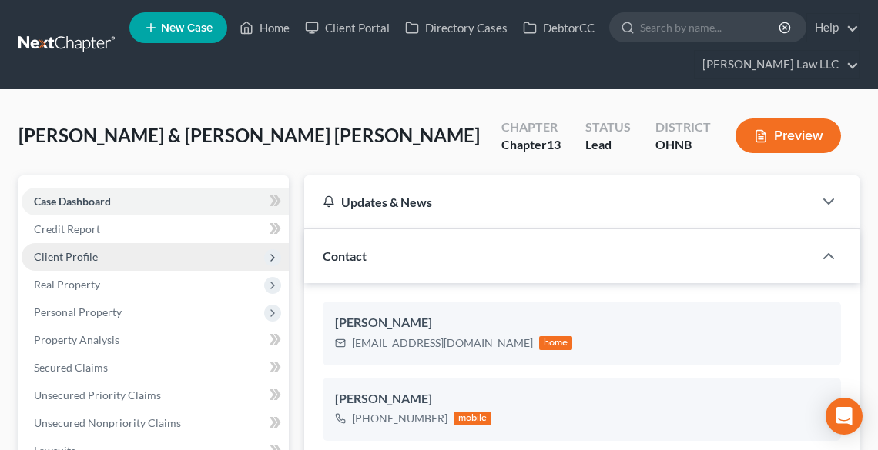
click at [79, 257] on span "Client Profile" at bounding box center [66, 256] width 64 height 13
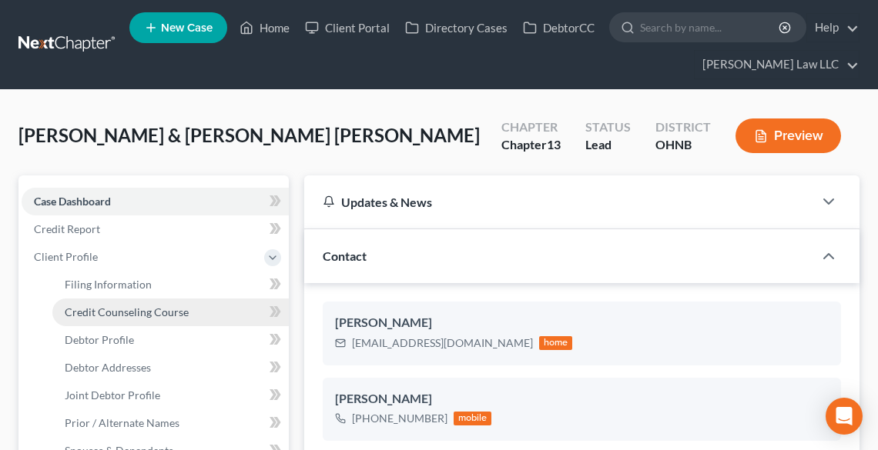
click at [105, 306] on span "Credit Counseling Course" at bounding box center [127, 312] width 124 height 13
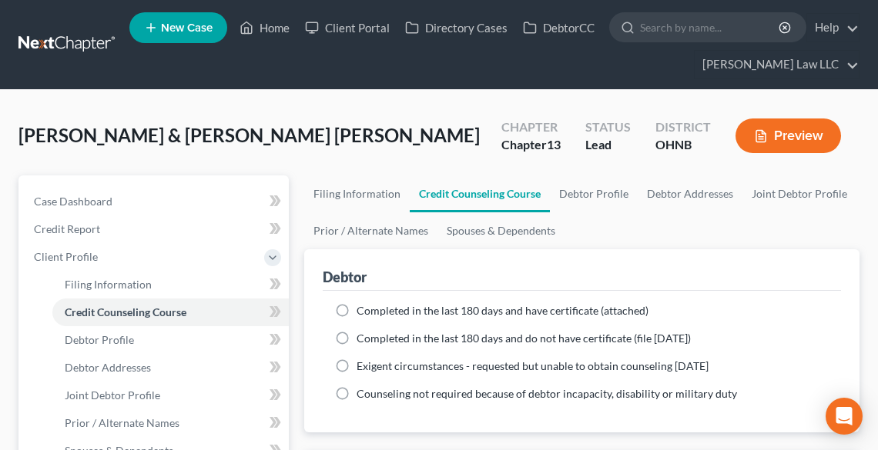
click at [435, 314] on span "Completed in the last 180 days and have certificate (attached)" at bounding box center [502, 310] width 292 height 13
click at [373, 313] on input "Completed in the last 180 days and have certificate (attached)" at bounding box center [368, 308] width 10 height 10
radio input "true"
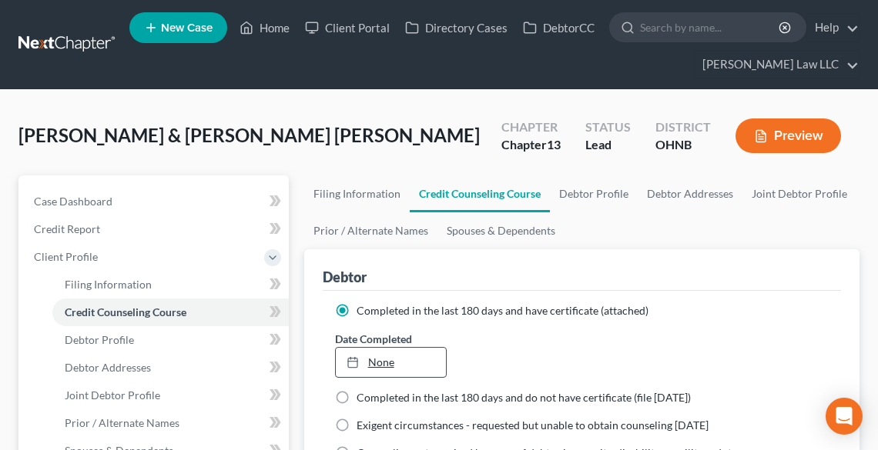
click at [386, 354] on link "None" at bounding box center [391, 362] width 110 height 29
type input "[DATE]"
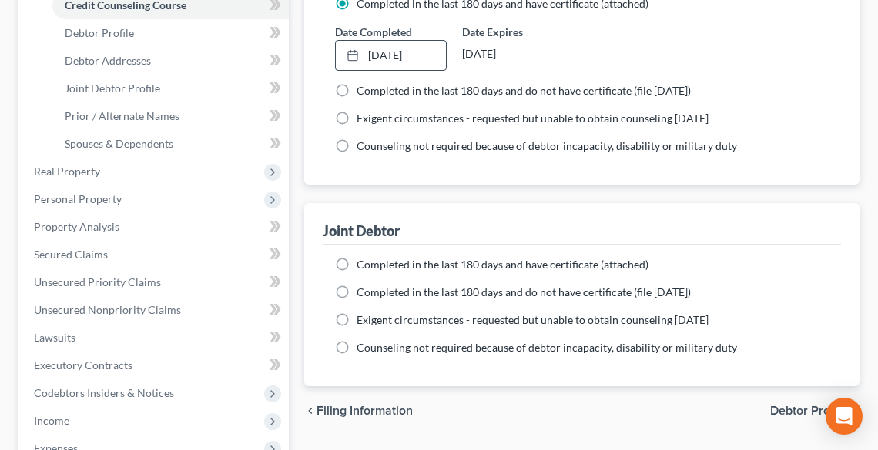
scroll to position [308, 0]
click at [356, 263] on label "Completed in the last 180 days and have certificate (attached)" at bounding box center [502, 263] width 292 height 15
click at [363, 263] on input "Completed in the last 180 days and have certificate (attached)" at bounding box center [368, 261] width 10 height 10
radio input "true"
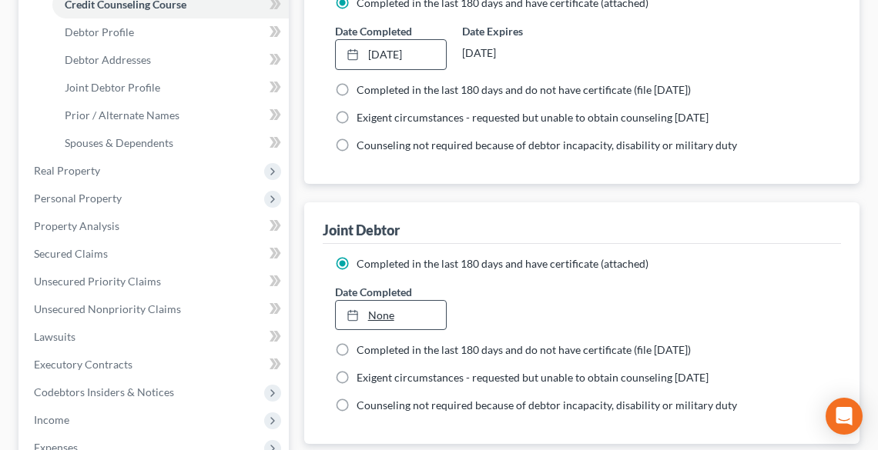
type input "[DATE]"
click at [380, 315] on link "[DATE]" at bounding box center [391, 315] width 110 height 29
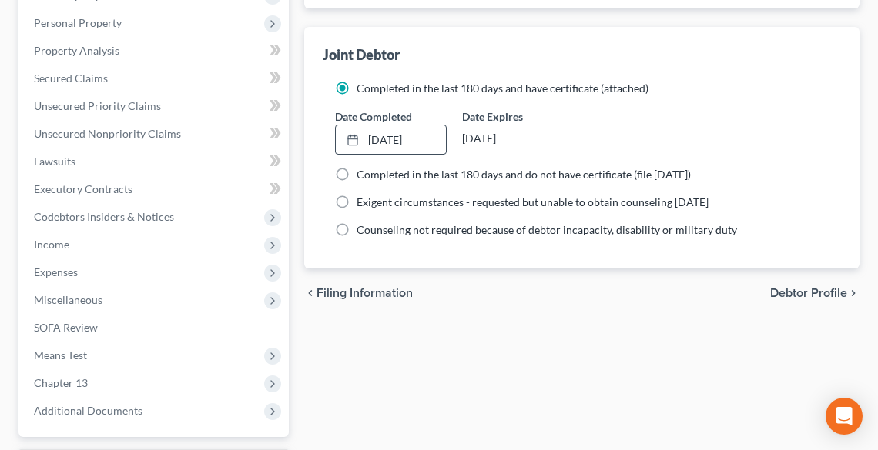
scroll to position [616, 0]
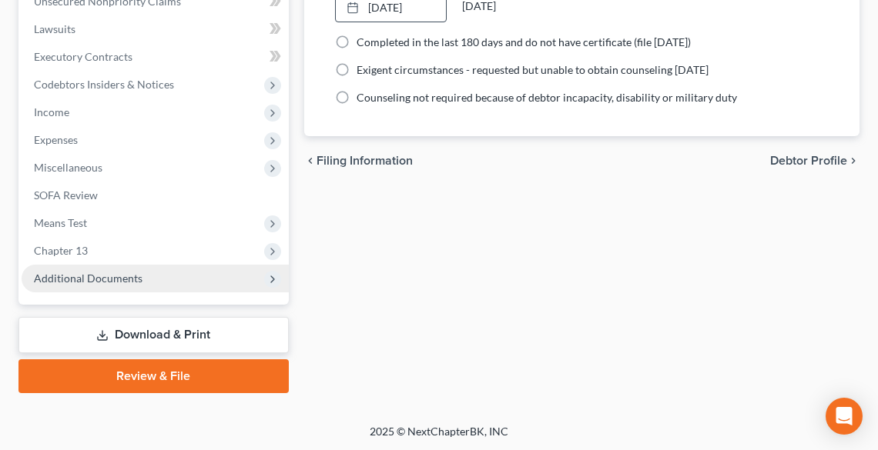
click at [96, 283] on span "Additional Documents" at bounding box center [88, 278] width 109 height 13
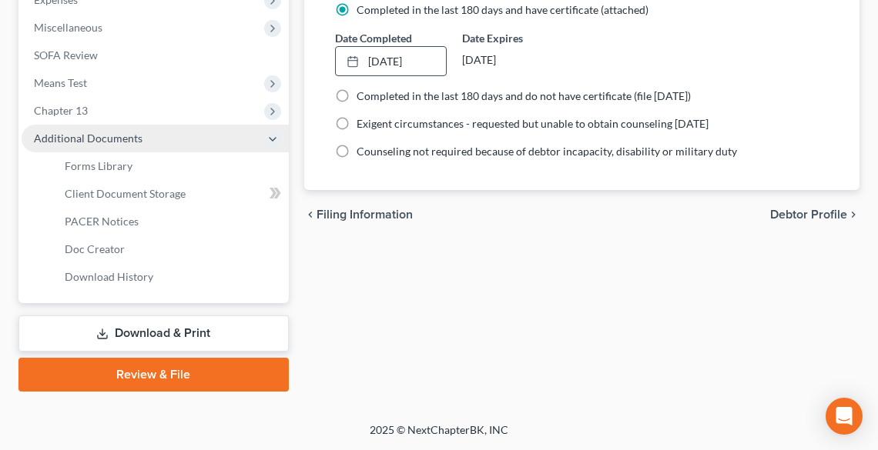
scroll to position [422, 0]
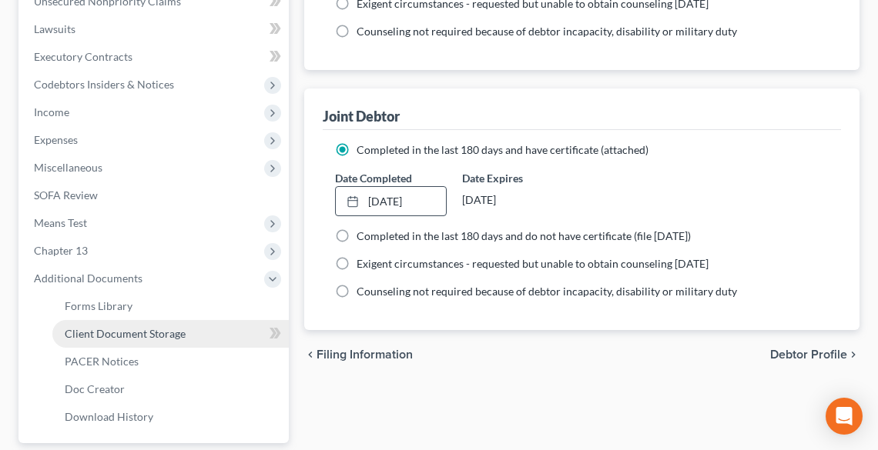
click at [122, 329] on span "Client Document Storage" at bounding box center [125, 333] width 121 height 13
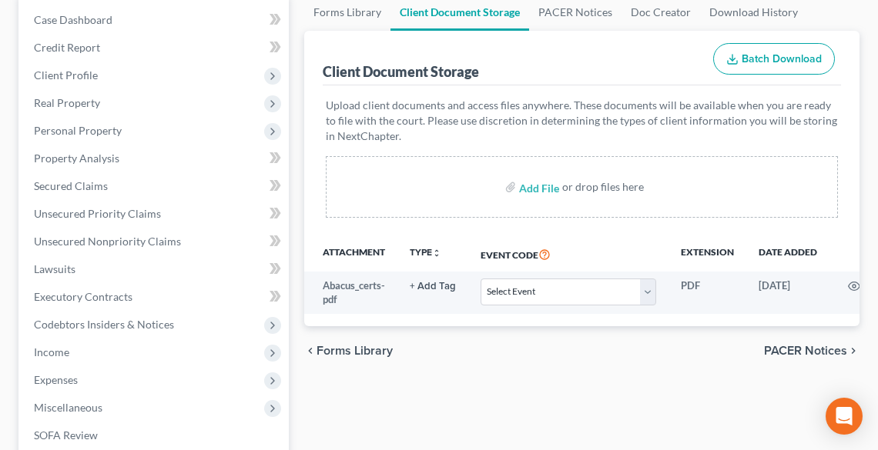
scroll to position [246, 0]
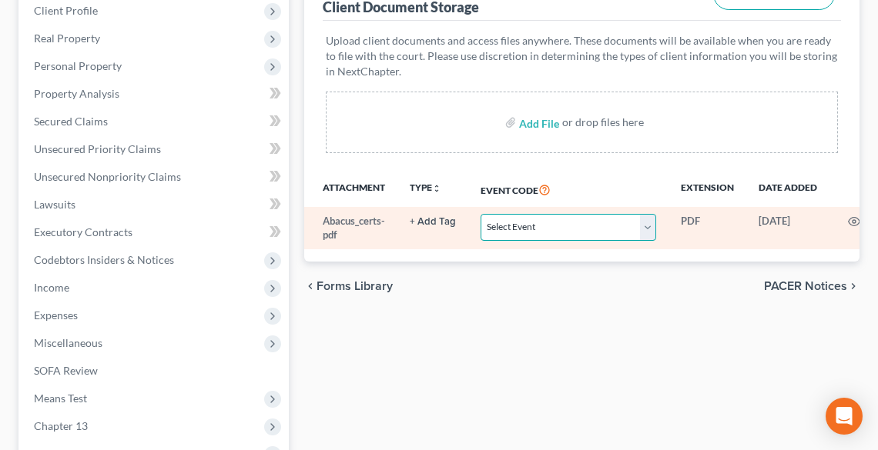
click at [510, 231] on select "Select Event 20 Largest Unsecured Creditors Amended List of Creditors (Fee) Ame…" at bounding box center [568, 227] width 176 height 27
select select "5"
click at [480, 214] on select "Select Event 20 Largest Unsecured Creditors Amended List of Creditors (Fee) Ame…" at bounding box center [568, 227] width 176 height 27
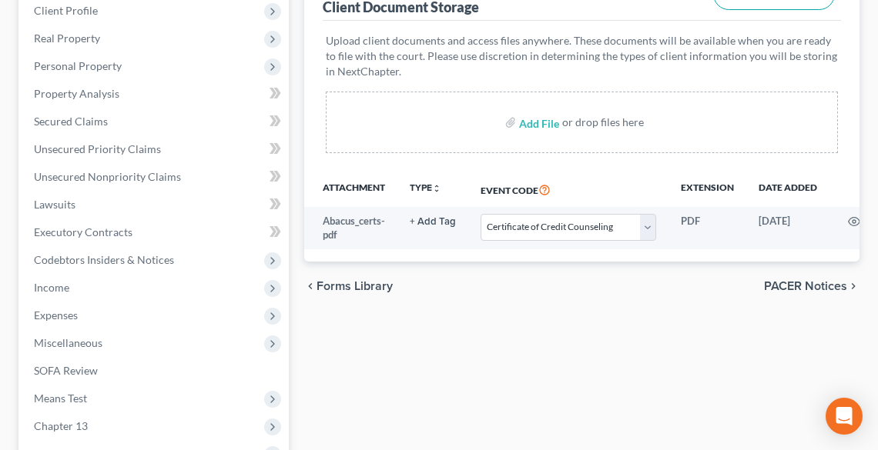
click at [495, 338] on div "Forms Library Client Document Storage PACER Notices Doc Creator Download Histor…" at bounding box center [581, 318] width 570 height 778
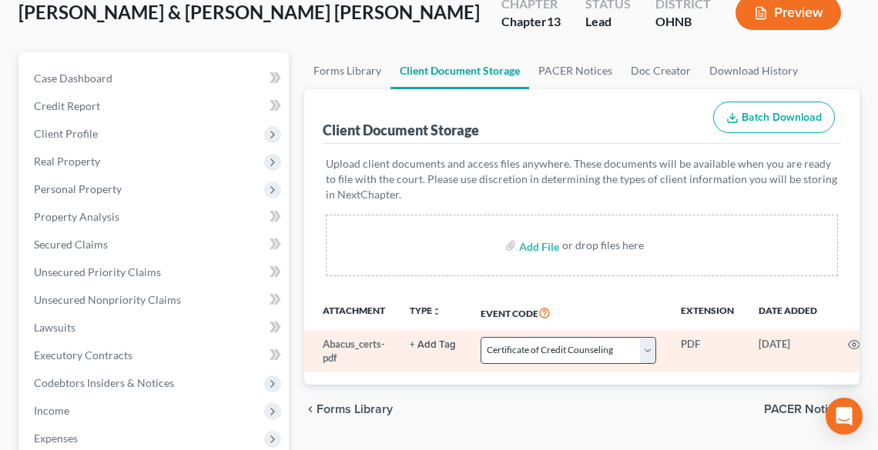
scroll to position [0, 0]
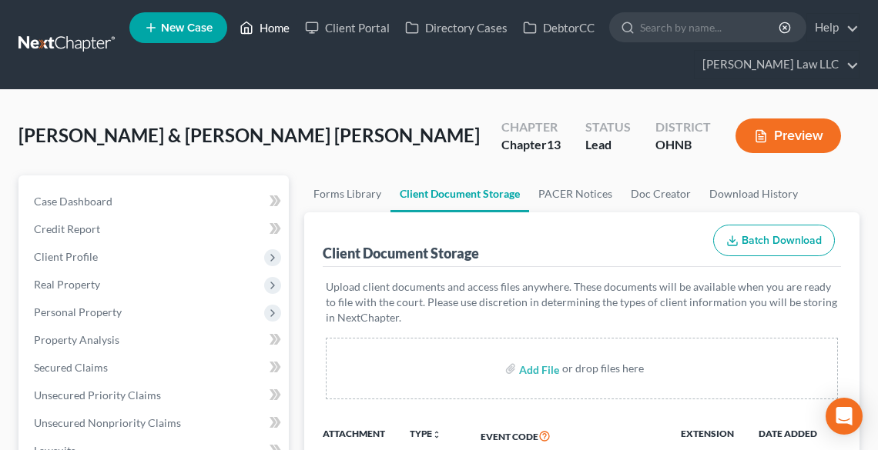
click at [265, 25] on link "Home" at bounding box center [264, 28] width 65 height 28
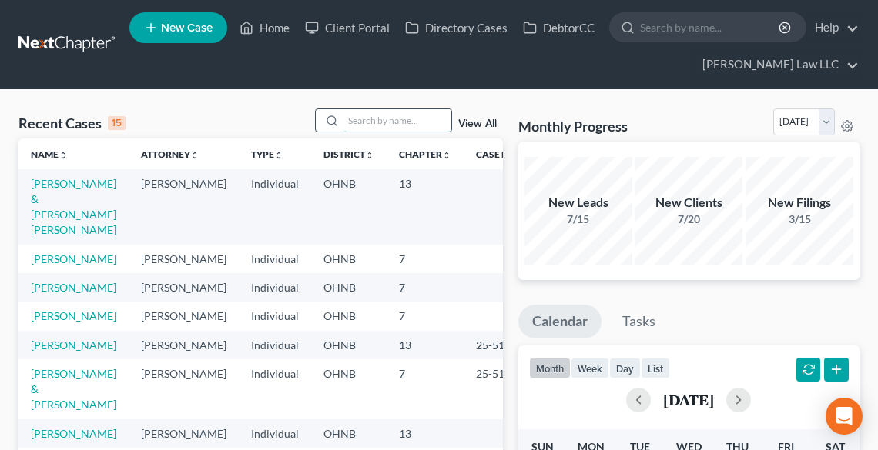
click at [388, 124] on input "search" at bounding box center [397, 120] width 108 height 22
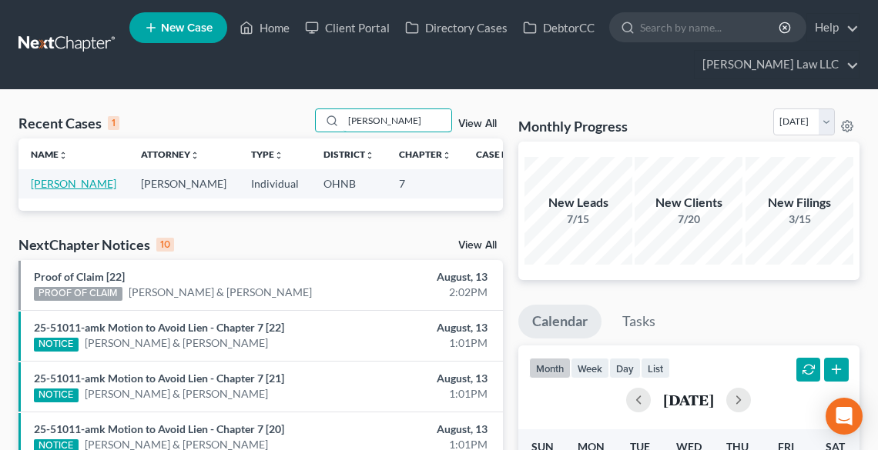
type input "[PERSON_NAME]"
click at [48, 190] on link "[PERSON_NAME]" at bounding box center [73, 183] width 85 height 13
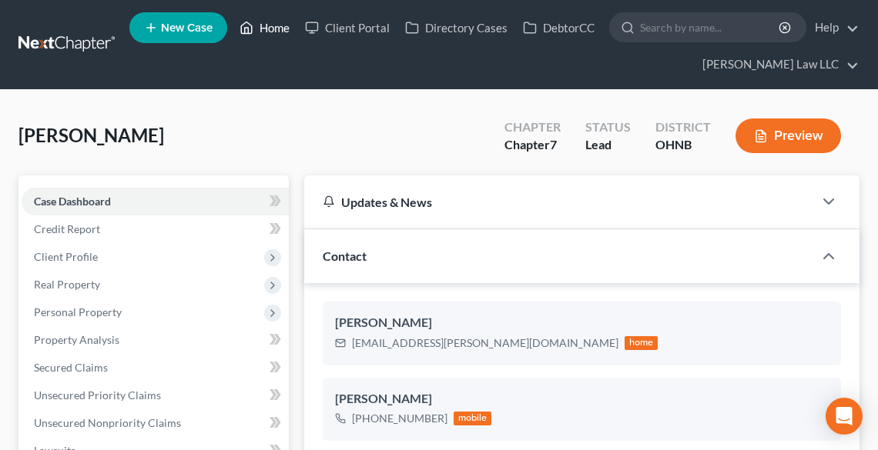
click at [267, 30] on link "Home" at bounding box center [264, 28] width 65 height 28
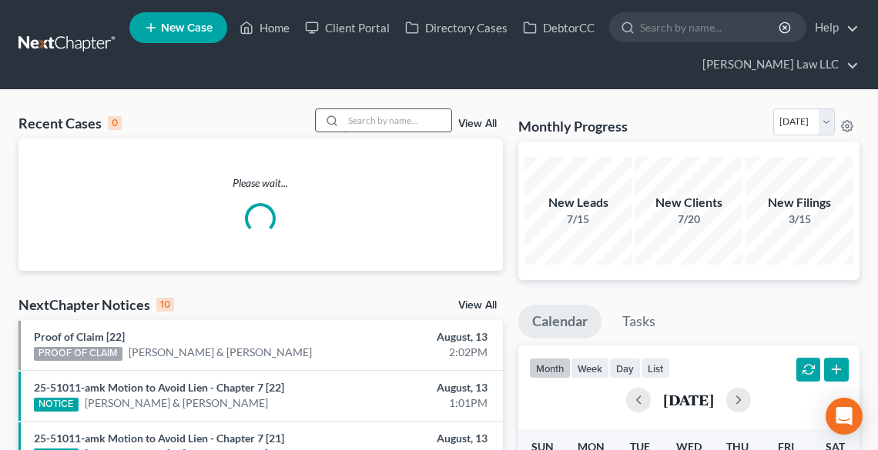
click at [364, 119] on input "search" at bounding box center [397, 120] width 108 height 22
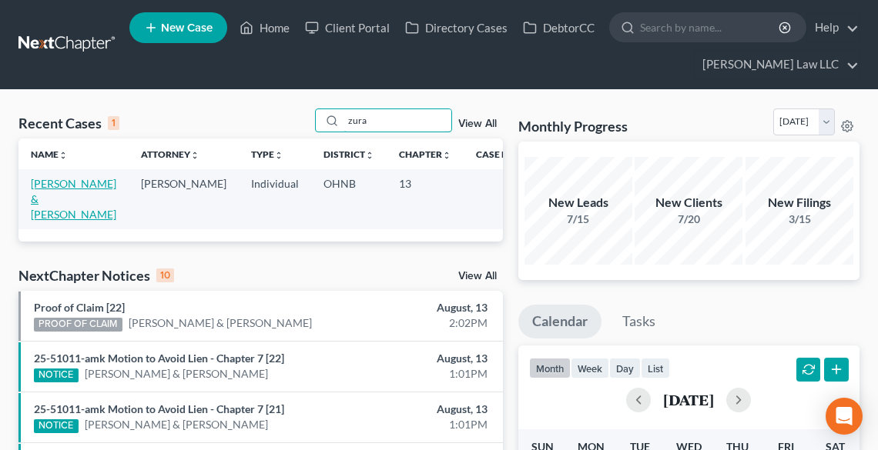
type input "zura"
click at [45, 189] on link "[PERSON_NAME] & [PERSON_NAME]" at bounding box center [73, 199] width 85 height 44
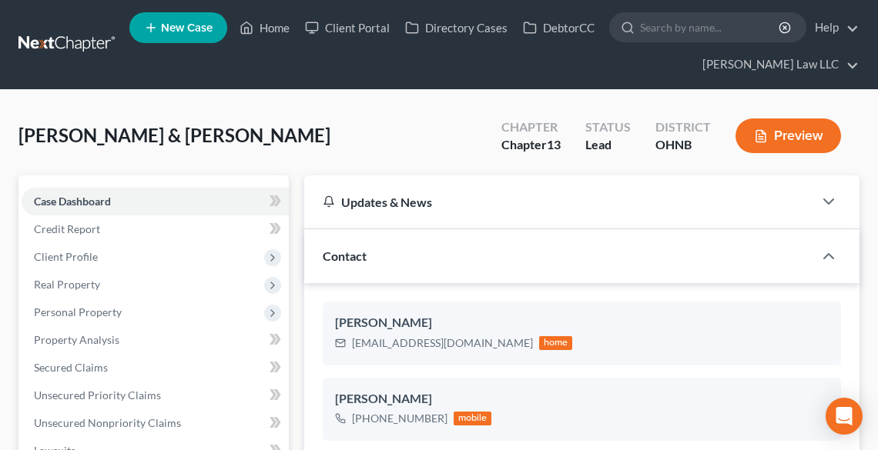
click at [794, 142] on button "Preview" at bounding box center [787, 136] width 105 height 35
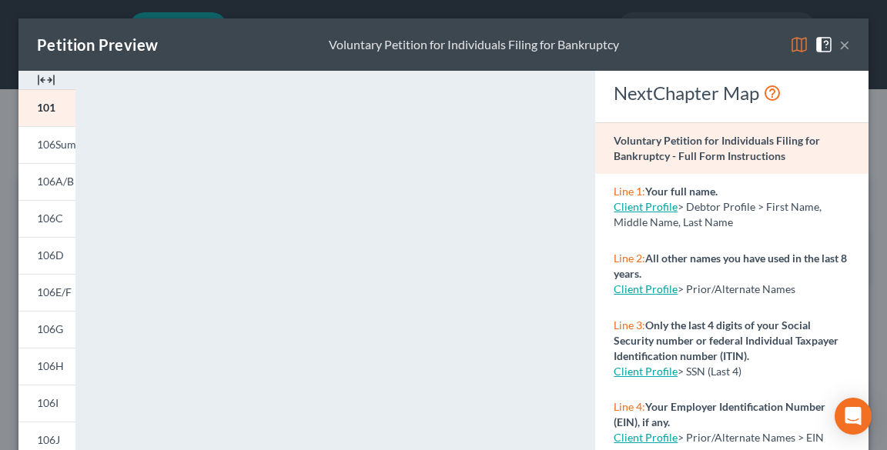
click at [839, 52] on button "×" at bounding box center [844, 44] width 11 height 18
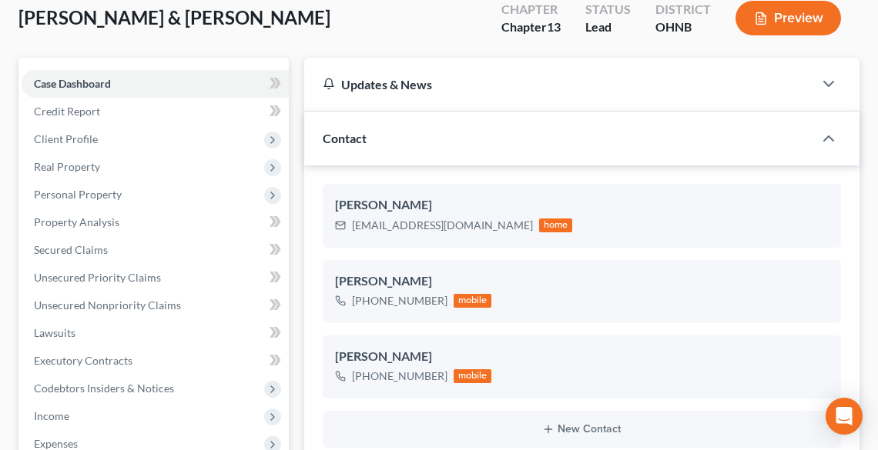
scroll to position [123, 0]
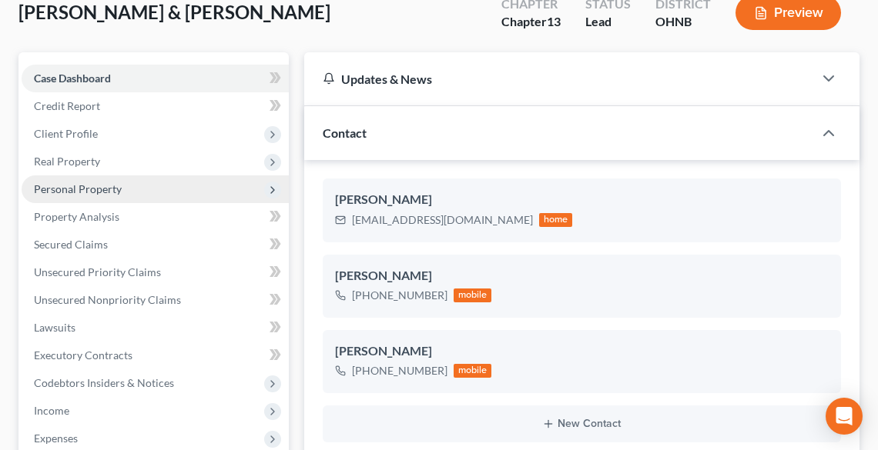
click at [86, 188] on span "Personal Property" at bounding box center [78, 188] width 88 height 13
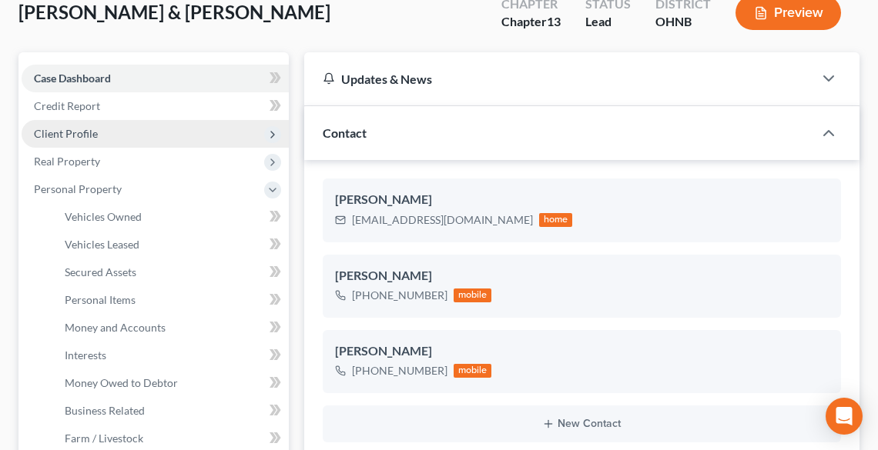
click at [74, 132] on span "Client Profile" at bounding box center [66, 133] width 64 height 13
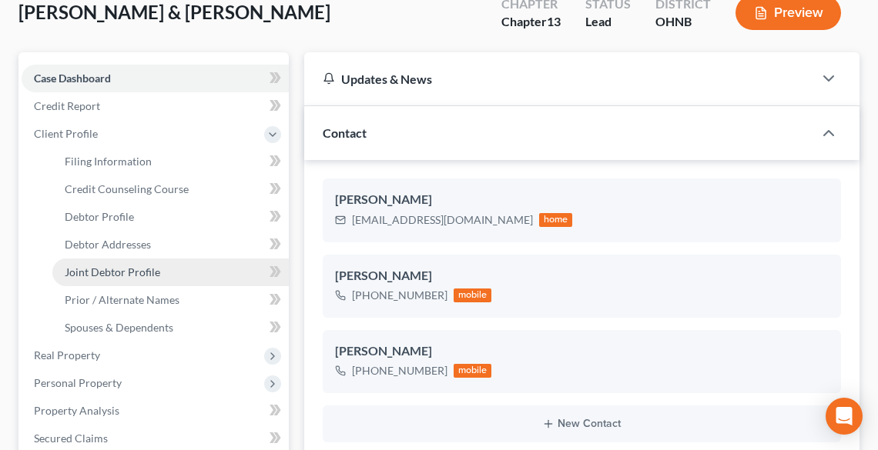
click at [132, 272] on span "Joint Debtor Profile" at bounding box center [112, 272] width 95 height 13
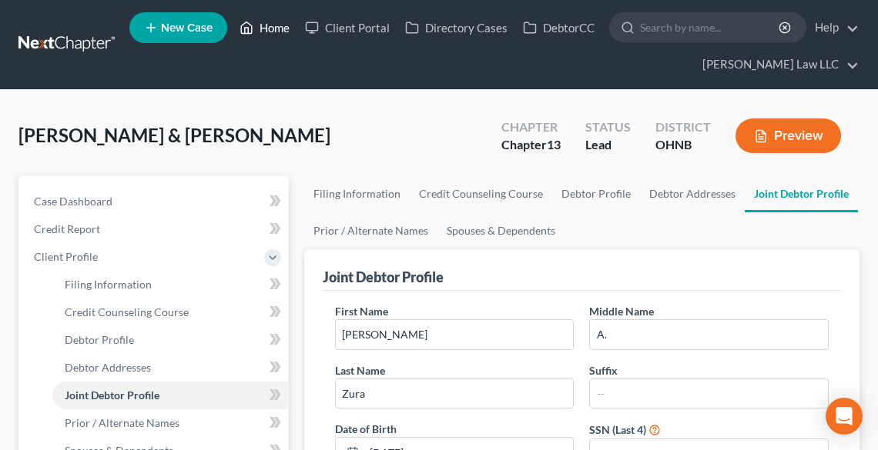
click at [271, 25] on link "Home" at bounding box center [264, 28] width 65 height 28
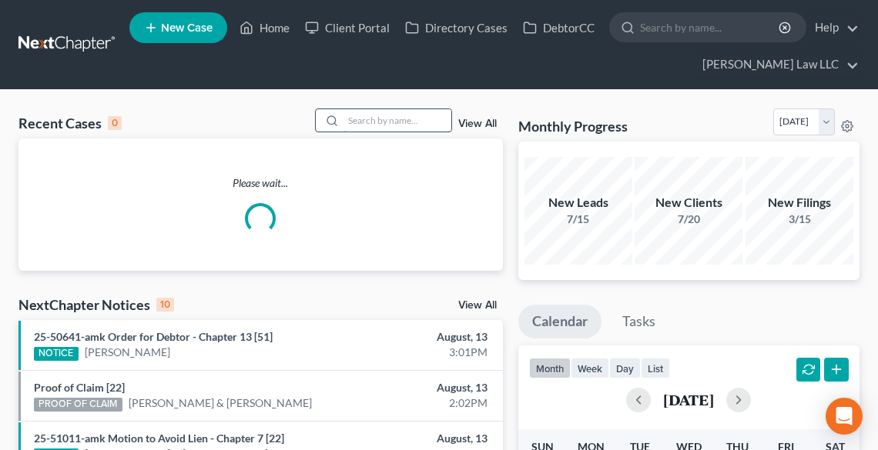
click at [394, 120] on input "search" at bounding box center [397, 120] width 108 height 22
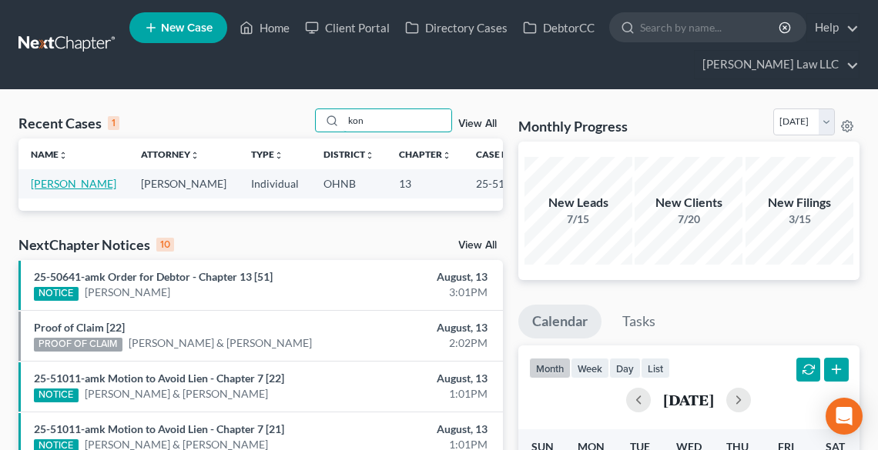
type input "kon"
click at [49, 186] on link "[PERSON_NAME]" at bounding box center [73, 183] width 85 height 13
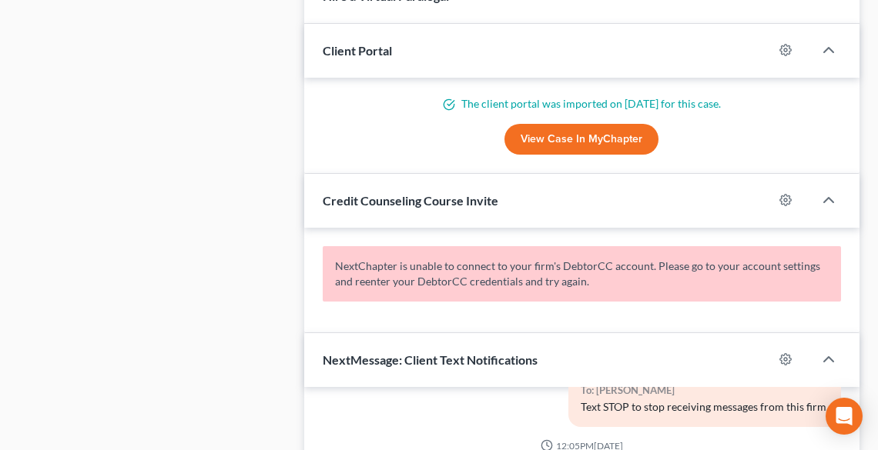
scroll to position [1724, 0]
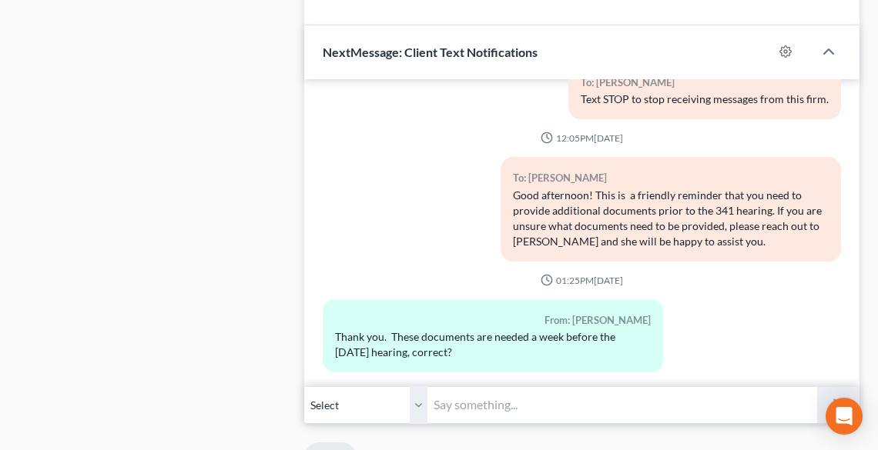
click at [509, 400] on input "text" at bounding box center [622, 405] width 390 height 38
type input "K"
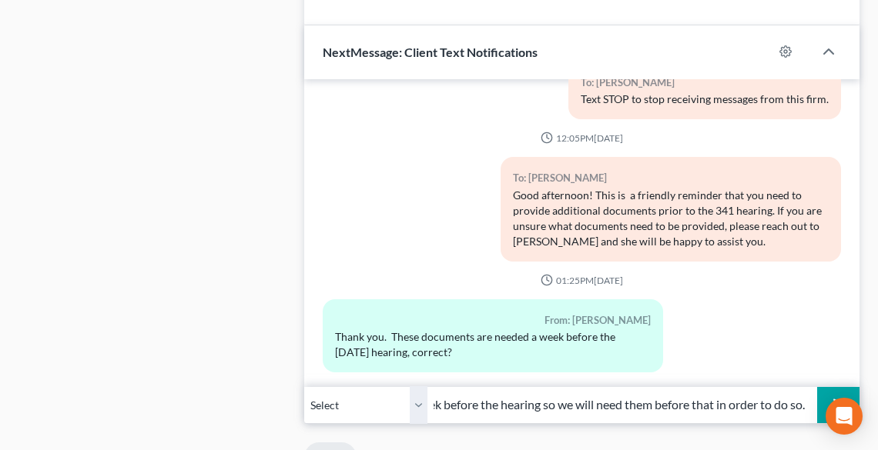
scroll to position [0, 346]
type input "Hi. We have to have them uploaded to the trustee's office 1 week before the hea…"
click at [817, 387] on button "submit" at bounding box center [838, 405] width 42 height 36
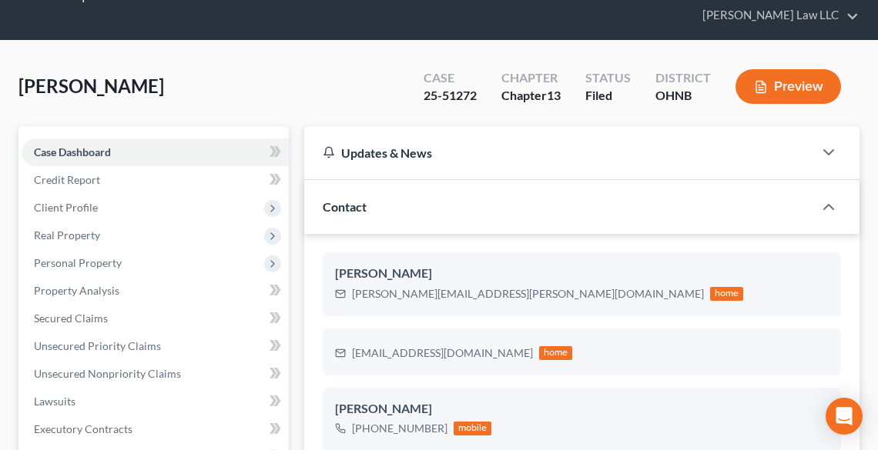
scroll to position [0, 0]
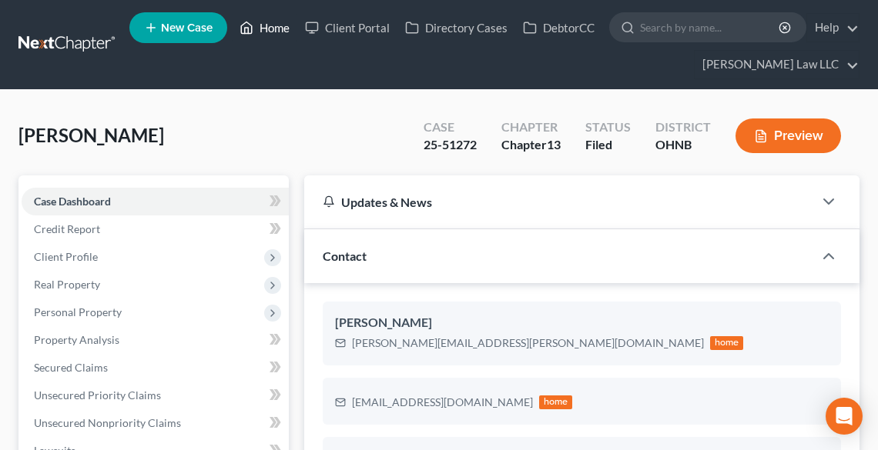
click at [265, 31] on link "Home" at bounding box center [264, 28] width 65 height 28
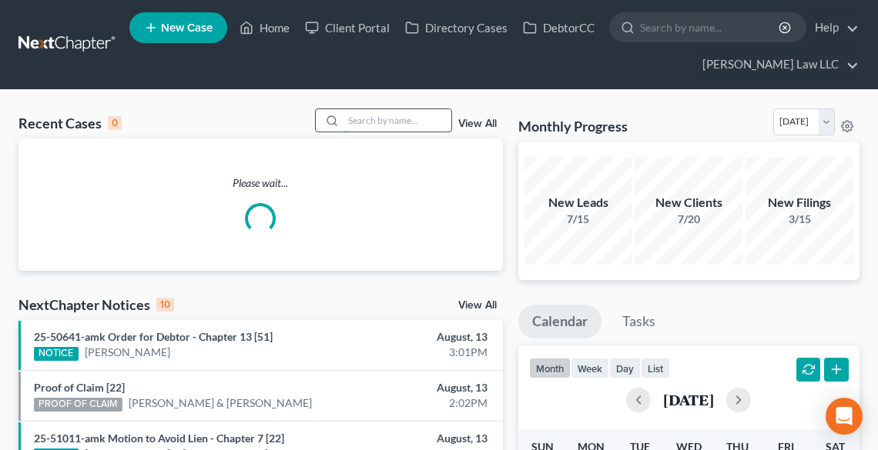
click at [392, 118] on input "search" at bounding box center [397, 120] width 108 height 22
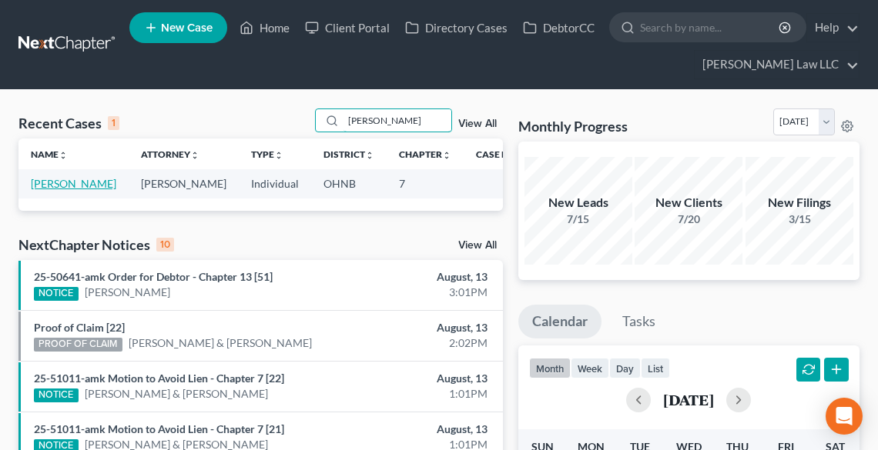
type input "[PERSON_NAME]"
click at [40, 190] on link "[PERSON_NAME]" at bounding box center [73, 183] width 85 height 13
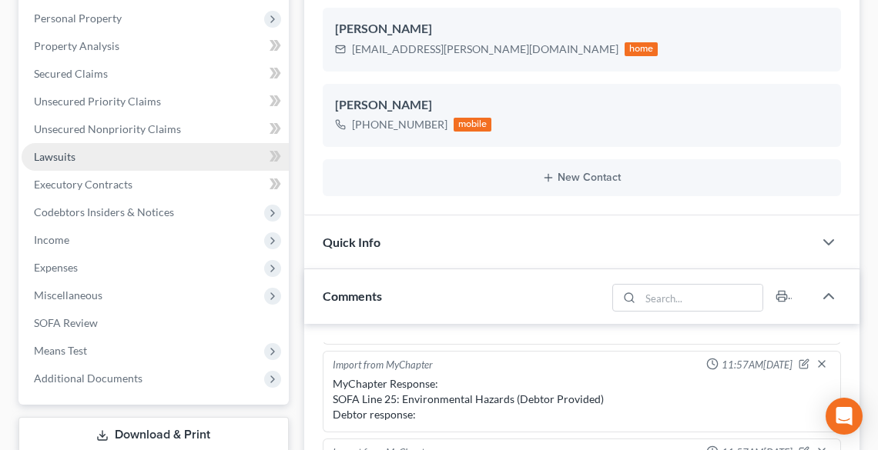
scroll to position [185, 0]
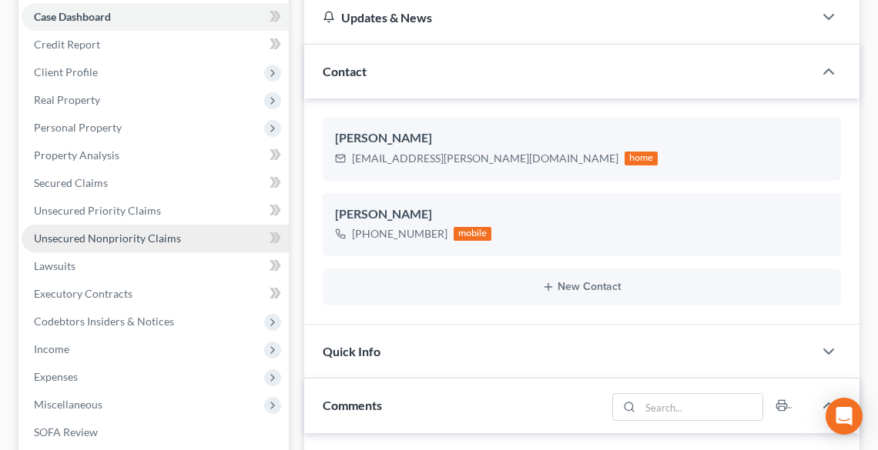
click at [92, 236] on span "Unsecured Nonpriority Claims" at bounding box center [107, 238] width 147 height 13
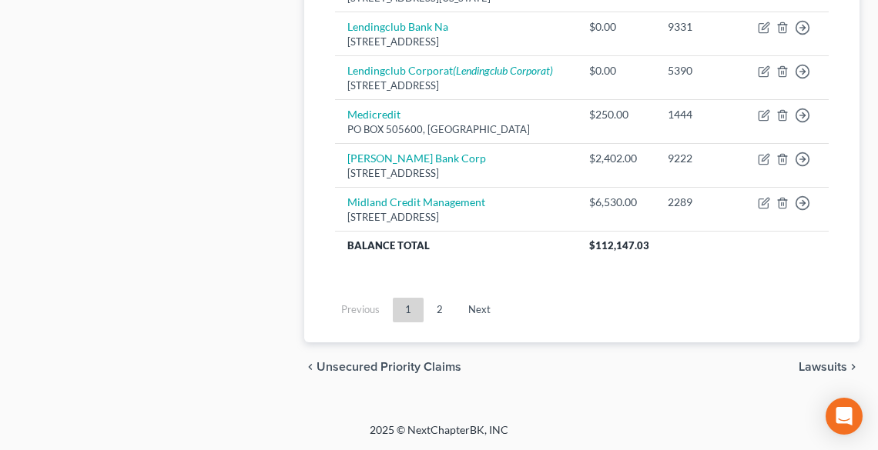
scroll to position [1497, 0]
click at [443, 312] on link "2" at bounding box center [439, 310] width 31 height 25
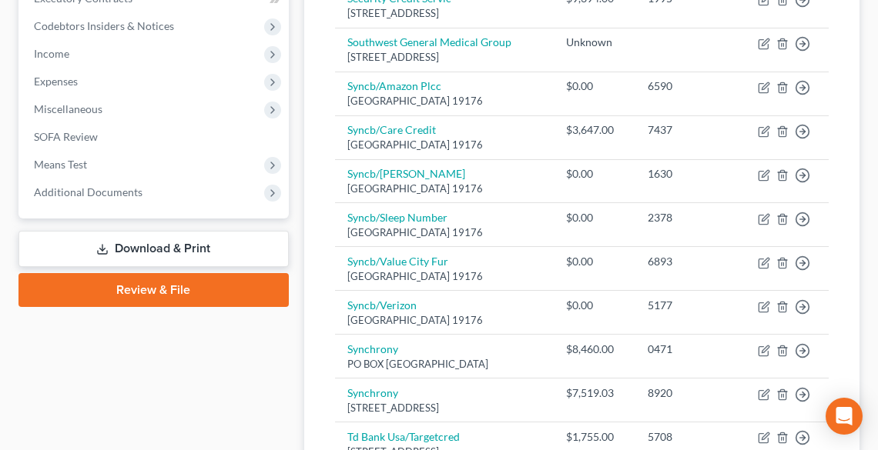
scroll to position [476, 0]
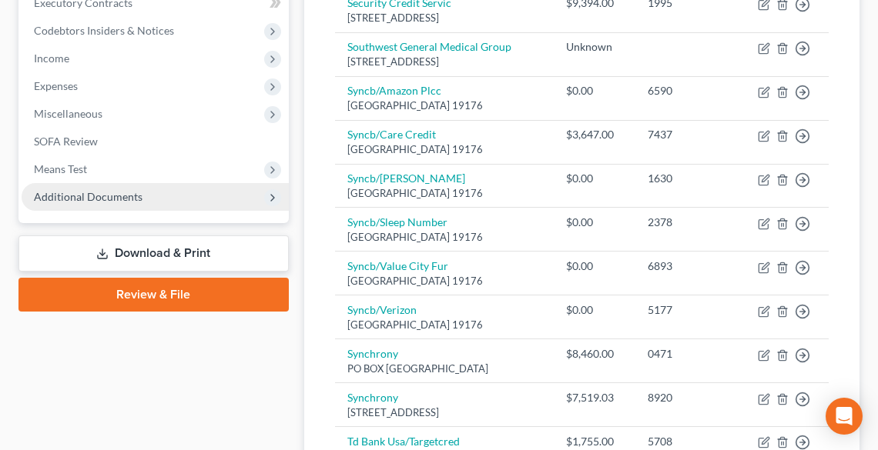
click at [91, 192] on span "Additional Documents" at bounding box center [88, 196] width 109 height 13
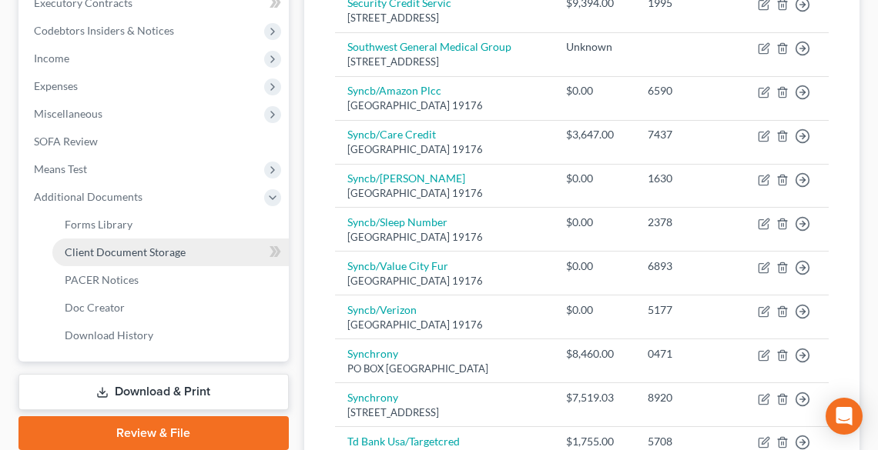
click at [122, 255] on span "Client Document Storage" at bounding box center [125, 252] width 121 height 13
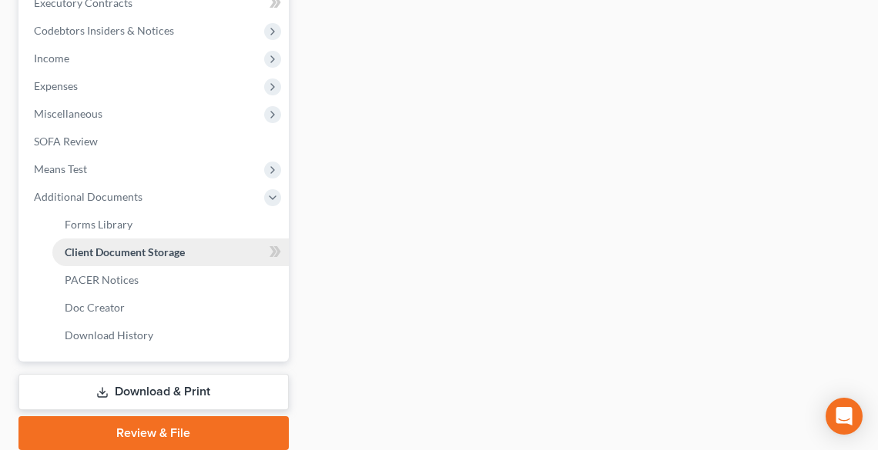
scroll to position [234, 0]
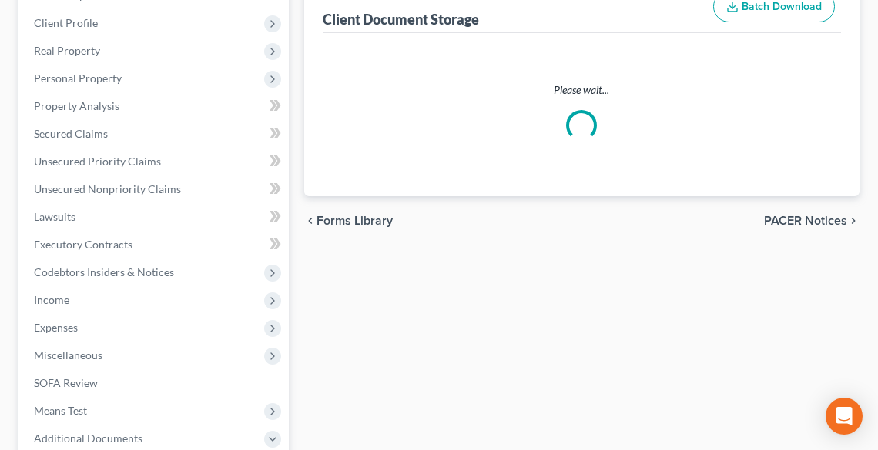
select select "20"
select select "5"
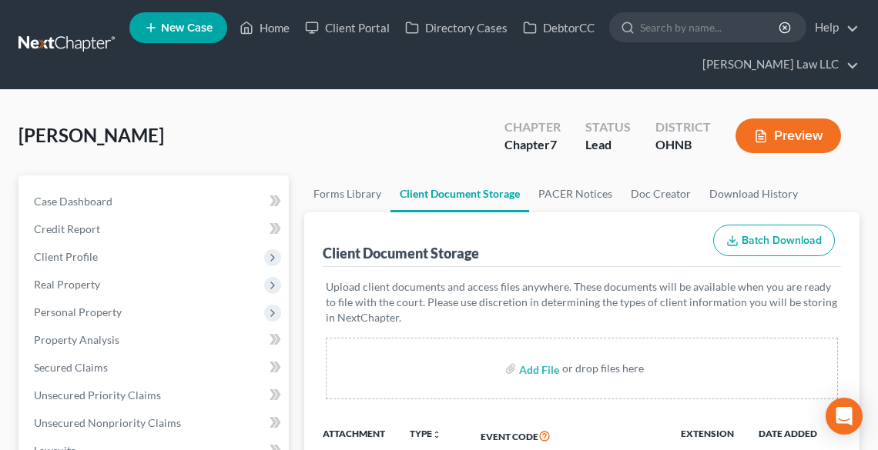
scroll to position [308, 0]
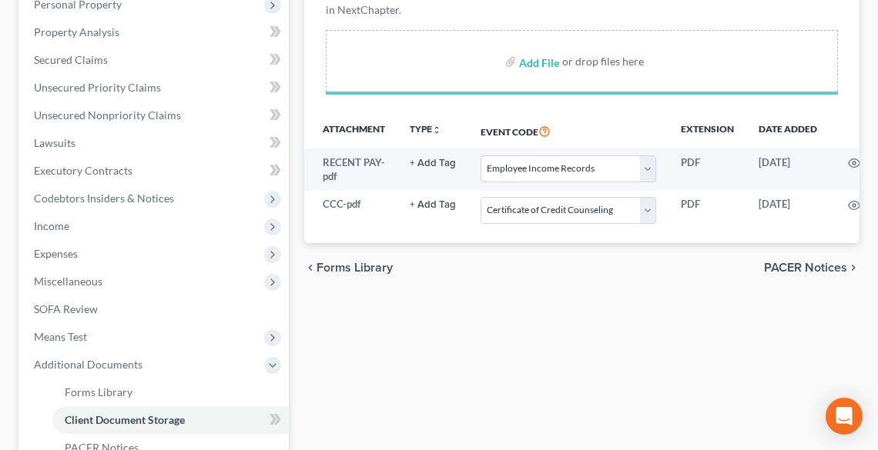
select select "20"
select select "5"
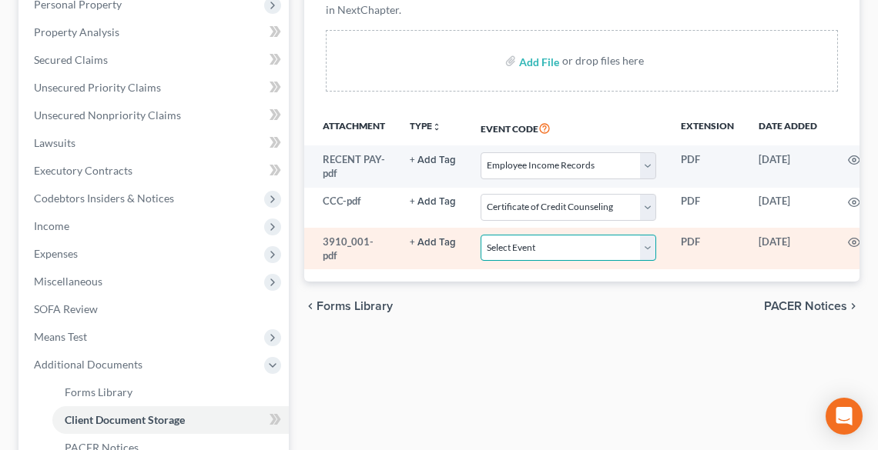
click at [509, 246] on select "Select Event 20 Largest Unsecured Creditors Amended List of Creditors (Fee) Ame…" at bounding box center [568, 248] width 176 height 27
select select "16"
click at [480, 235] on select "Select Event 20 Largest Unsecured Creditors Amended List of Creditors (Fee) Ame…" at bounding box center [568, 248] width 176 height 27
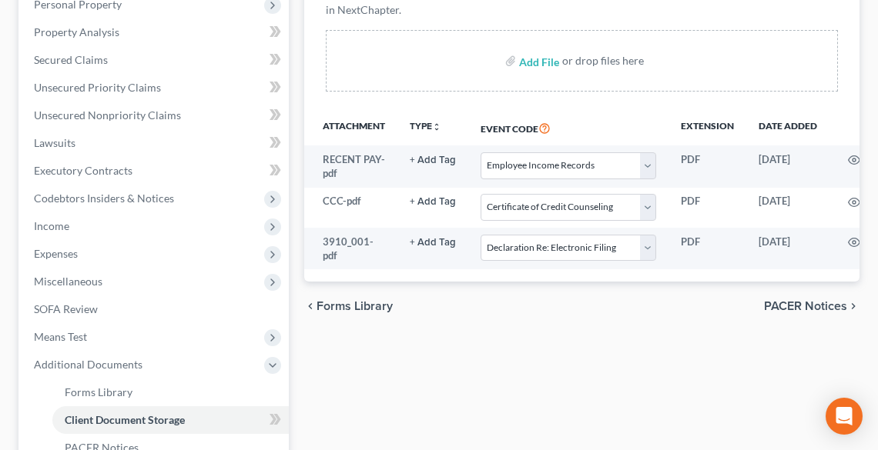
click at [574, 345] on div "Forms Library Client Document Storage PACER Notices Doc Creator Download Histor…" at bounding box center [581, 243] width 570 height 751
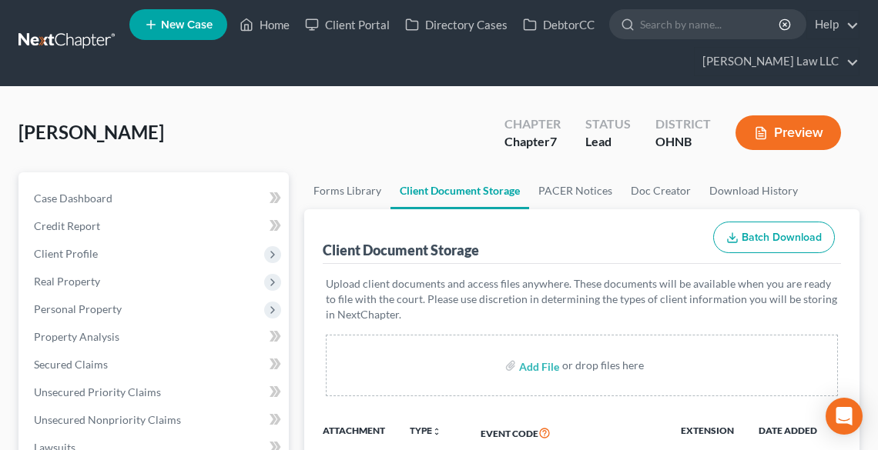
scroll to position [0, 0]
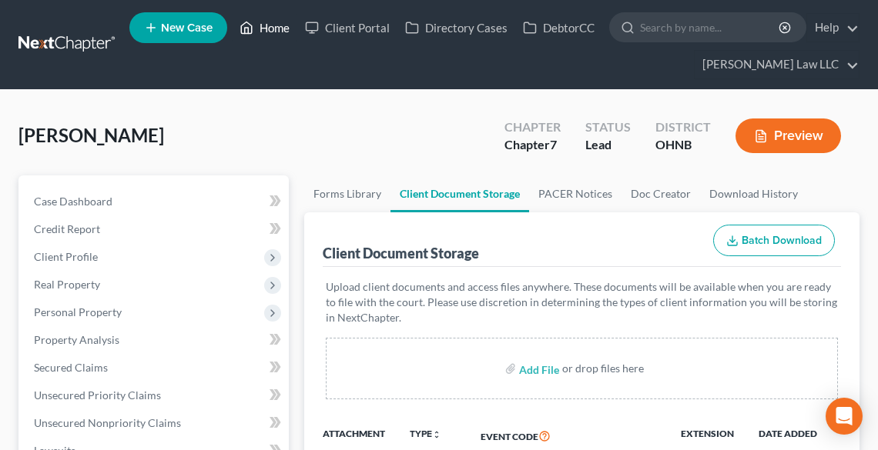
click at [258, 20] on link "Home" at bounding box center [264, 28] width 65 height 28
